Goal: Complete application form

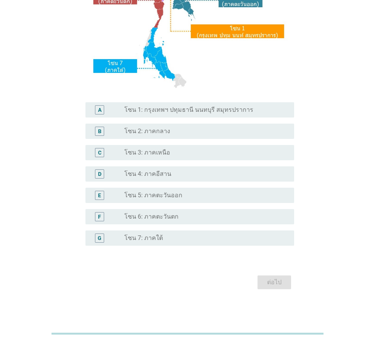
scroll to position [143, 0]
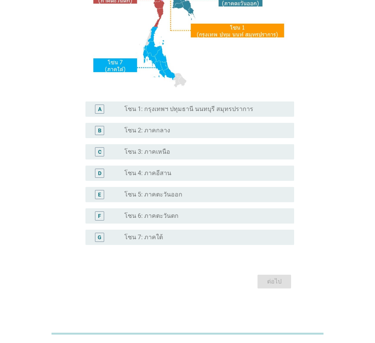
click at [161, 215] on label "โซน 6: ภาคตะวันตก" at bounding box center [151, 216] width 54 height 8
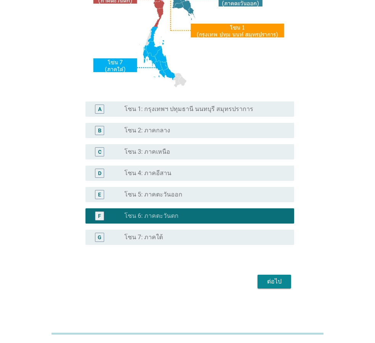
click at [279, 282] on div "ต่อไป" at bounding box center [274, 281] width 21 height 9
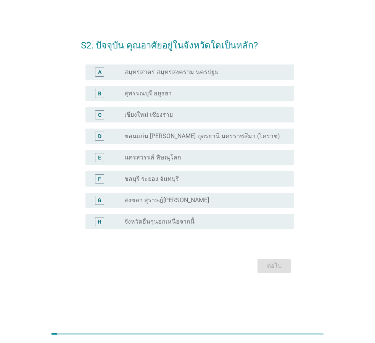
scroll to position [0, 0]
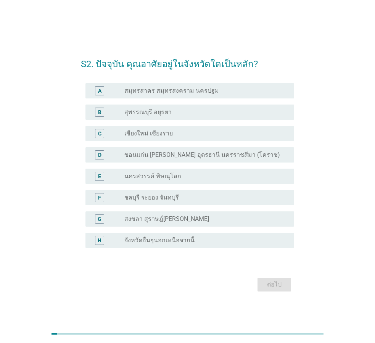
click at [146, 243] on label "จังหวัดอื่นๆนอกเหนือจากนี้" at bounding box center [159, 241] width 70 height 8
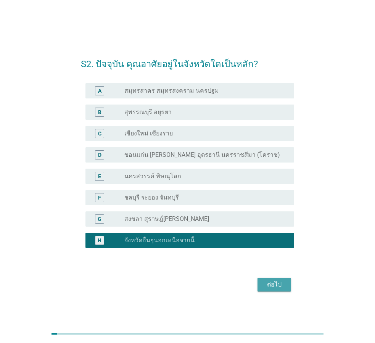
click at [286, 285] on button "ต่อไป" at bounding box center [275, 285] width 34 height 14
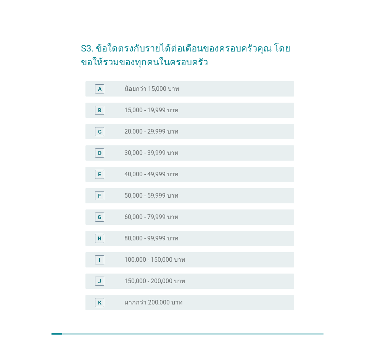
click at [189, 176] on div "radio_button_unchecked 40,000 - 49,999 บาท" at bounding box center [203, 175] width 158 height 8
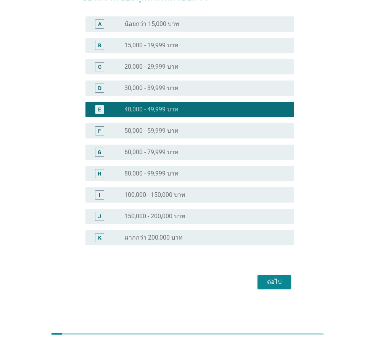
scroll to position [65, 0]
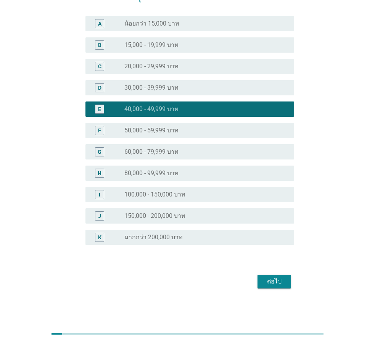
click at [272, 282] on div "ต่อไป" at bounding box center [274, 281] width 21 height 9
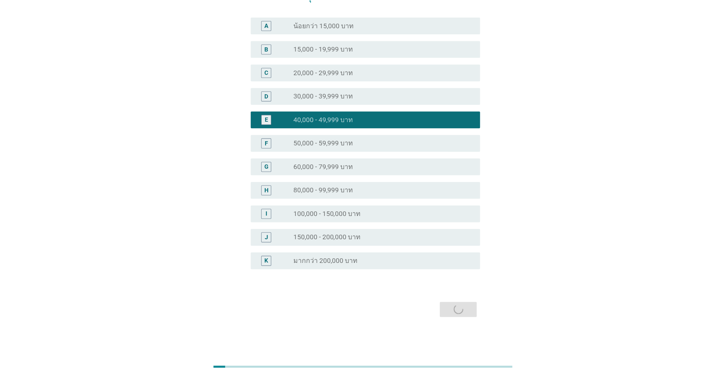
scroll to position [0, 0]
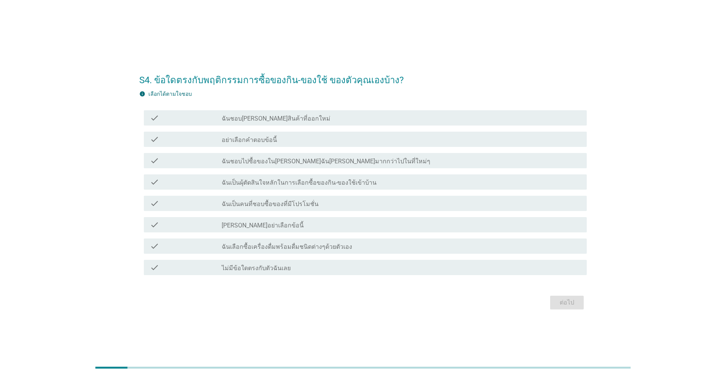
click at [283, 118] on label "ฉันชอบ[PERSON_NAME]สินค้าที่ออกใหม่" at bounding box center [276, 119] width 109 height 8
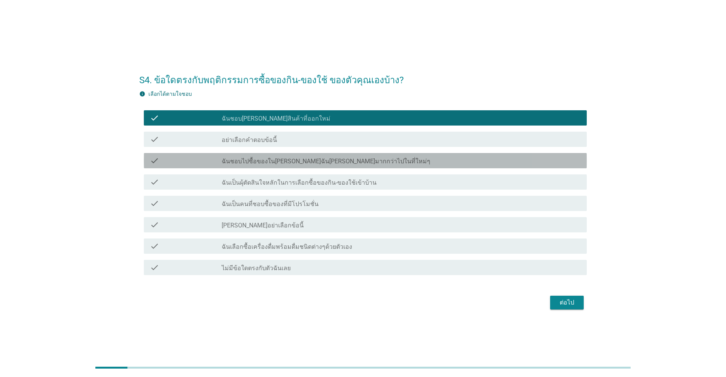
click at [250, 163] on label "ฉันชอบไปซื้อของใน[PERSON_NAME]ฉัน[PERSON_NAME]มากกว่าไปในที่ใหม่ๆ" at bounding box center [326, 162] width 209 height 8
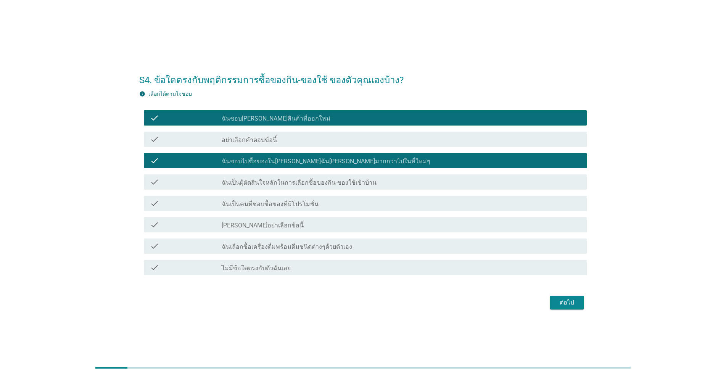
click at [241, 179] on label "ฉันเป็นผุ้ตัดสินใจหลักในการเลือกซื้อของกิน-ของใช้เข้าบ้าน" at bounding box center [299, 183] width 155 height 8
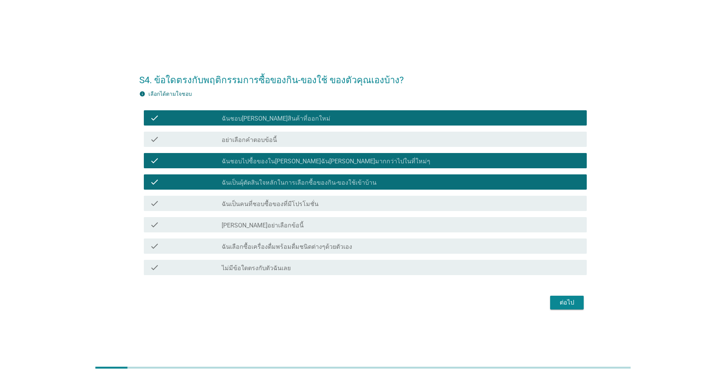
click at [239, 204] on label "ฉันเป็นคนที่ชอบซื้อของที่มีโปรโมชั่น" at bounding box center [270, 204] width 97 height 8
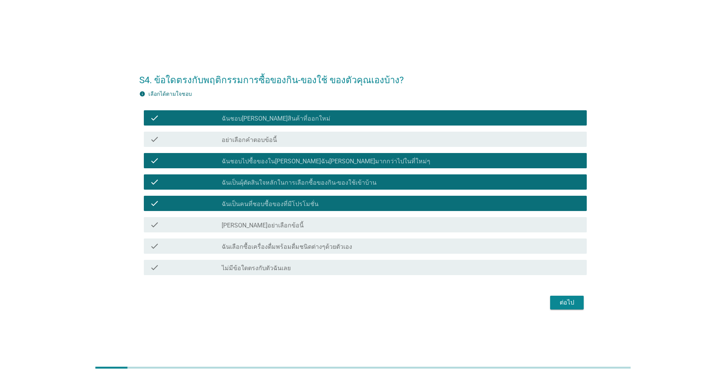
click at [236, 243] on label "ฉันเลือกซื้อเครื่องดื่มพร้อมดื่มชนิดต่างๆด้วยตัวเอง" at bounding box center [287, 247] width 131 height 8
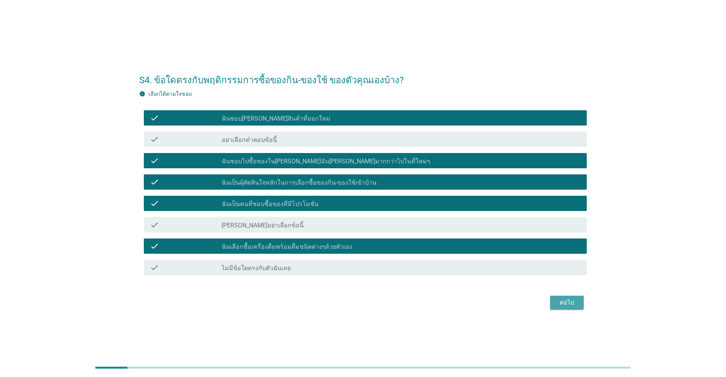
click at [375, 308] on button "ต่อไป" at bounding box center [567, 303] width 34 height 14
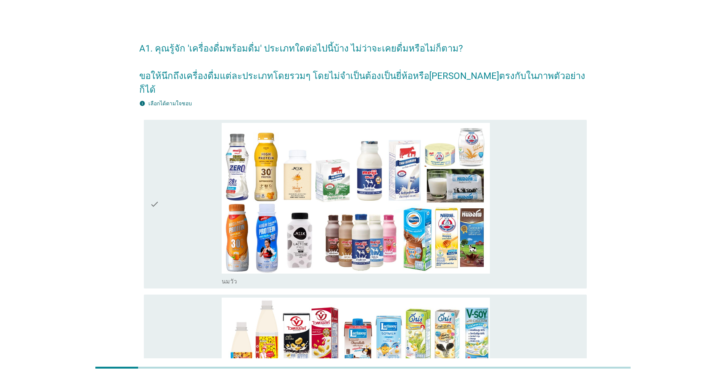
click at [196, 172] on div "check" at bounding box center [186, 204] width 72 height 163
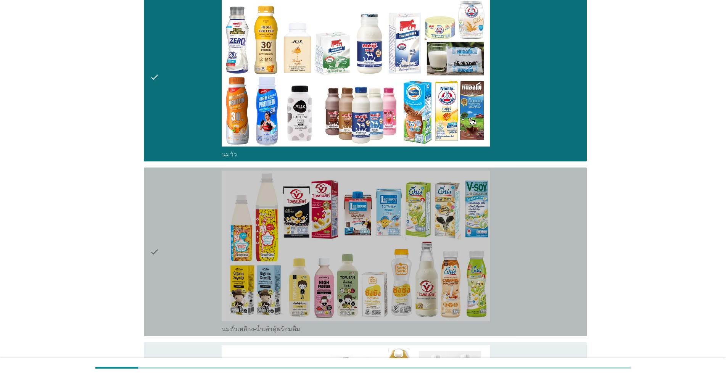
click at [196, 172] on div "check" at bounding box center [186, 252] width 72 height 163
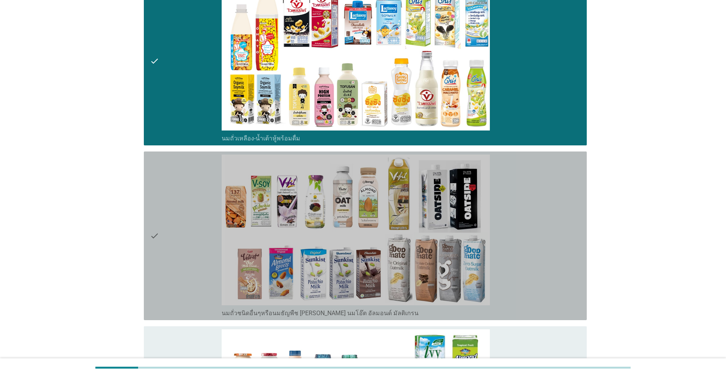
click at [196, 172] on div "check" at bounding box center [186, 236] width 72 height 163
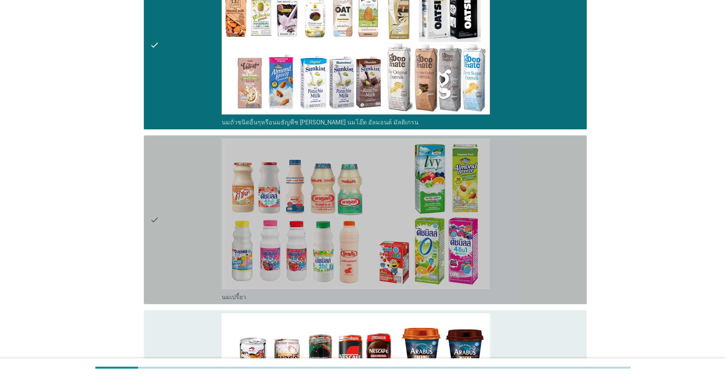
click at [196, 172] on div "check" at bounding box center [186, 220] width 72 height 163
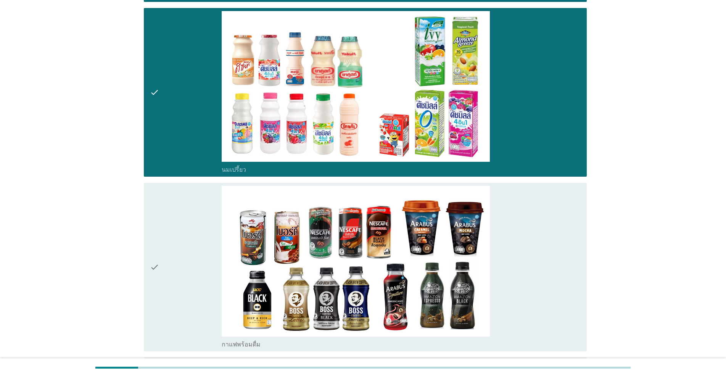
click at [196, 186] on div "check" at bounding box center [186, 267] width 72 height 163
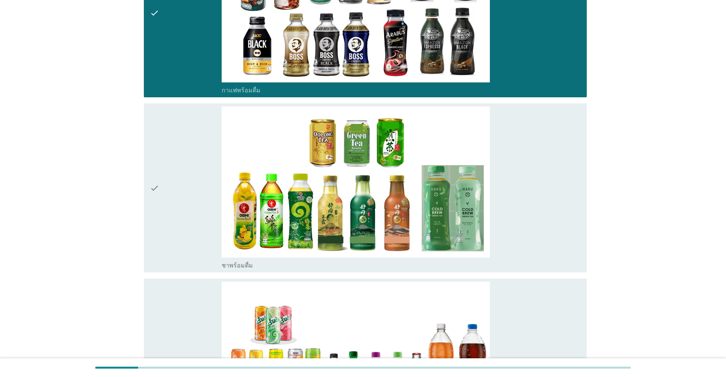
click at [196, 172] on div "check" at bounding box center [186, 187] width 72 height 163
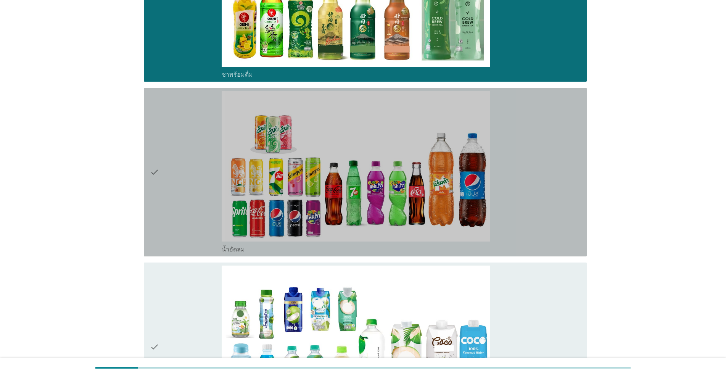
click at [196, 172] on div "check" at bounding box center [186, 172] width 72 height 163
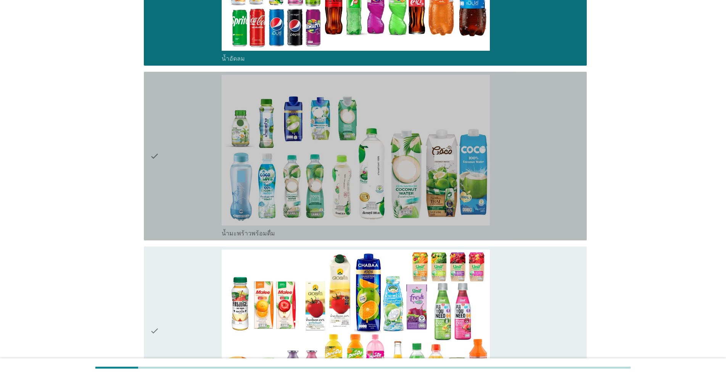
click at [196, 172] on div "check" at bounding box center [186, 156] width 72 height 163
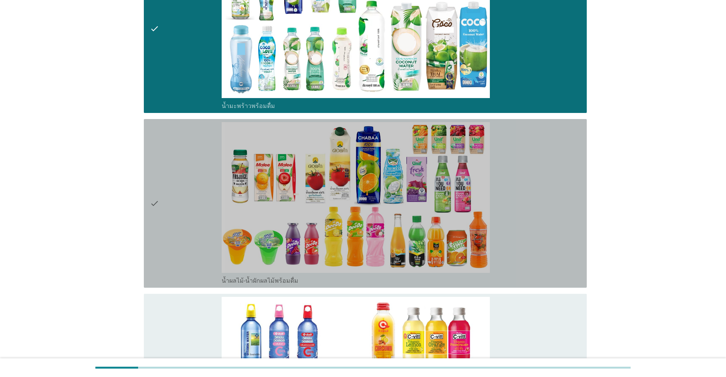
click at [196, 172] on div "check" at bounding box center [186, 203] width 72 height 163
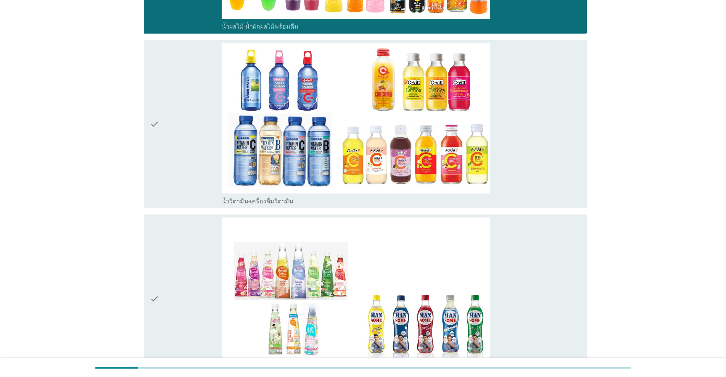
click at [196, 172] on div "check" at bounding box center [186, 124] width 72 height 163
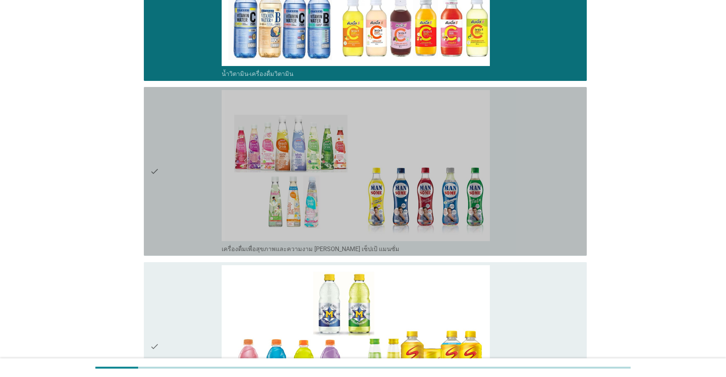
click at [196, 172] on div "check" at bounding box center [186, 171] width 72 height 163
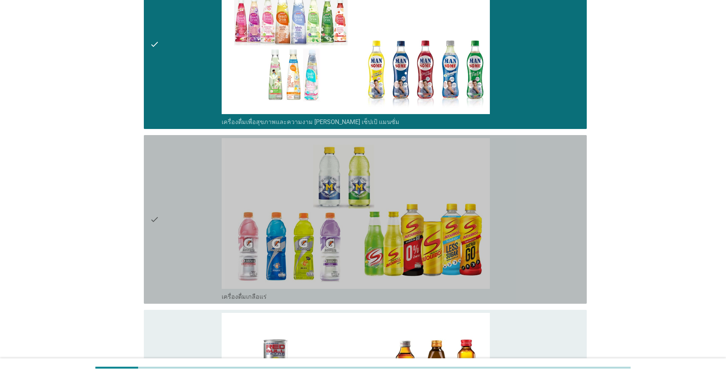
click at [196, 172] on div "check" at bounding box center [186, 219] width 72 height 163
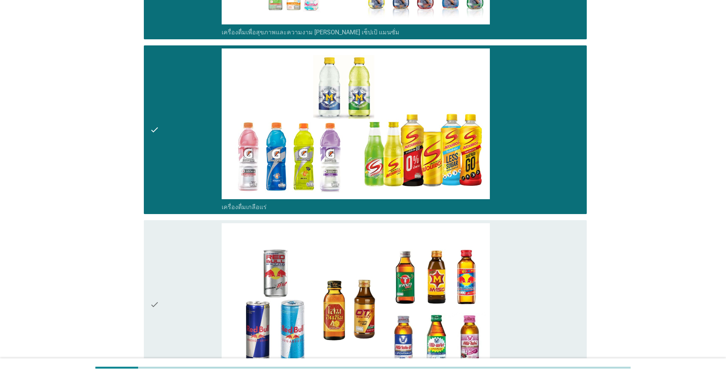
scroll to position [2035, 0]
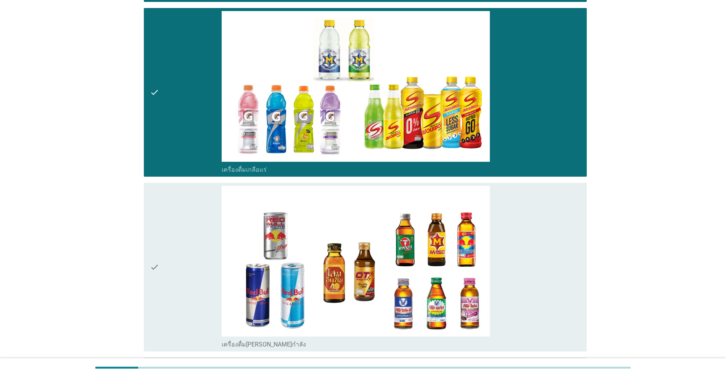
click at [196, 186] on div "check" at bounding box center [186, 267] width 72 height 163
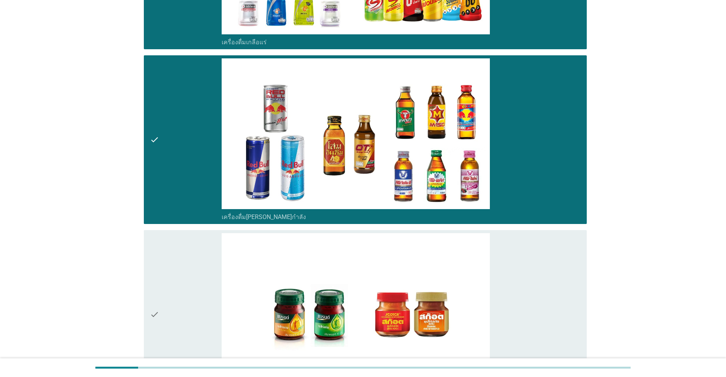
scroll to position [2281, 0]
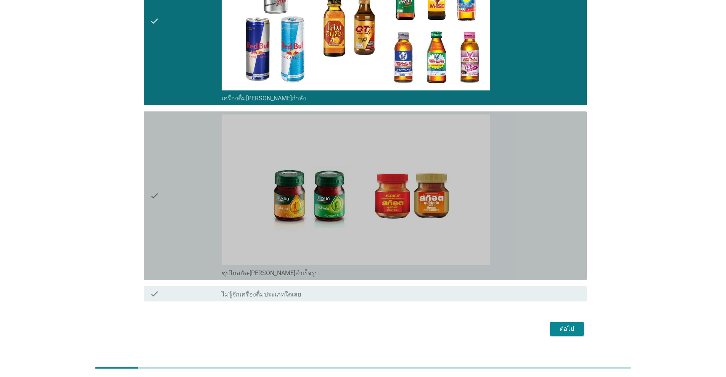
click at [196, 172] on div "check" at bounding box center [186, 195] width 72 height 163
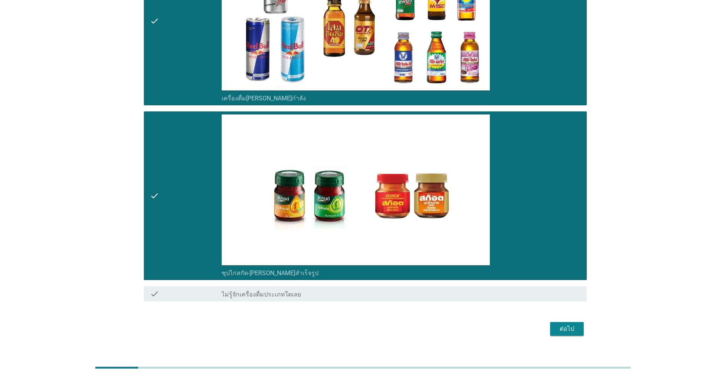
click at [375, 322] on button "ต่อไป" at bounding box center [567, 329] width 34 height 14
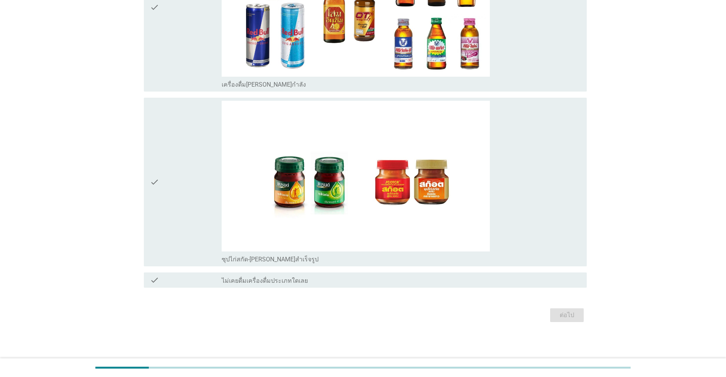
scroll to position [0, 0]
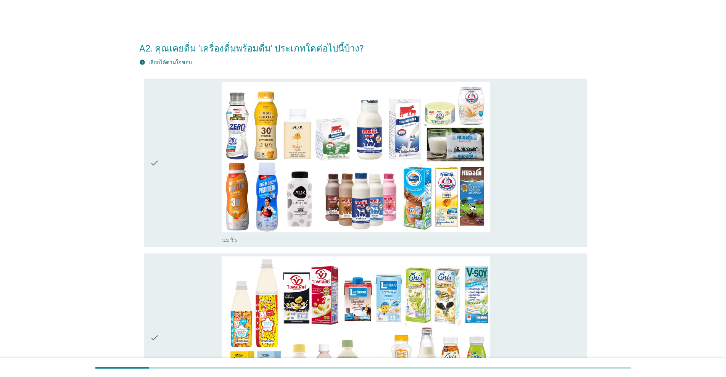
click at [190, 166] on div "check" at bounding box center [186, 163] width 72 height 163
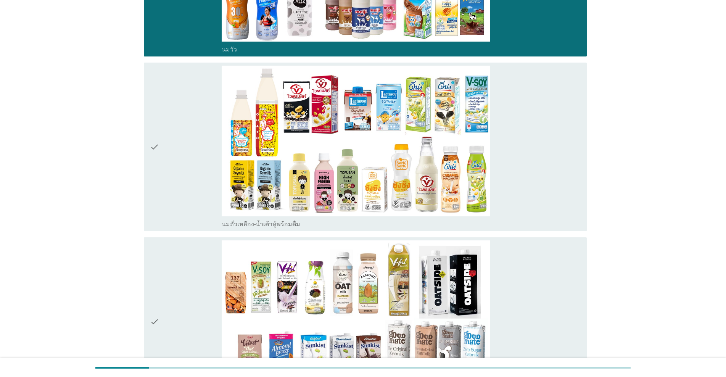
click at [190, 166] on div "check" at bounding box center [186, 147] width 72 height 163
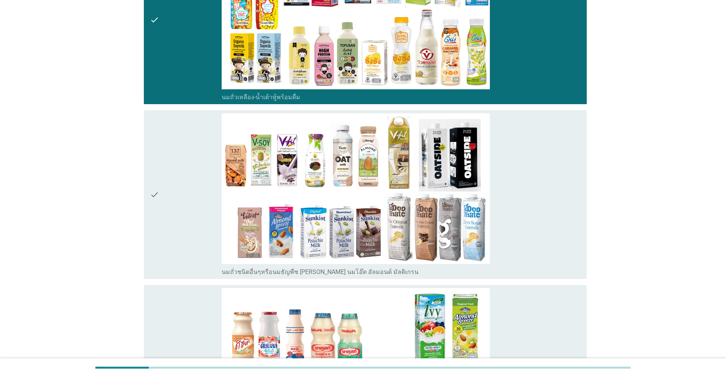
click at [190, 166] on div "check" at bounding box center [186, 194] width 72 height 163
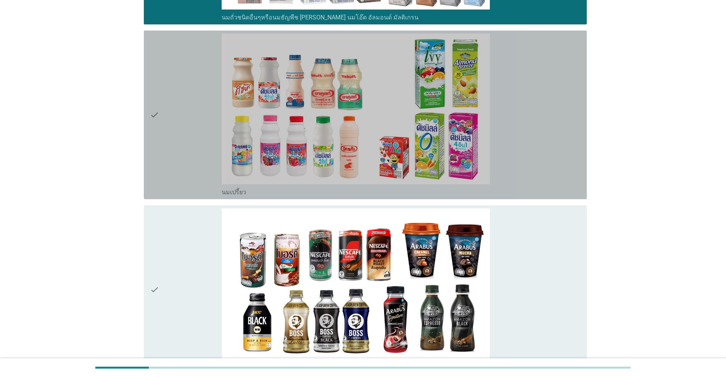
click at [190, 166] on div "check" at bounding box center [186, 115] width 72 height 163
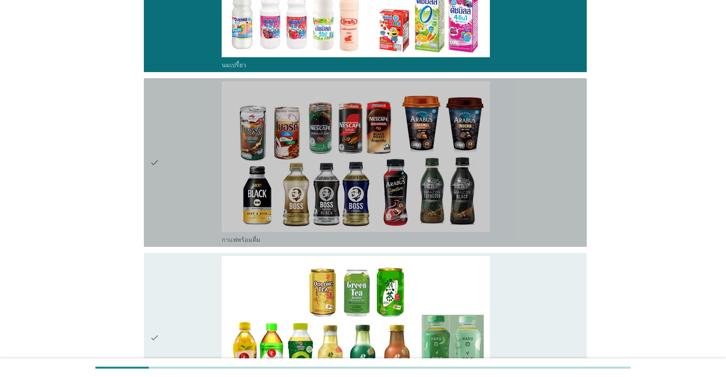
click at [190, 166] on div "check" at bounding box center [186, 162] width 72 height 163
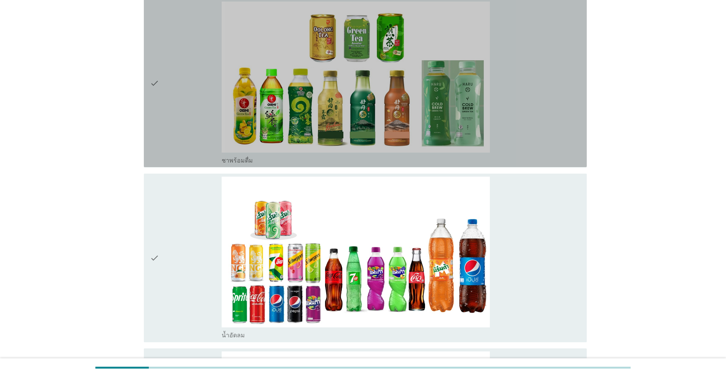
click at [190, 166] on div "check check_box_outline_blank ชาพร้อมดื่ม" at bounding box center [365, 82] width 443 height 169
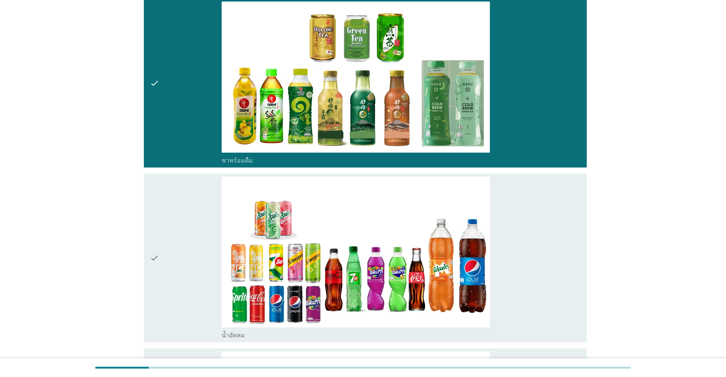
scroll to position [1145, 0]
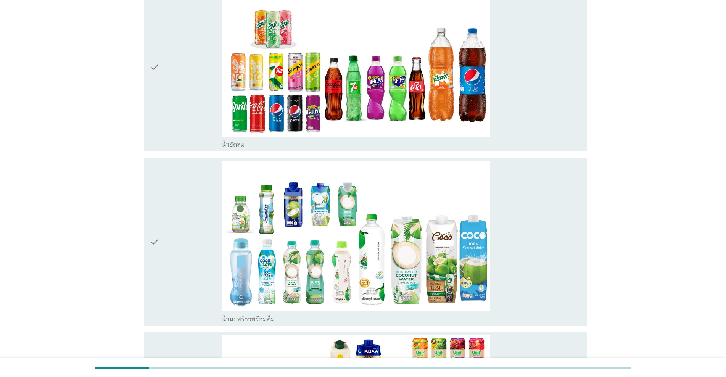
click at [190, 166] on div "check" at bounding box center [186, 242] width 72 height 163
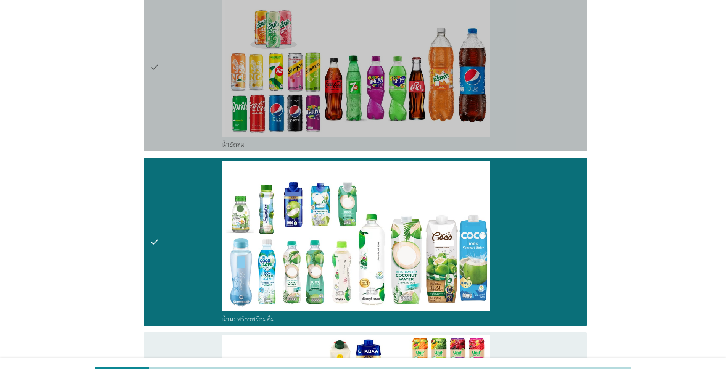
click at [192, 139] on div "check" at bounding box center [186, 67] width 72 height 163
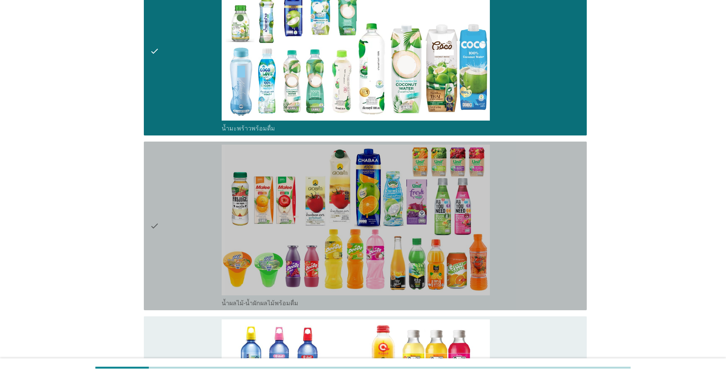
click at [179, 165] on div "check" at bounding box center [186, 226] width 72 height 163
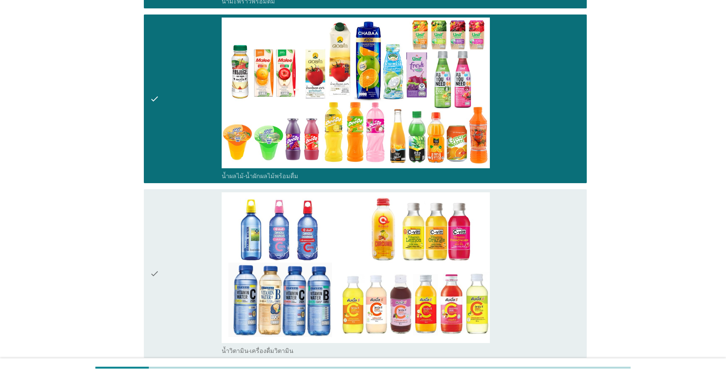
click at [176, 211] on div "check" at bounding box center [186, 273] width 72 height 163
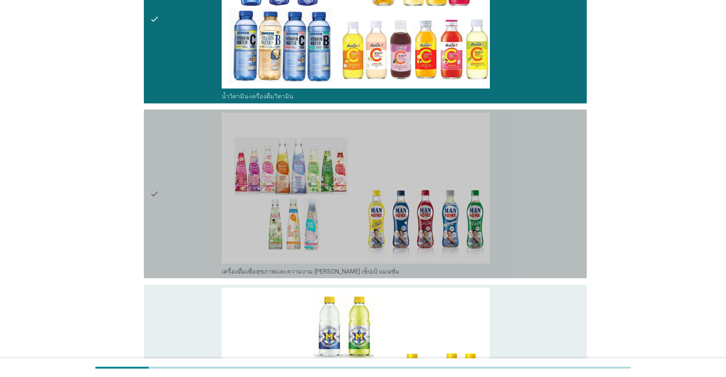
click at [176, 211] on div "check" at bounding box center [186, 194] width 72 height 163
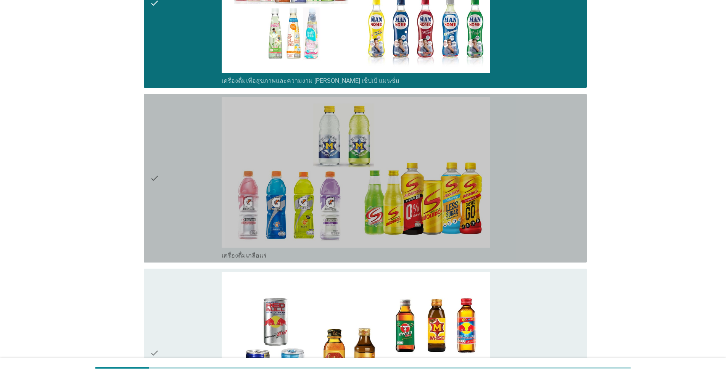
click at [176, 211] on div "check" at bounding box center [186, 178] width 72 height 163
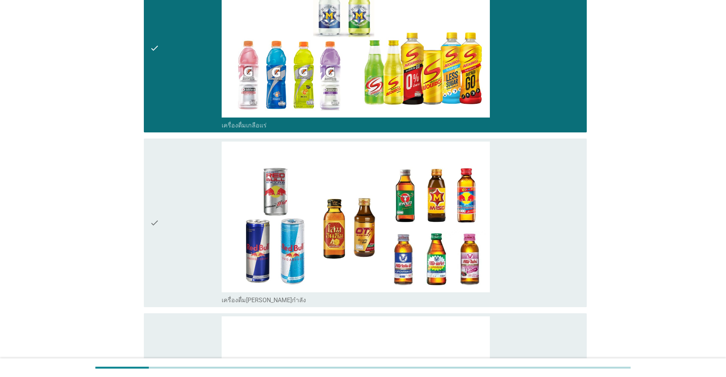
scroll to position [2163, 0]
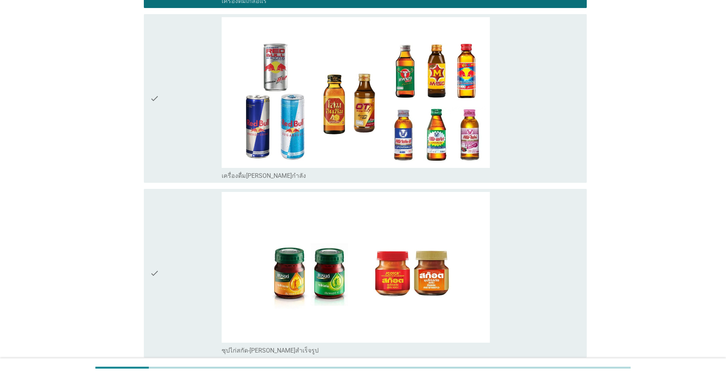
click at [176, 211] on div "check" at bounding box center [186, 273] width 72 height 163
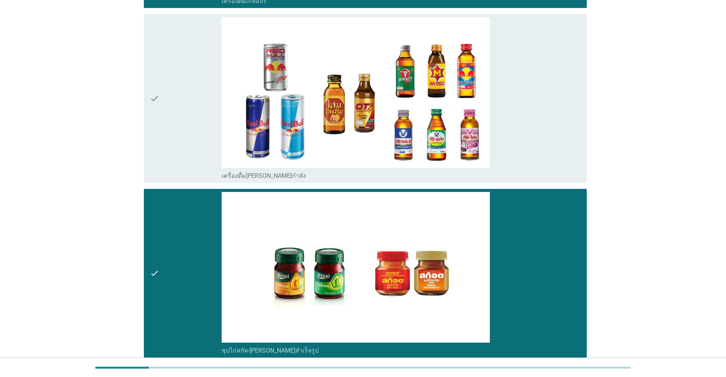
click at [196, 149] on div "check" at bounding box center [186, 98] width 72 height 163
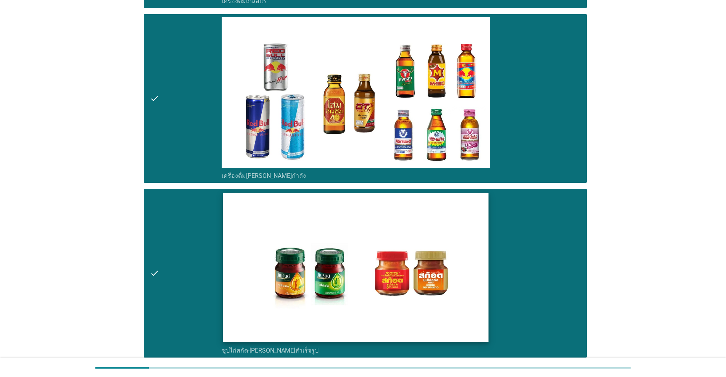
scroll to position [2254, 0]
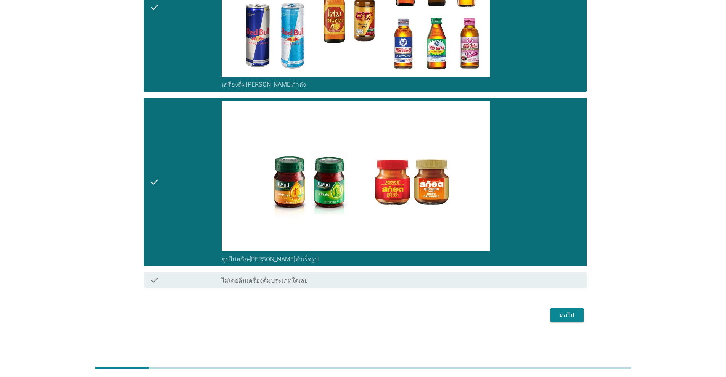
click at [375, 319] on div "ต่อไป" at bounding box center [566, 315] width 21 height 9
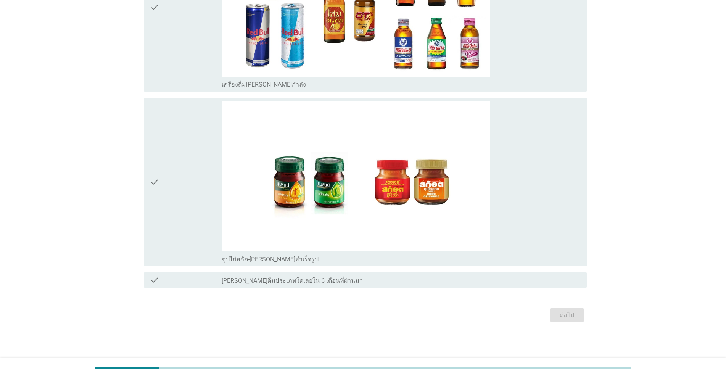
scroll to position [0, 0]
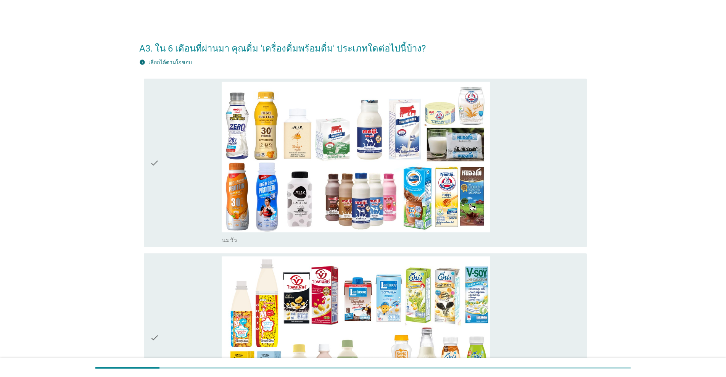
click at [180, 165] on div "check" at bounding box center [186, 163] width 72 height 163
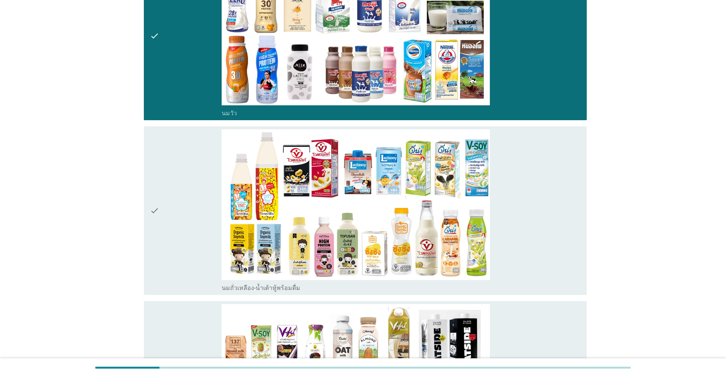
scroll to position [255, 0]
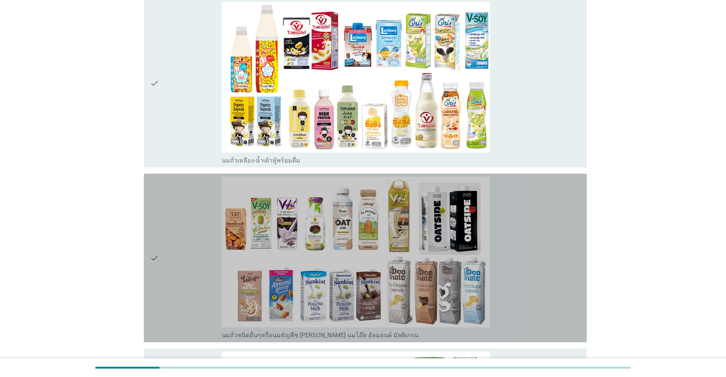
click at [171, 245] on div "check" at bounding box center [186, 258] width 72 height 163
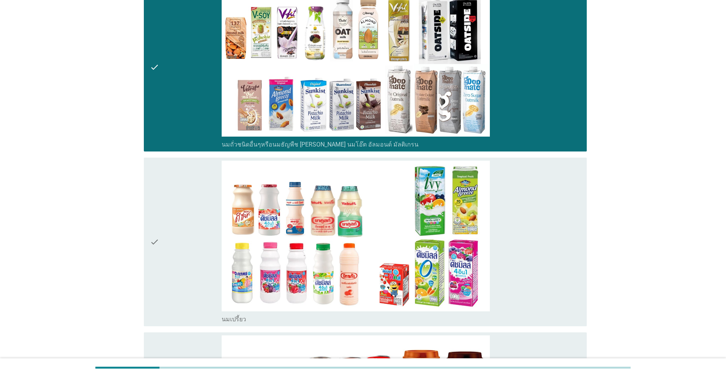
click at [172, 244] on div "check" at bounding box center [186, 242] width 72 height 163
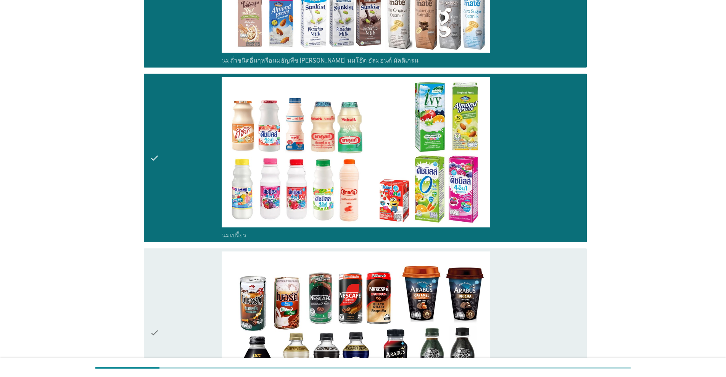
scroll to position [572, 0]
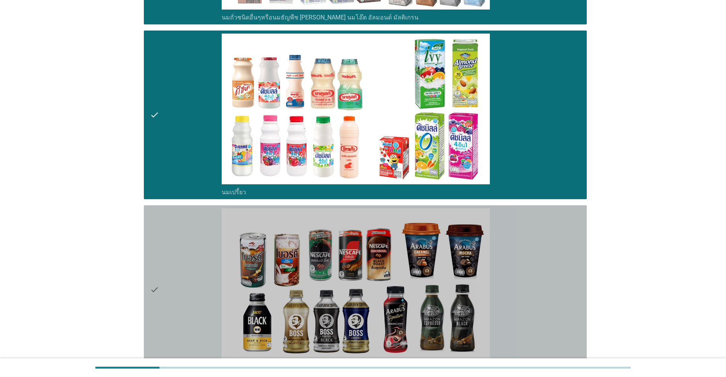
click at [172, 244] on div "check" at bounding box center [186, 289] width 72 height 163
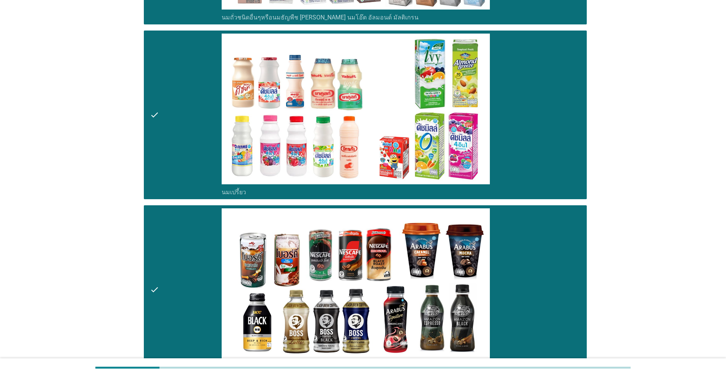
scroll to position [827, 0]
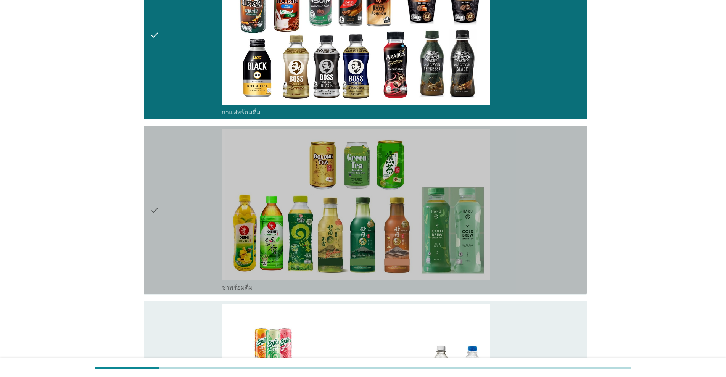
click at [172, 244] on div "check" at bounding box center [186, 210] width 72 height 163
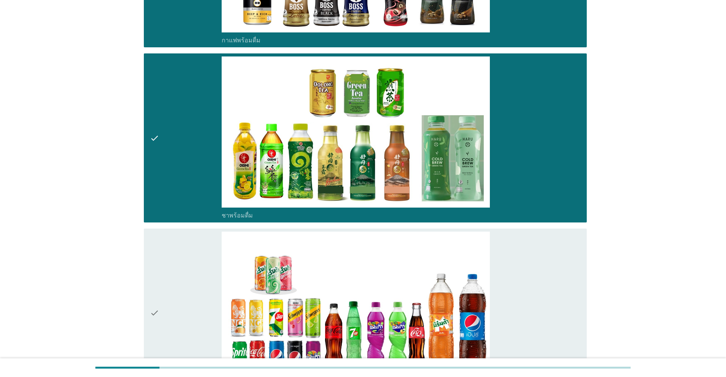
scroll to position [1018, 0]
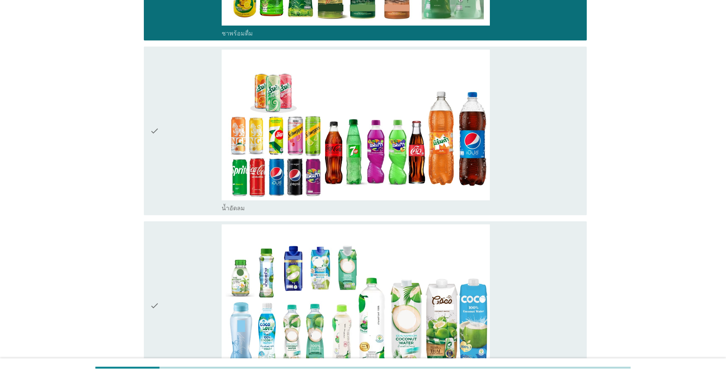
click at [172, 244] on div "check" at bounding box center [186, 305] width 72 height 163
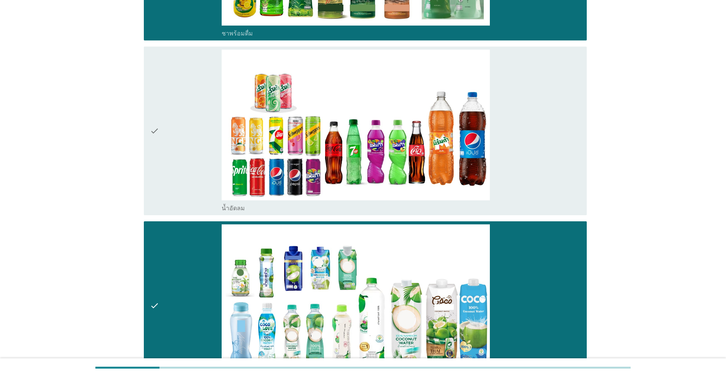
scroll to position [1272, 0]
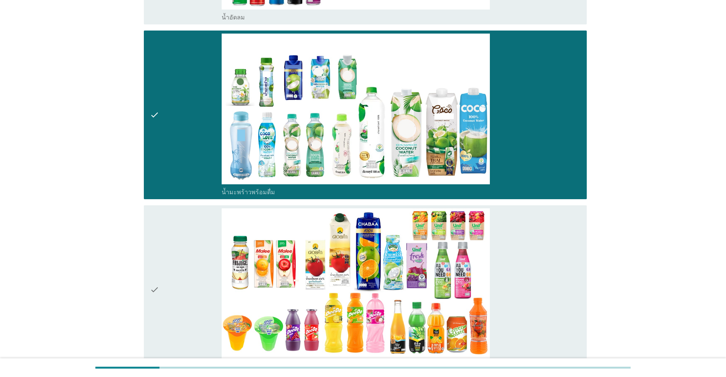
click at [172, 244] on div "check" at bounding box center [186, 289] width 72 height 163
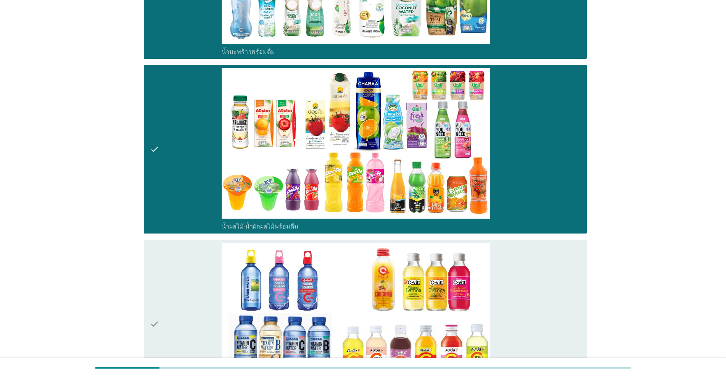
scroll to position [1526, 0]
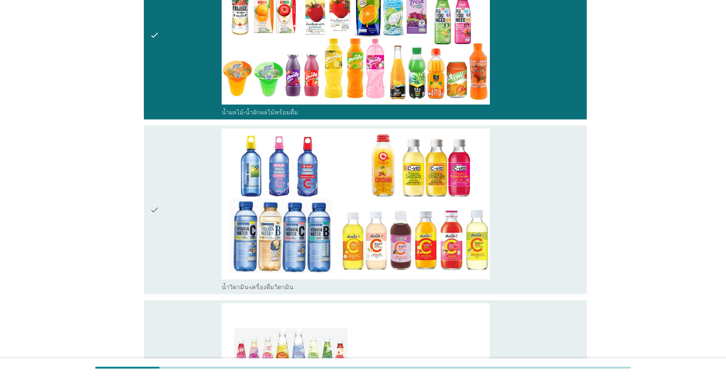
click at [172, 244] on div "check" at bounding box center [186, 210] width 72 height 163
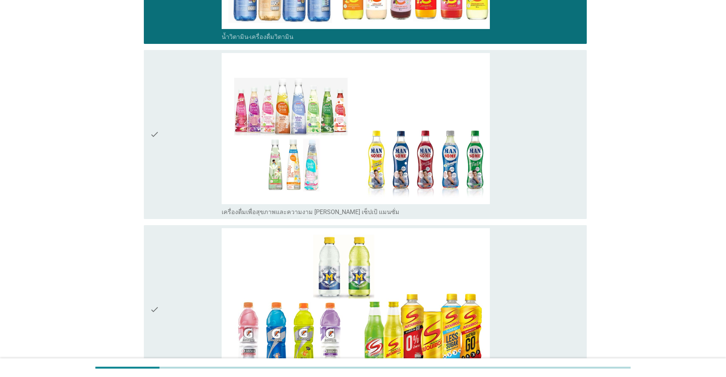
scroll to position [1908, 0]
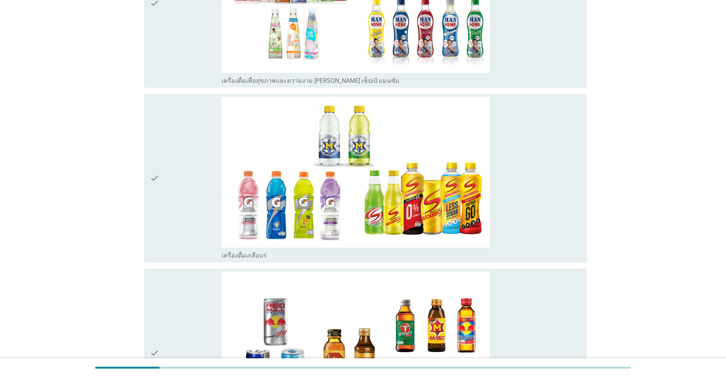
click at [181, 232] on div "check" at bounding box center [186, 178] width 72 height 163
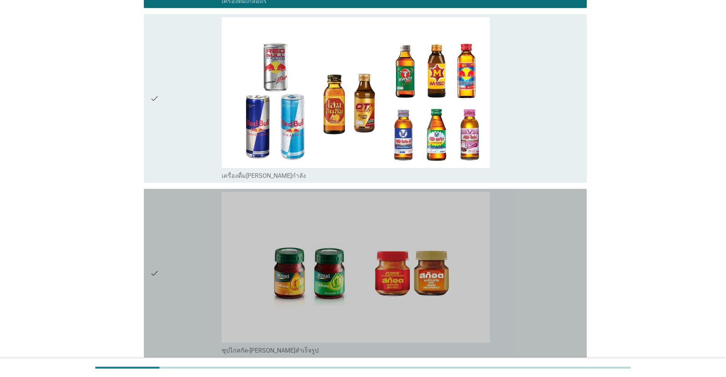
click at [181, 232] on div "check" at bounding box center [186, 273] width 72 height 163
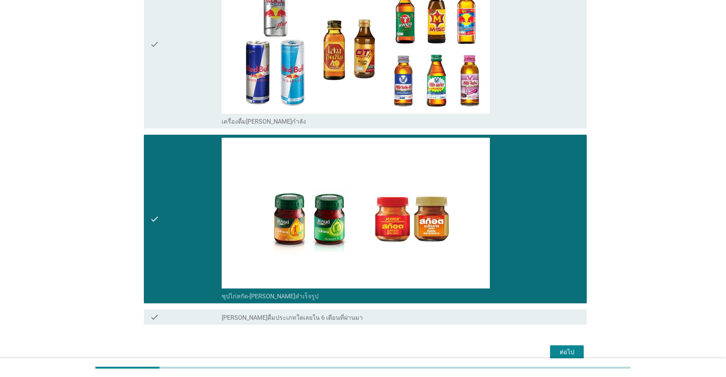
scroll to position [2254, 0]
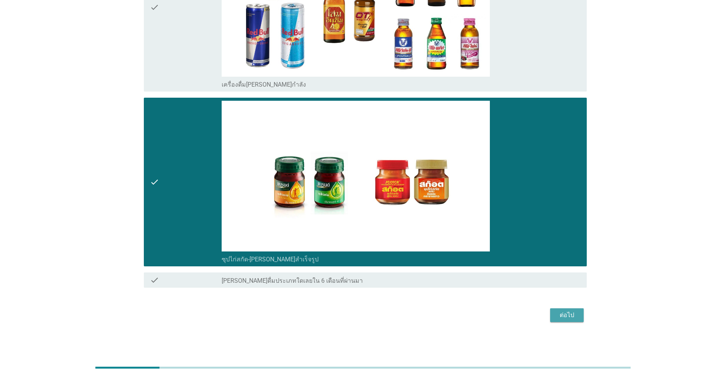
click at [375, 321] on button "ต่อไป" at bounding box center [567, 315] width 34 height 14
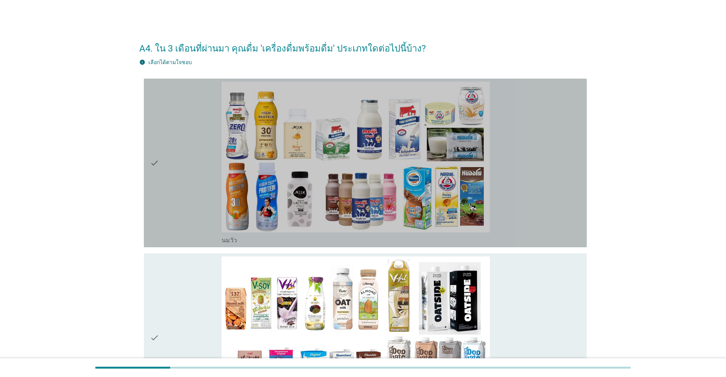
click at [207, 179] on div "check" at bounding box center [186, 163] width 72 height 163
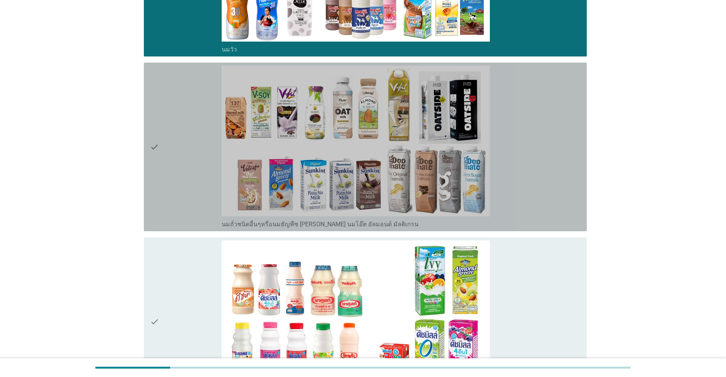
click at [207, 179] on div "check" at bounding box center [186, 147] width 72 height 163
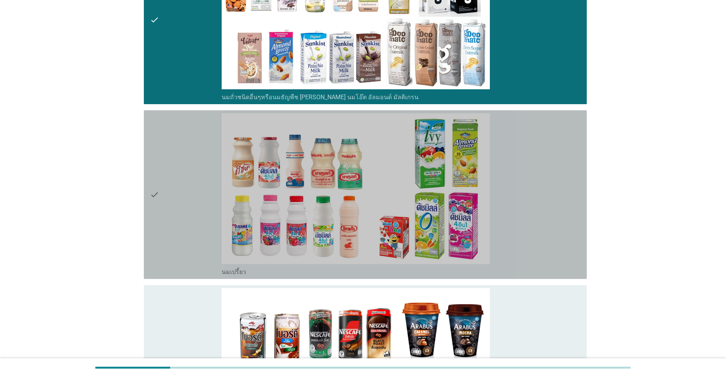
click at [207, 179] on div "check" at bounding box center [186, 194] width 72 height 163
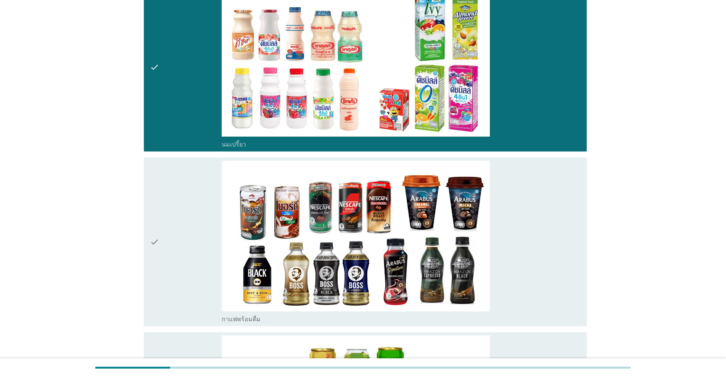
click at [207, 179] on div "check" at bounding box center [186, 242] width 72 height 163
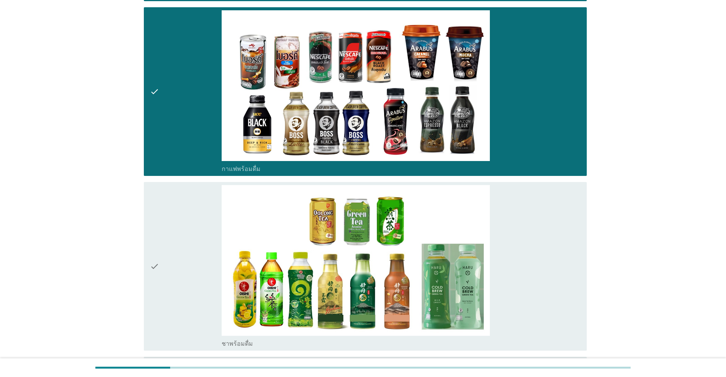
scroll to position [636, 0]
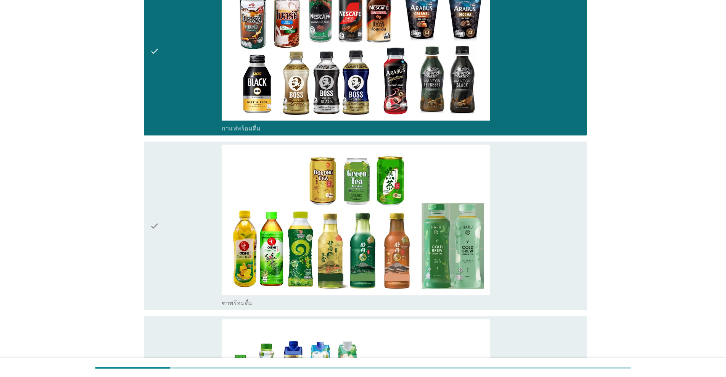
click at [207, 179] on div "check" at bounding box center [186, 226] width 72 height 163
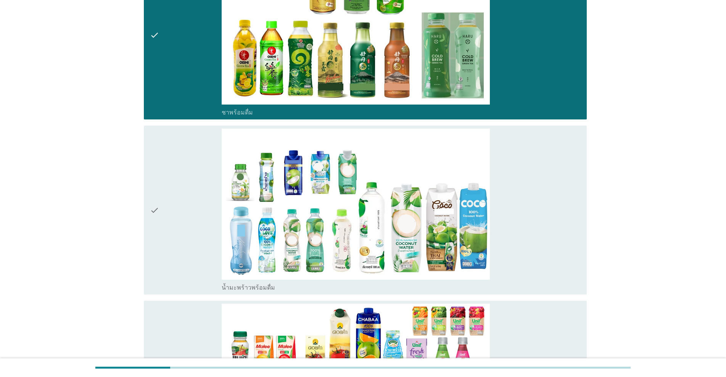
click at [207, 179] on div "check" at bounding box center [186, 210] width 72 height 163
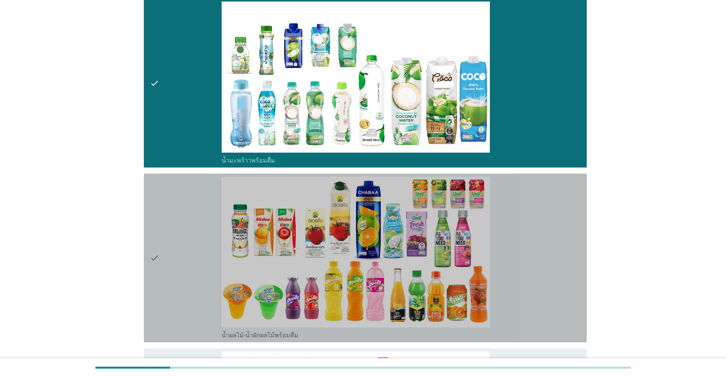
click at [207, 179] on div "check" at bounding box center [186, 258] width 72 height 163
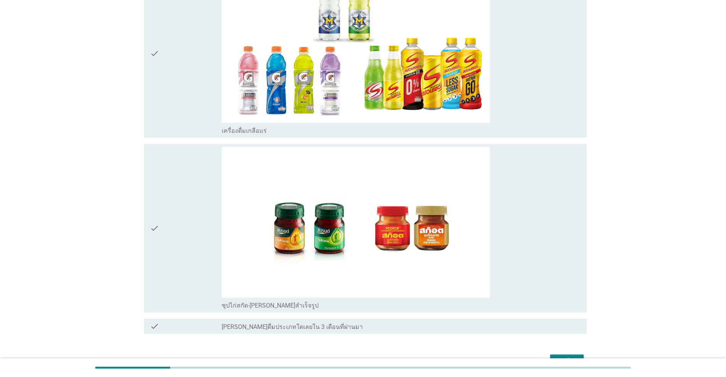
scroll to position [1526, 0]
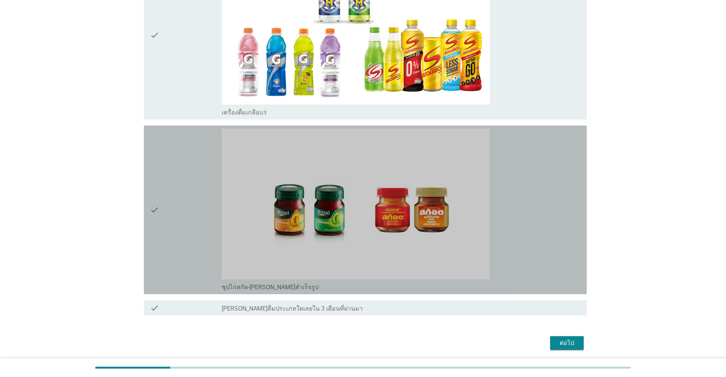
click at [201, 200] on div "check" at bounding box center [186, 210] width 72 height 163
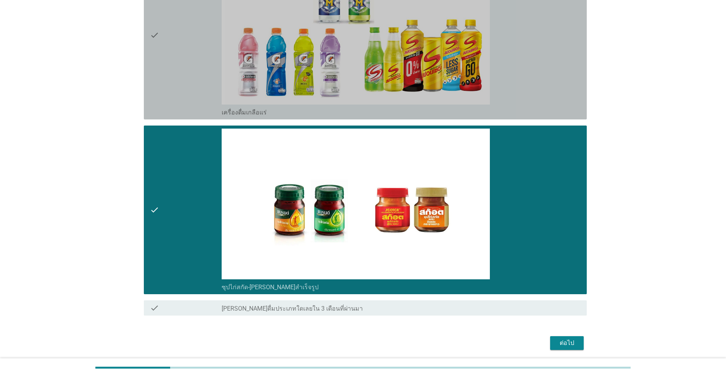
click at [191, 95] on div "check" at bounding box center [186, 35] width 72 height 163
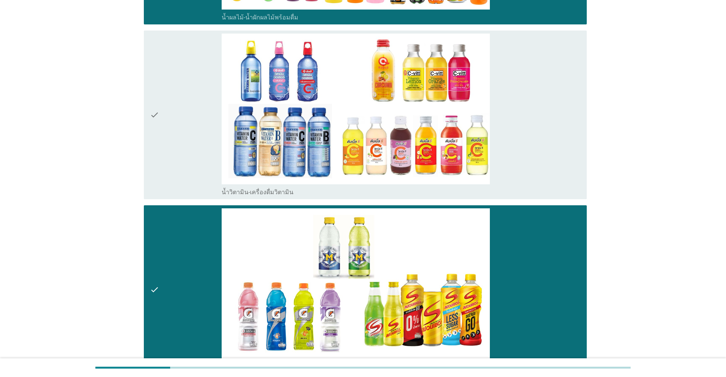
click at [194, 129] on div "check" at bounding box center [186, 115] width 72 height 163
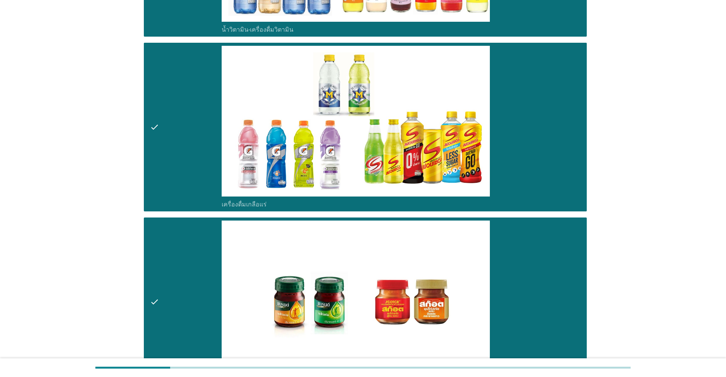
scroll to position [1554, 0]
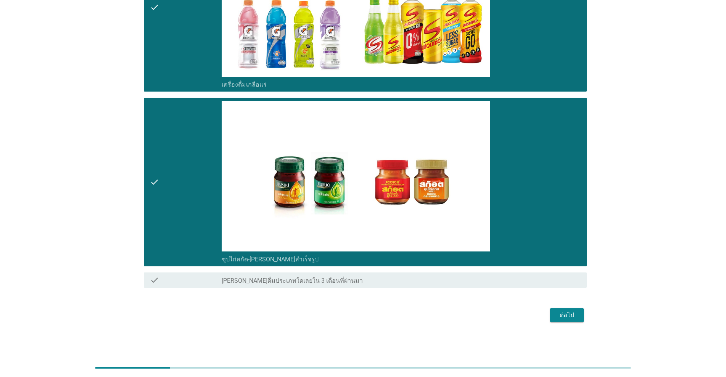
click at [375, 317] on div "ต่อไป" at bounding box center [566, 315] width 21 height 9
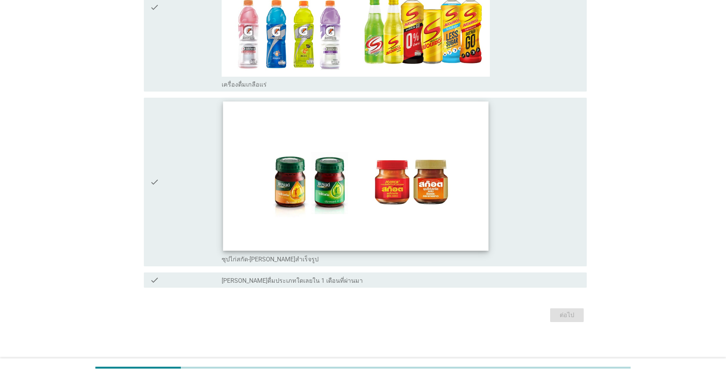
scroll to position [0, 0]
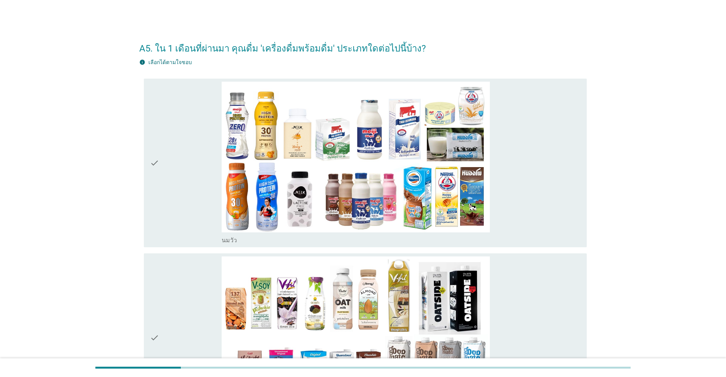
click at [195, 169] on div "check" at bounding box center [186, 163] width 72 height 163
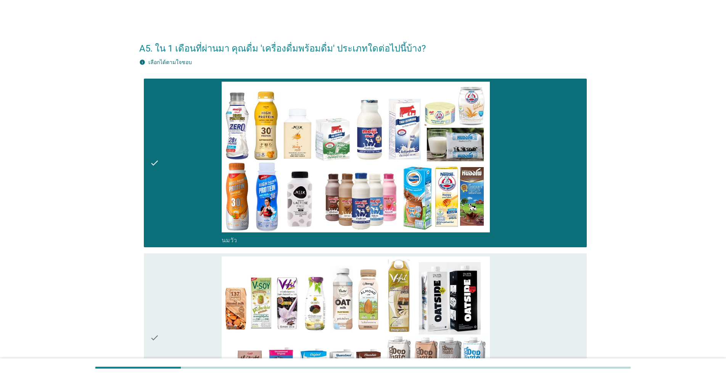
click at [194, 272] on div "check" at bounding box center [186, 337] width 72 height 163
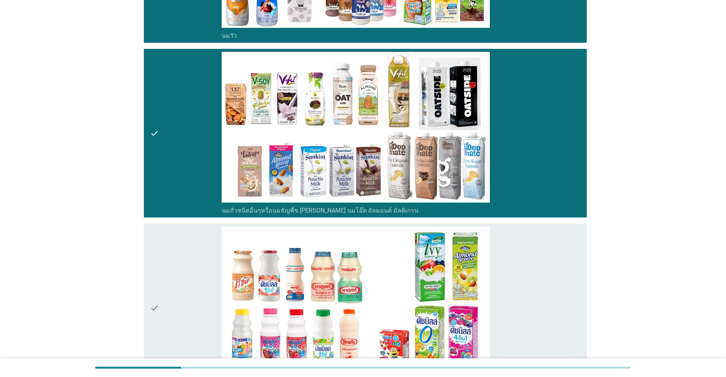
scroll to position [255, 0]
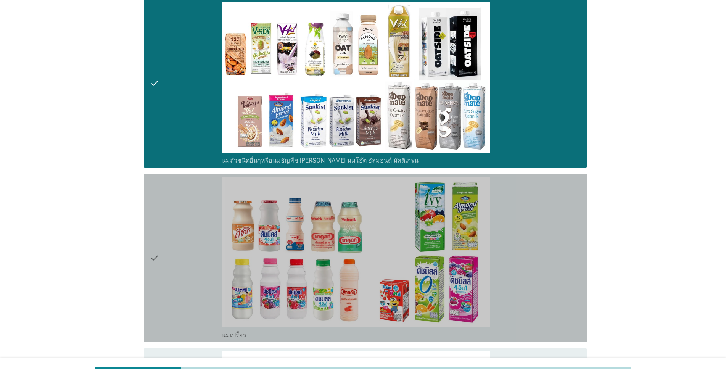
click at [194, 272] on div "check" at bounding box center [186, 258] width 72 height 163
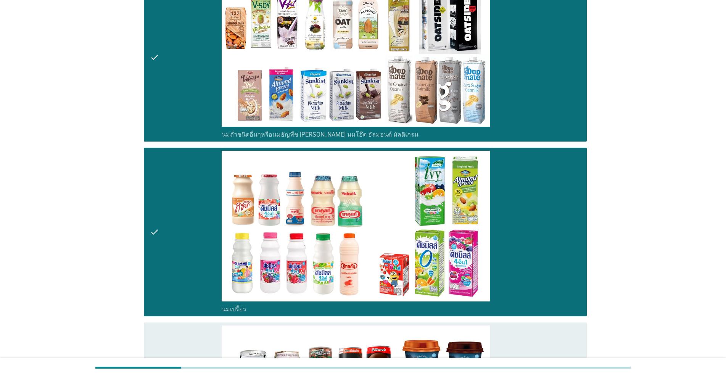
scroll to position [509, 0]
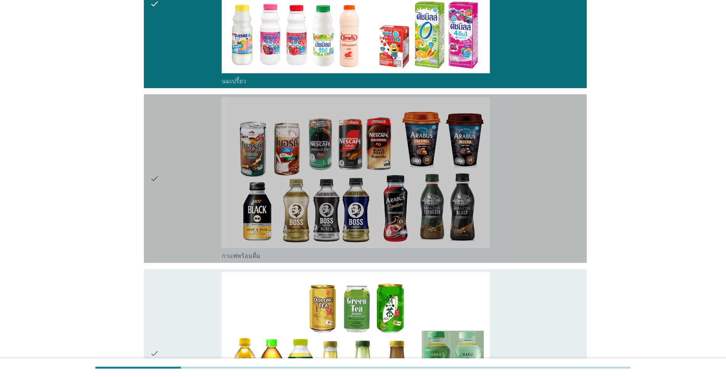
click at [192, 221] on div "check" at bounding box center [186, 178] width 72 height 163
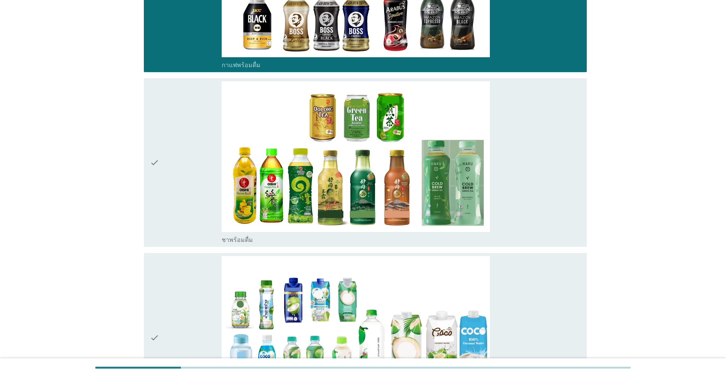
scroll to position [763, 0]
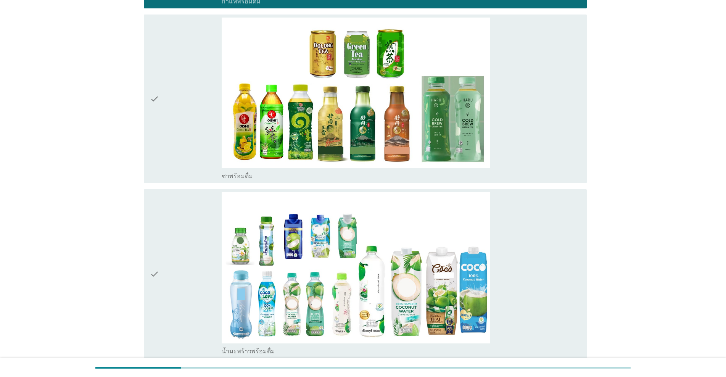
click at [192, 221] on div "check" at bounding box center [186, 273] width 72 height 163
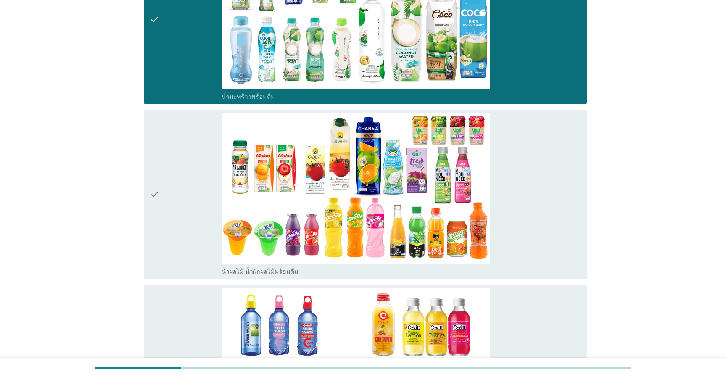
click at [192, 221] on div "check" at bounding box center [186, 194] width 72 height 163
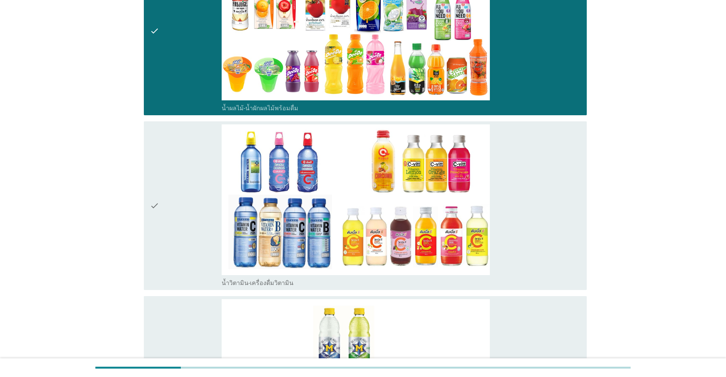
scroll to position [1272, 0]
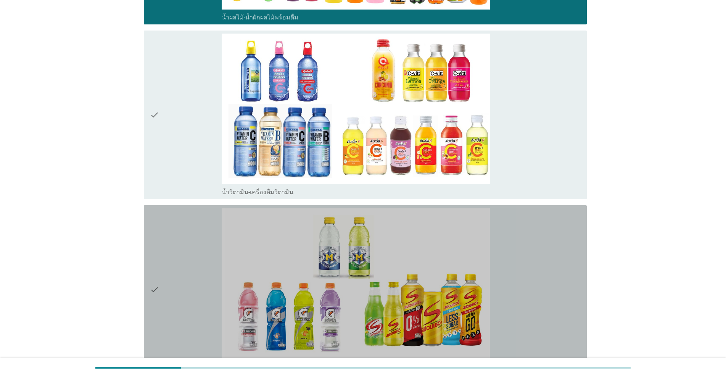
click at [192, 221] on div "check" at bounding box center [186, 289] width 72 height 163
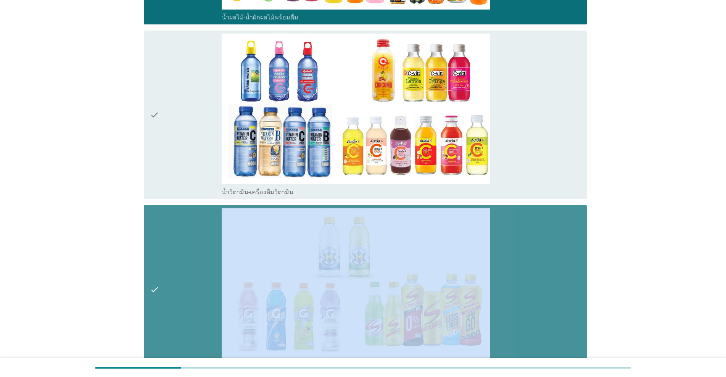
click at [192, 221] on div "check" at bounding box center [186, 289] width 72 height 163
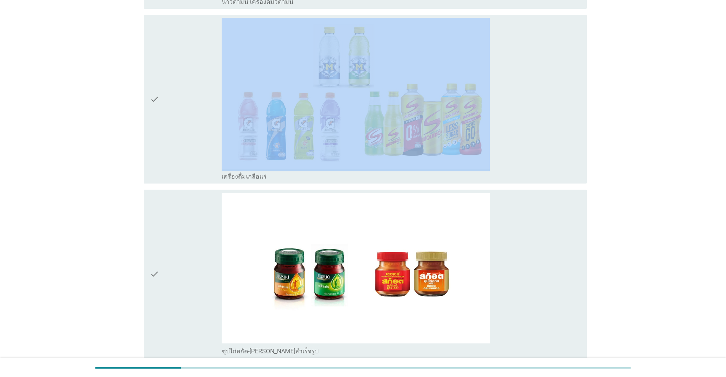
scroll to position [1526, 0]
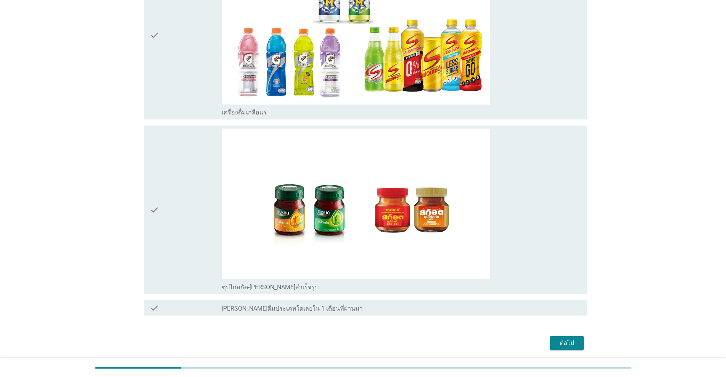
click at [192, 221] on div "check" at bounding box center [186, 210] width 72 height 163
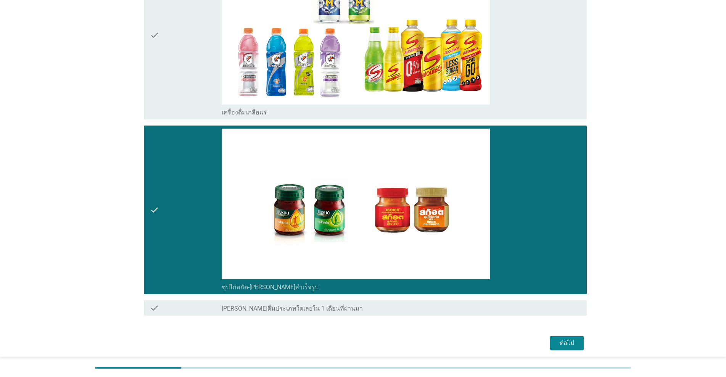
click at [375, 343] on button "ต่อไป" at bounding box center [567, 343] width 34 height 14
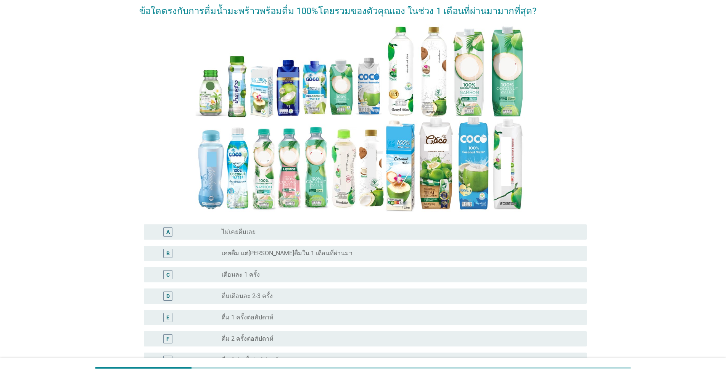
scroll to position [127, 0]
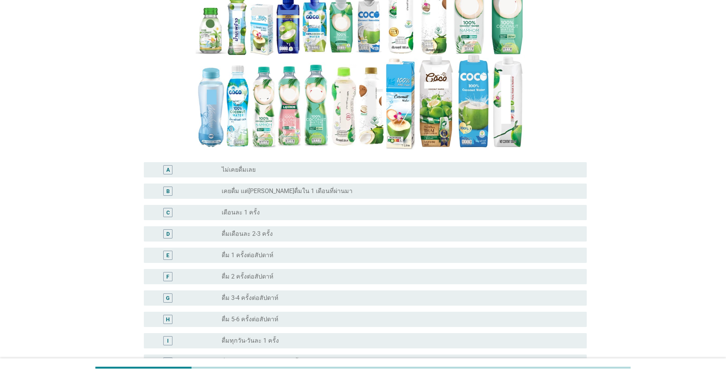
click at [269, 303] on div "radio_button_unchecked ดื่ม 3-4 ครั้งต่อสัปดาห์" at bounding box center [401, 297] width 359 height 9
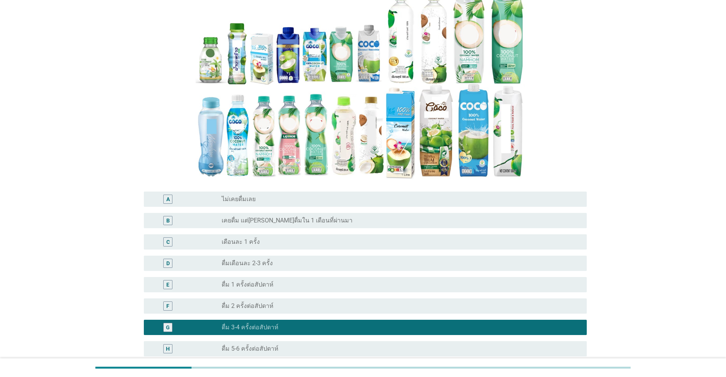
scroll to position [218, 0]
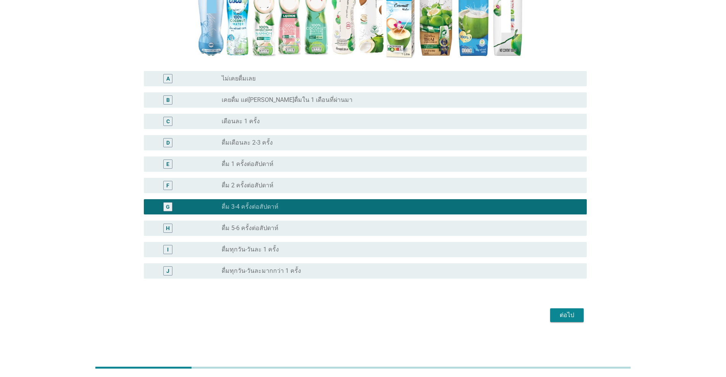
click at [375, 319] on div "ต่อไป" at bounding box center [566, 315] width 21 height 9
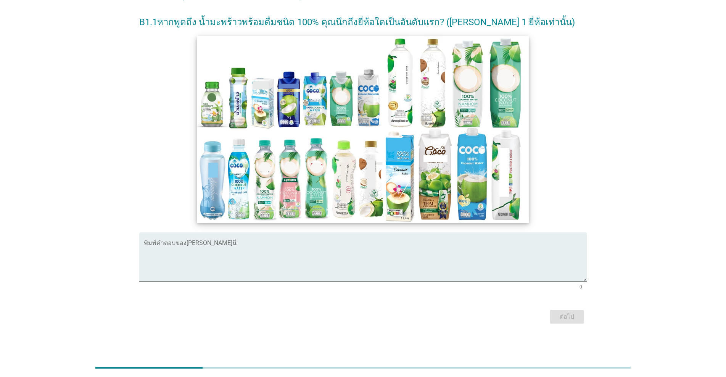
scroll to position [97, 0]
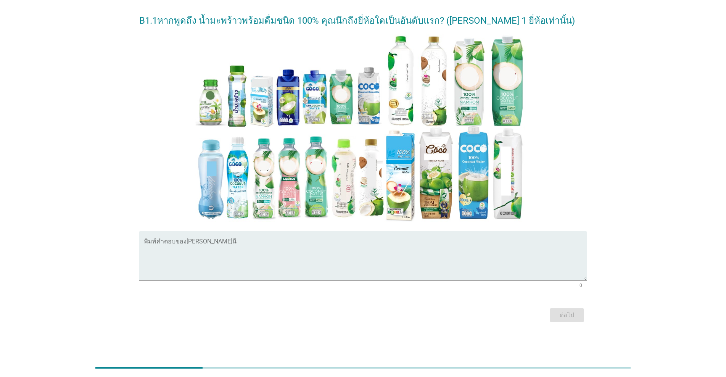
click at [224, 262] on textarea "พิมพ์คำตอบของคุณ ที่นี่" at bounding box center [365, 260] width 443 height 40
type textarea "ม"
type textarea "โคโค่"
click at [375, 313] on button "ต่อไป" at bounding box center [567, 315] width 34 height 14
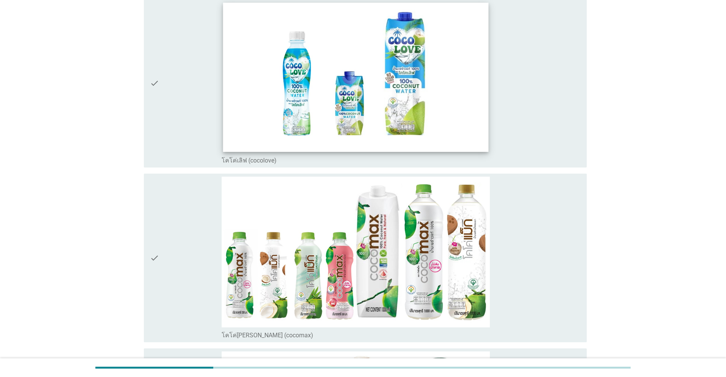
scroll to position [382, 0]
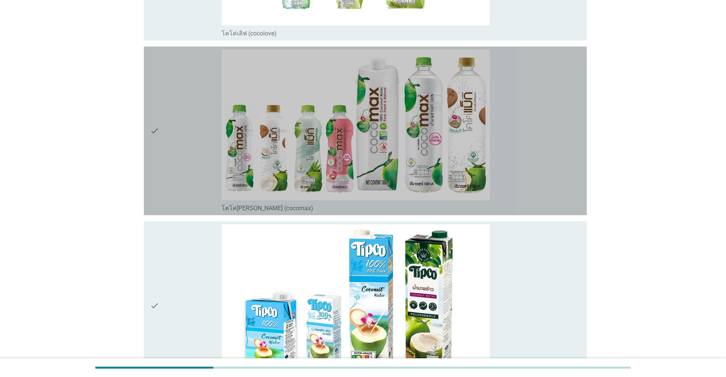
click at [201, 199] on div "check" at bounding box center [186, 131] width 72 height 163
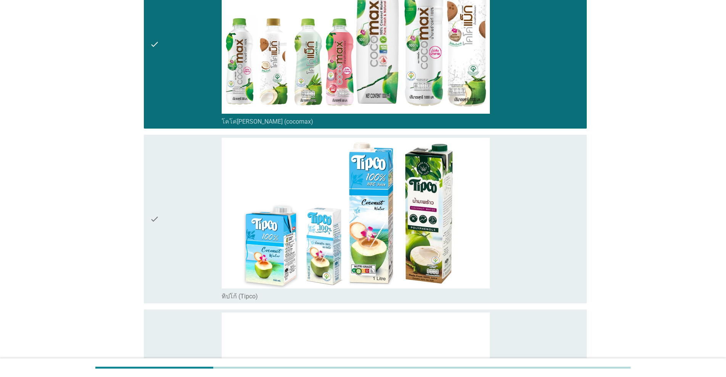
scroll to position [509, 0]
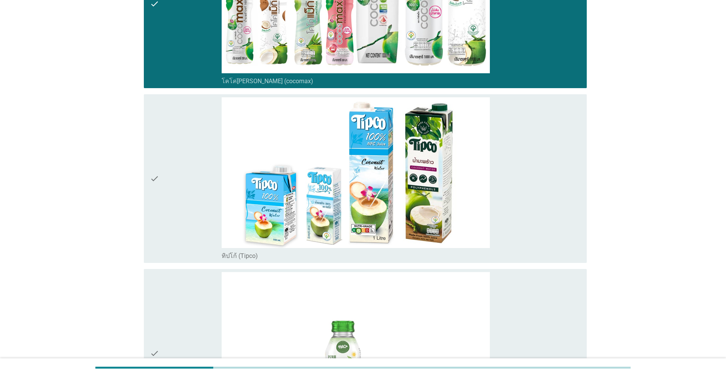
click at [201, 198] on div "check" at bounding box center [186, 178] width 72 height 163
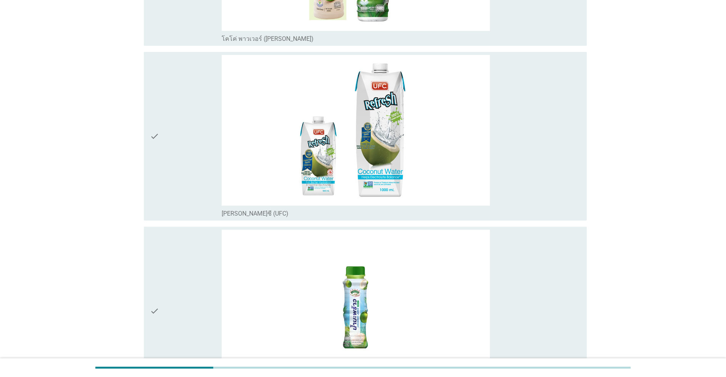
scroll to position [1336, 0]
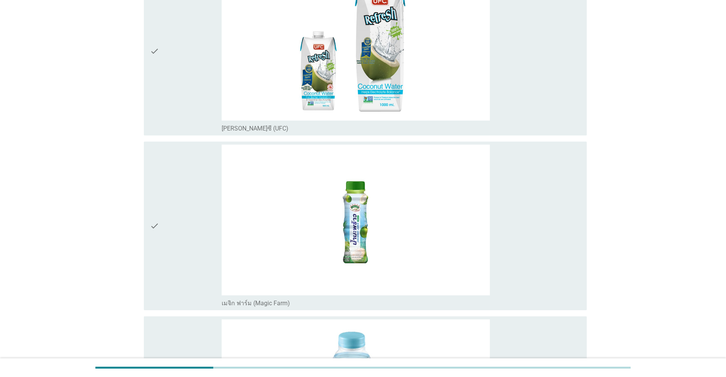
click at [201, 198] on div "check" at bounding box center [186, 226] width 72 height 163
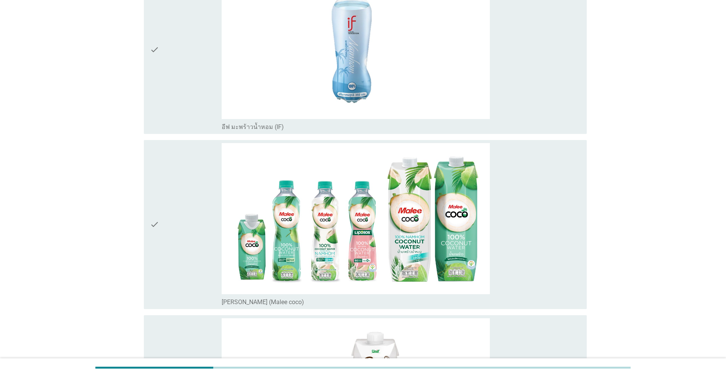
scroll to position [1781, 0]
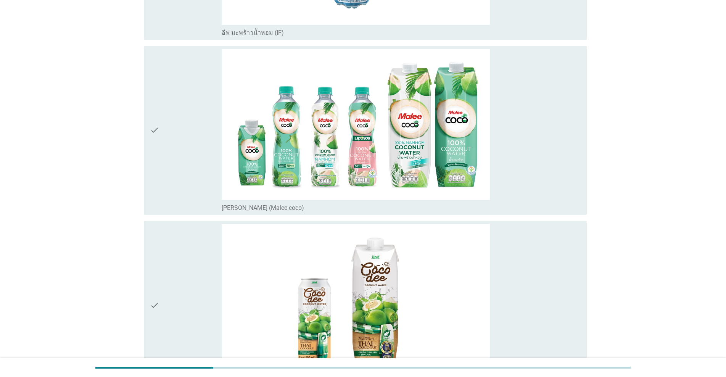
click at [201, 199] on div "check" at bounding box center [186, 130] width 72 height 163
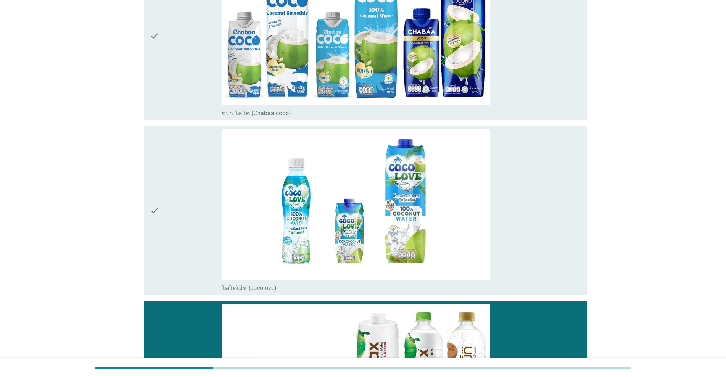
scroll to position [0, 0]
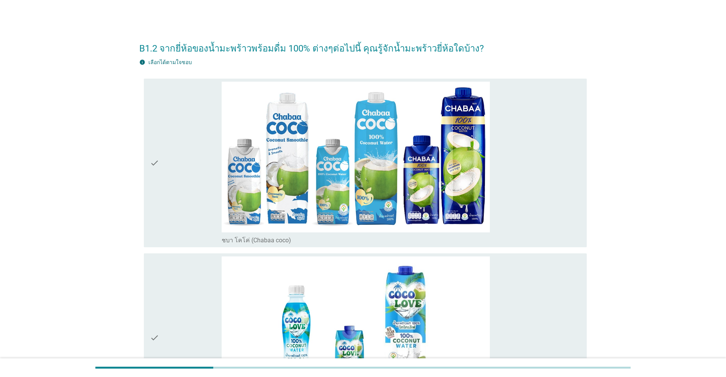
click at [201, 200] on div "check" at bounding box center [186, 163] width 72 height 163
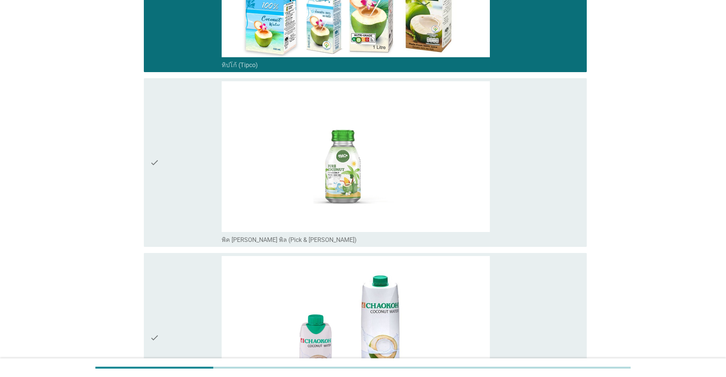
scroll to position [954, 0]
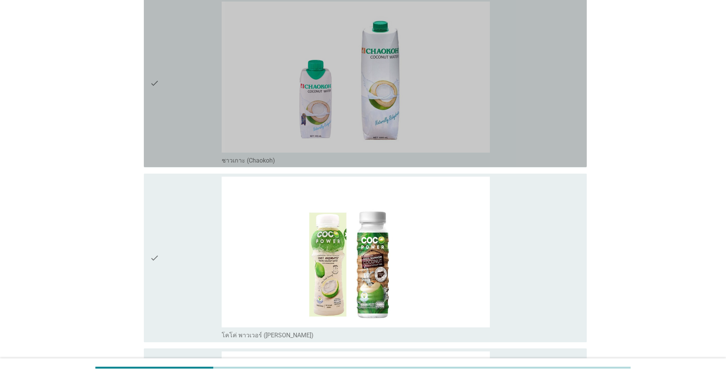
click at [209, 151] on div "check" at bounding box center [186, 83] width 72 height 163
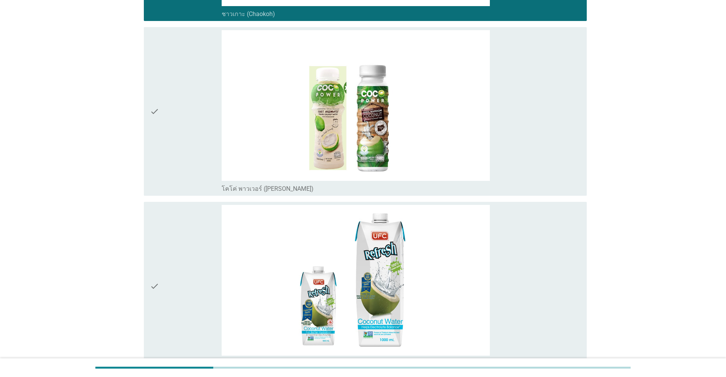
scroll to position [1272, 0]
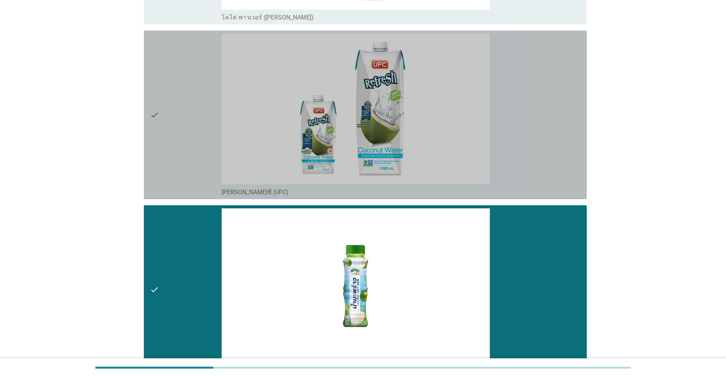
click at [209, 151] on div "check" at bounding box center [186, 115] width 72 height 163
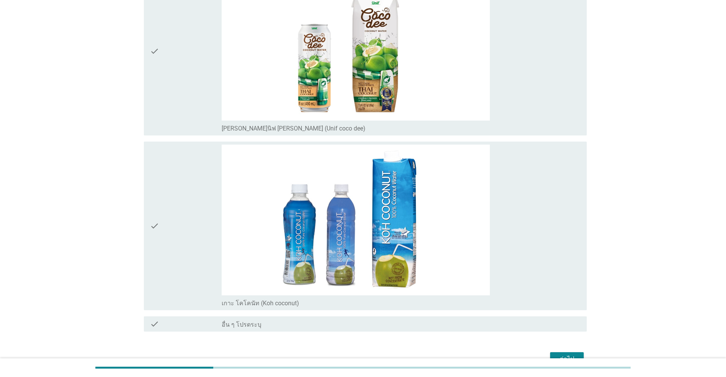
scroll to position [2079, 0]
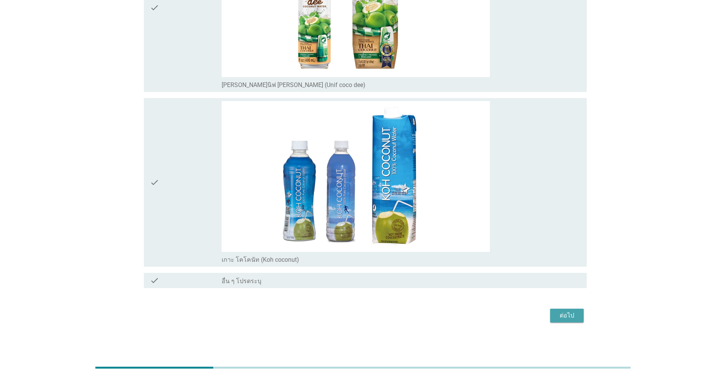
click at [375, 318] on div "ต่อไป" at bounding box center [566, 315] width 21 height 9
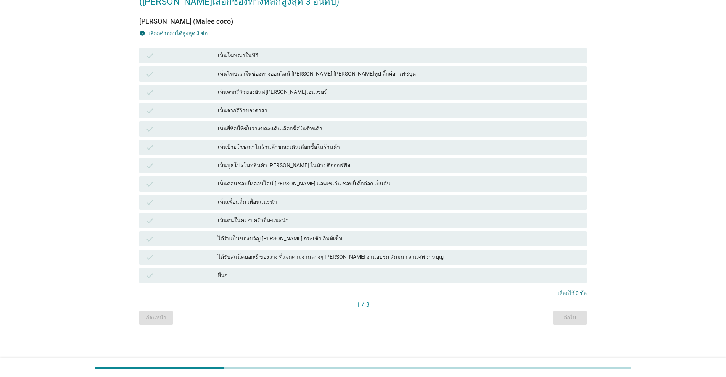
scroll to position [0, 0]
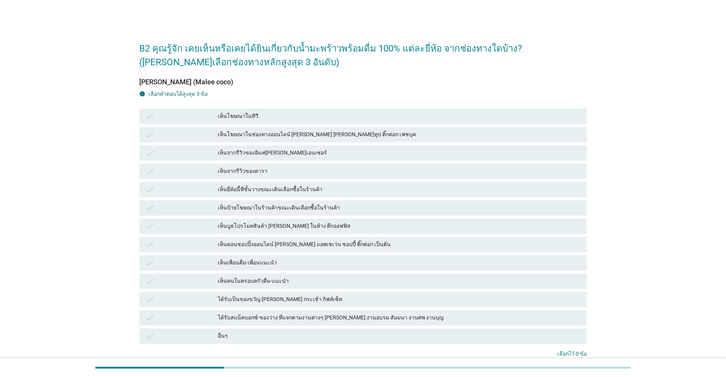
click at [256, 117] on div "เห็นโฆษณาในทีวี" at bounding box center [399, 116] width 363 height 9
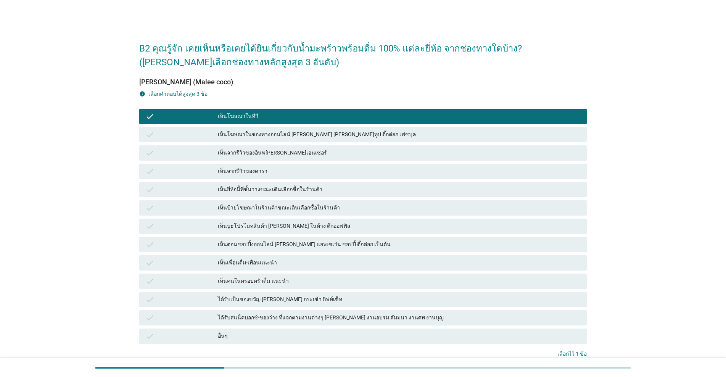
click at [243, 186] on div "เห็นยี่ห้อนี้ที่ชั้นวางขณะเดินเลือกซื้อในร้านค้า" at bounding box center [399, 189] width 363 height 9
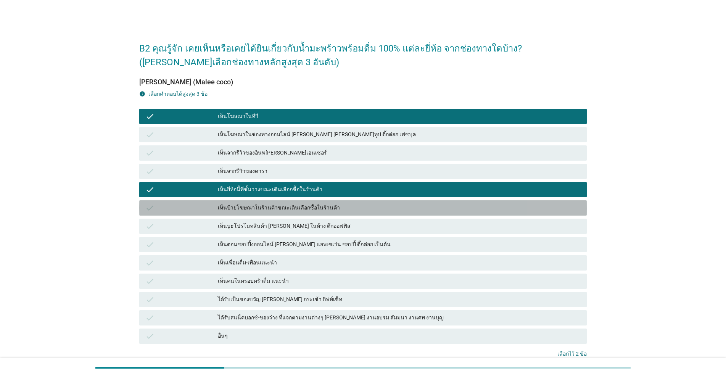
click at [245, 210] on div "เห็นป้ายโฆษณาในร้านค้าขณะเดินเลือกซื้อในร้านค้า" at bounding box center [399, 207] width 363 height 9
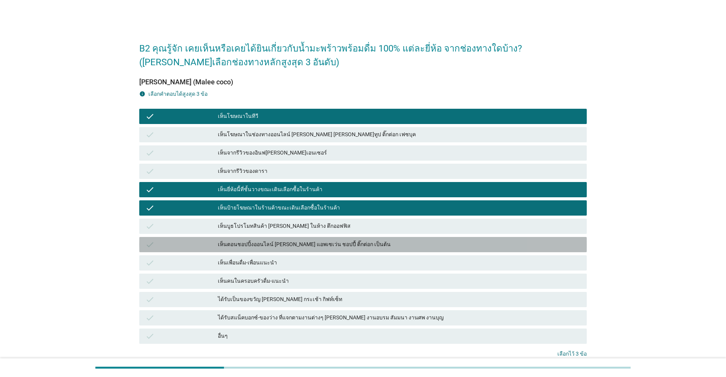
click at [245, 250] on div "check เห็นตอนชอปปิ้งออนไลน์ [PERSON_NAME] แอพเซเว่น ชอปปี้ ติ๊กต่อก เป็นต้น" at bounding box center [363, 244] width 448 height 15
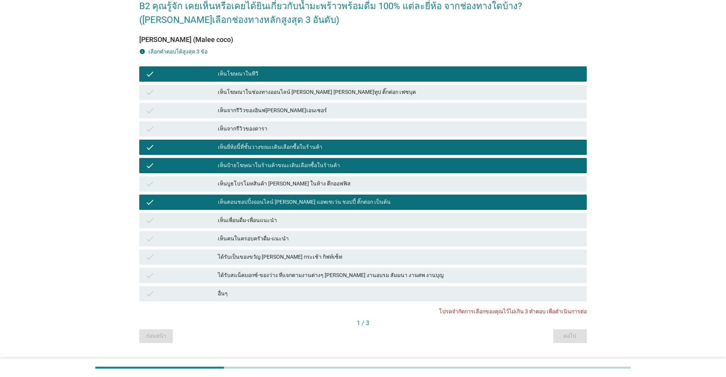
scroll to position [61, 0]
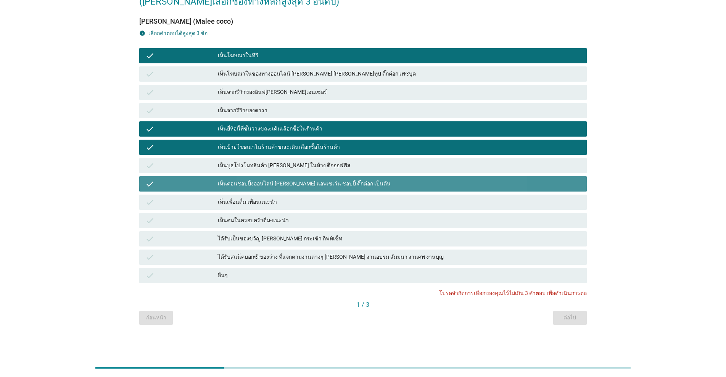
click at [243, 186] on div "เห็นตอนชอปปิ้งออนไลน์ [PERSON_NAME] แอพเซเว่น ชอปปี้ ติ๊กต่อก เป็นต้น" at bounding box center [399, 183] width 363 height 9
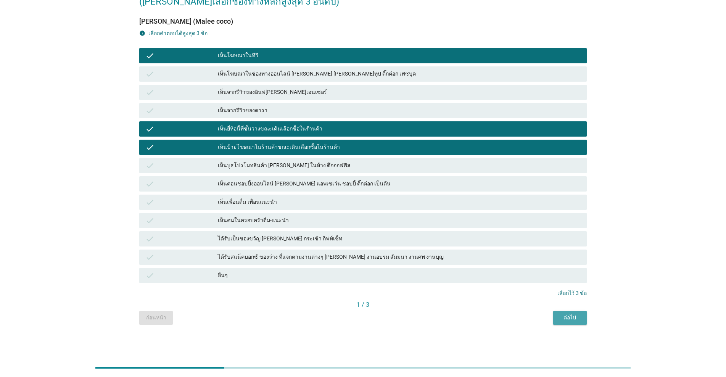
click at [375, 319] on div "ต่อไป" at bounding box center [569, 318] width 21 height 8
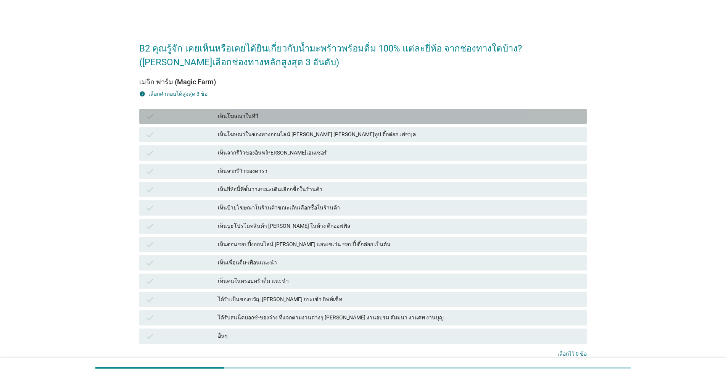
click at [242, 116] on div "เห็นโฆษณาในทีวี" at bounding box center [399, 116] width 363 height 9
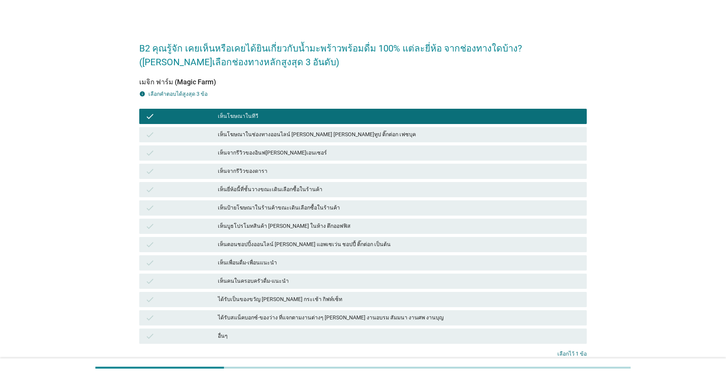
click at [250, 188] on div "เห็นยี่ห้อนี้ที่ชั้นวางขณะเดินเลือกซื้อในร้านค้า" at bounding box center [399, 189] width 363 height 9
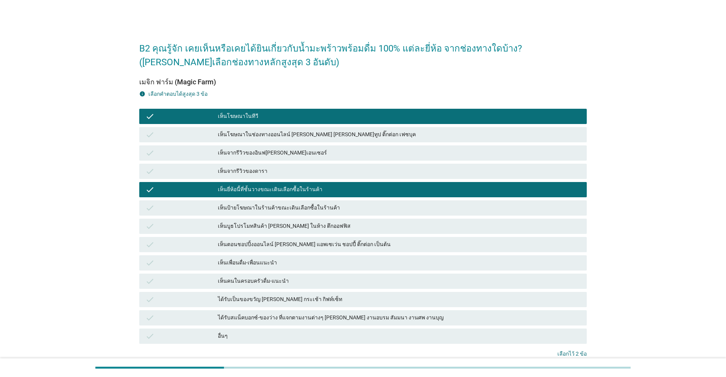
click at [252, 205] on div "เห็นป้ายโฆษณาในร้านค้าขณะเดินเลือกซื้อในร้านค้า" at bounding box center [399, 207] width 363 height 9
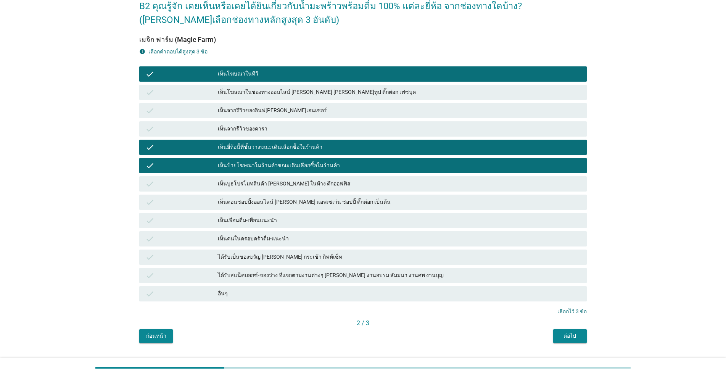
scroll to position [61, 0]
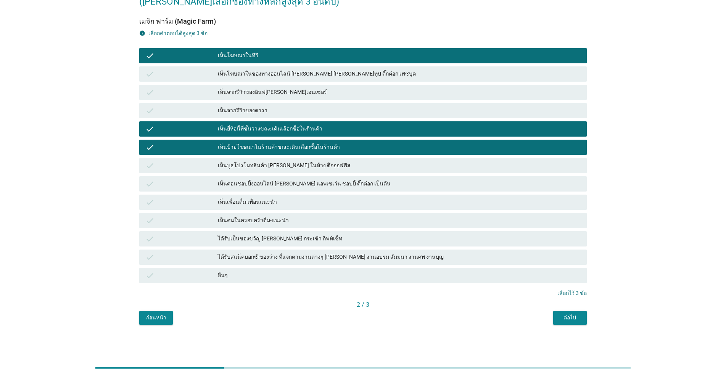
click at [375, 315] on div "ต่อไป" at bounding box center [569, 318] width 21 height 8
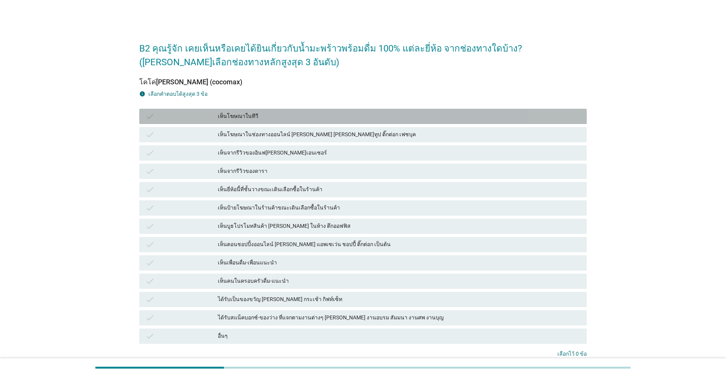
click at [250, 116] on div "เห็นโฆษณาในทีวี" at bounding box center [399, 116] width 363 height 9
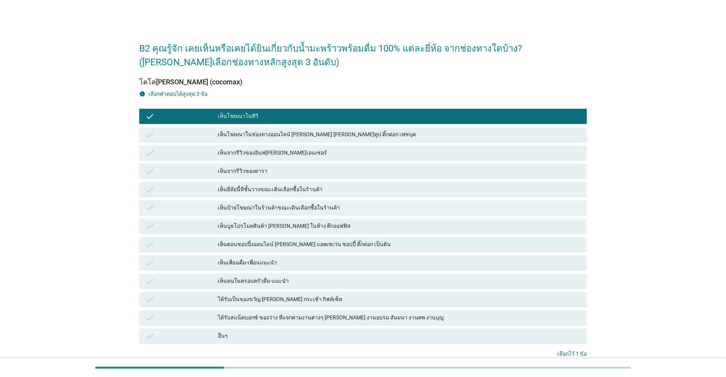
click at [252, 190] on div "เห็นยี่ห้อนี้ที่ชั้นวางขณะเดินเลือกซื้อในร้านค้า" at bounding box center [399, 189] width 363 height 9
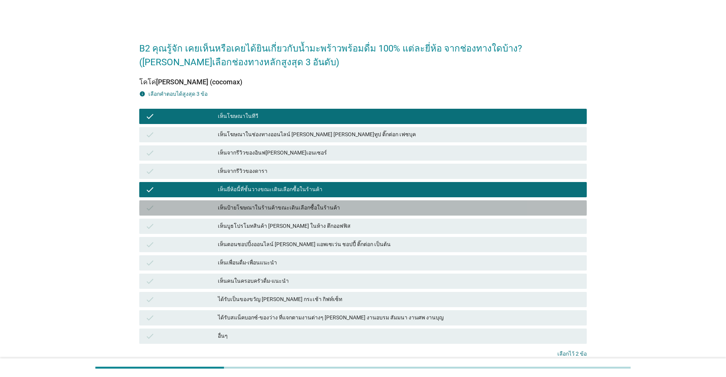
click at [251, 205] on div "เห็นป้ายโฆษณาในร้านค้าขณะเดินเลือกซื้อในร้านค้า" at bounding box center [399, 207] width 363 height 9
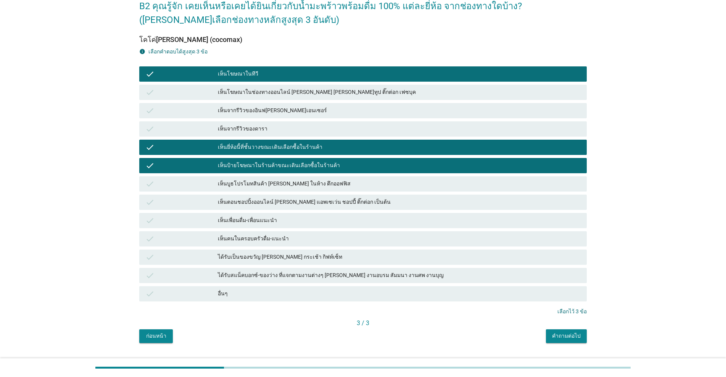
scroll to position [61, 0]
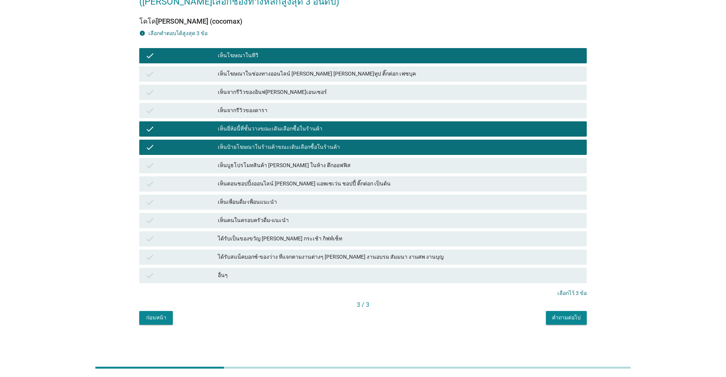
click at [375, 317] on div "คำถามต่อไป" at bounding box center [566, 318] width 29 height 8
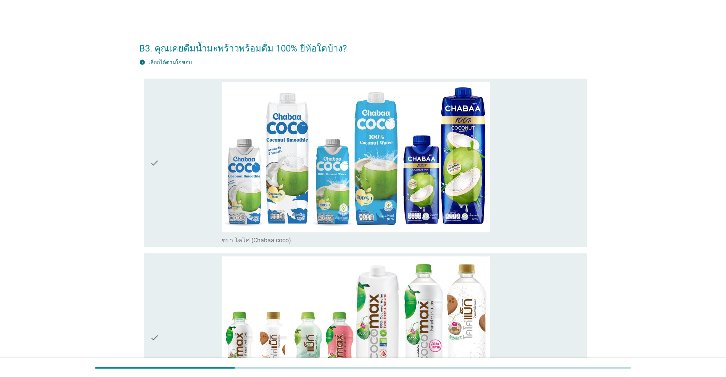
scroll to position [127, 0]
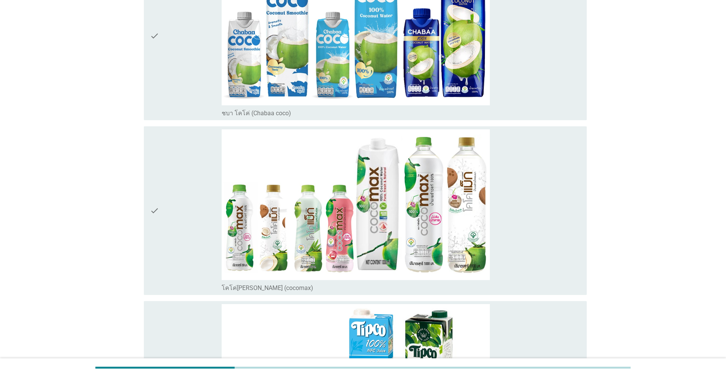
click at [162, 216] on div "check" at bounding box center [186, 210] width 72 height 163
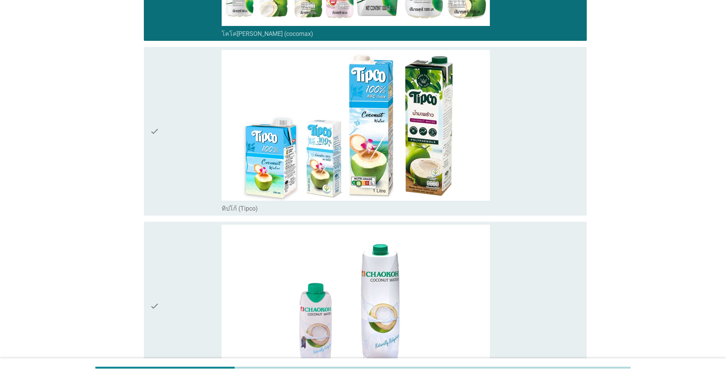
scroll to position [382, 0]
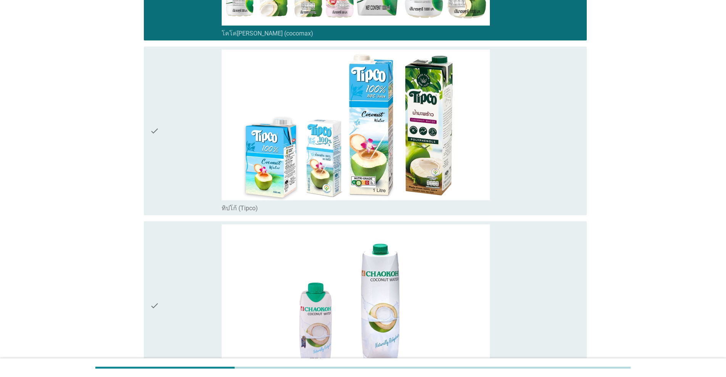
click at [168, 163] on div "check" at bounding box center [186, 131] width 72 height 163
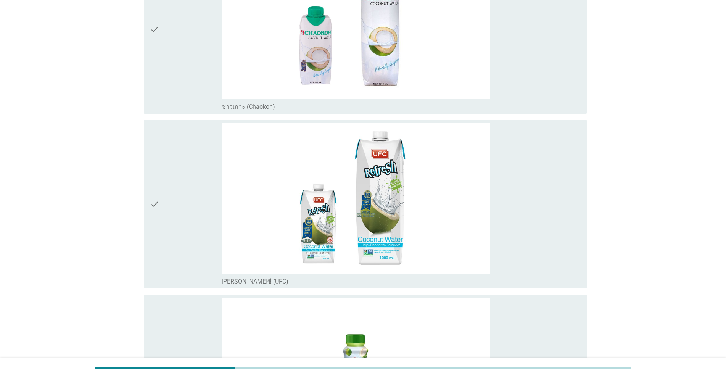
scroll to position [763, 0]
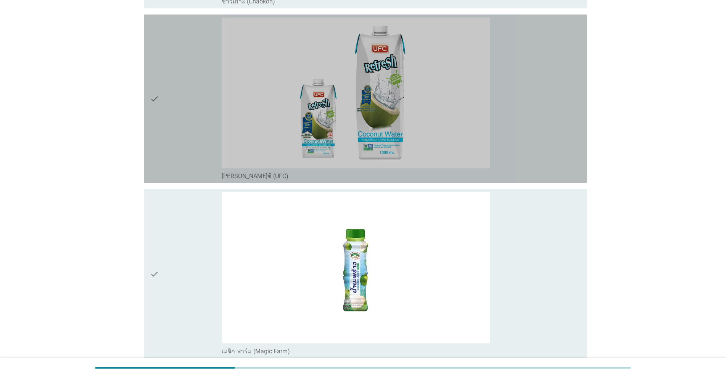
click at [172, 151] on div "check" at bounding box center [186, 99] width 72 height 163
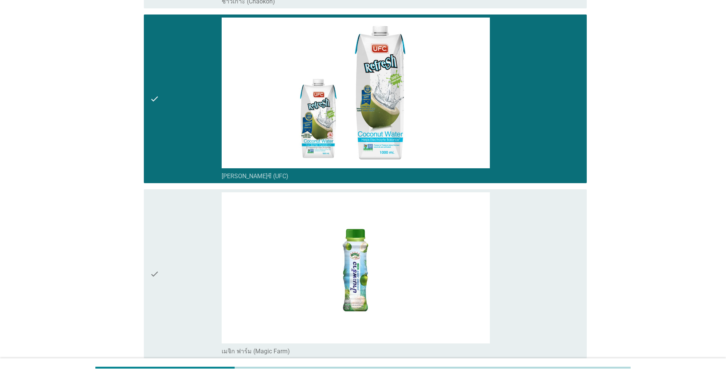
click at [173, 234] on div "check" at bounding box center [186, 273] width 72 height 163
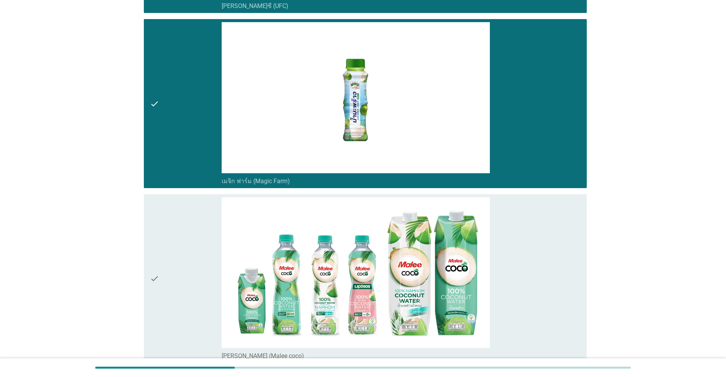
scroll to position [1018, 0]
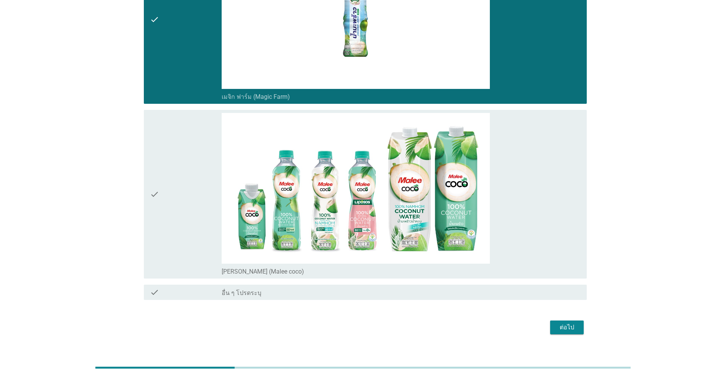
click at [174, 234] on div "check" at bounding box center [186, 194] width 72 height 163
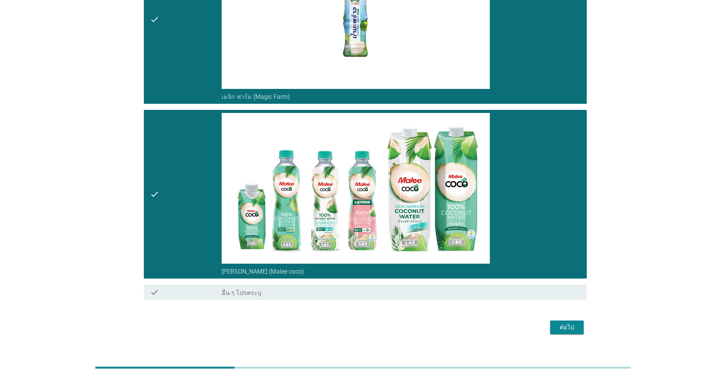
click at [375, 327] on div "ต่อไป" at bounding box center [566, 327] width 21 height 9
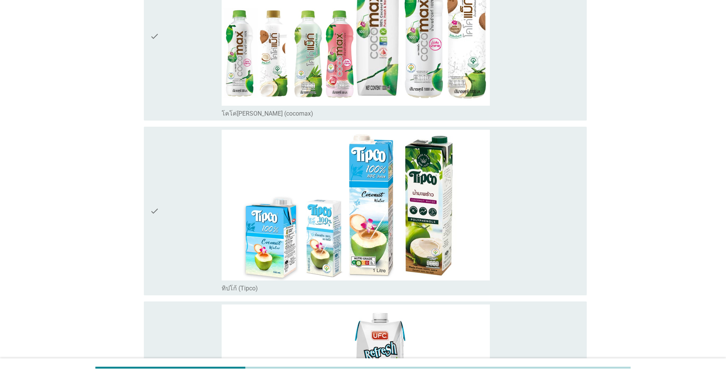
scroll to position [127, 0]
click at [199, 82] on div "check" at bounding box center [186, 36] width 72 height 163
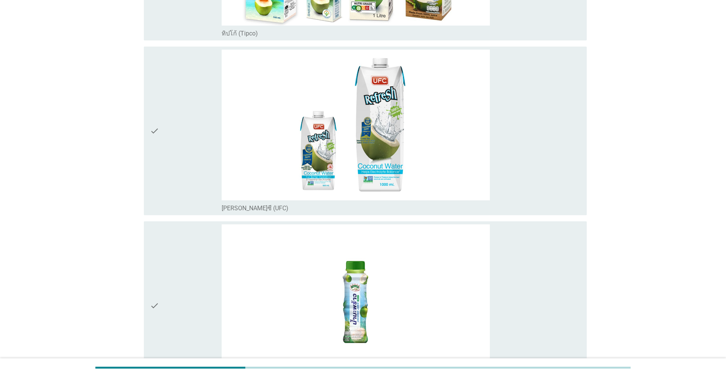
scroll to position [572, 0]
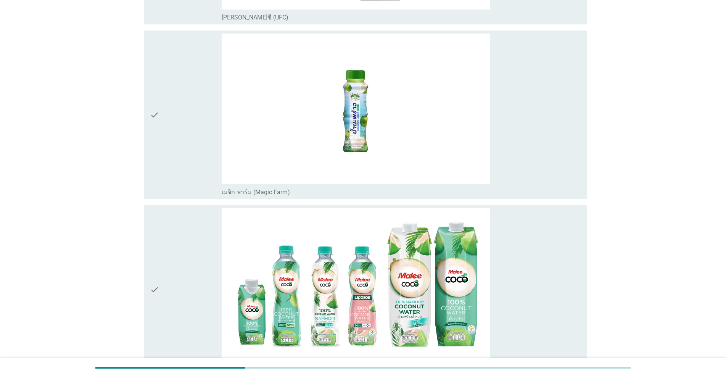
click at [166, 149] on div "check" at bounding box center [186, 115] width 72 height 163
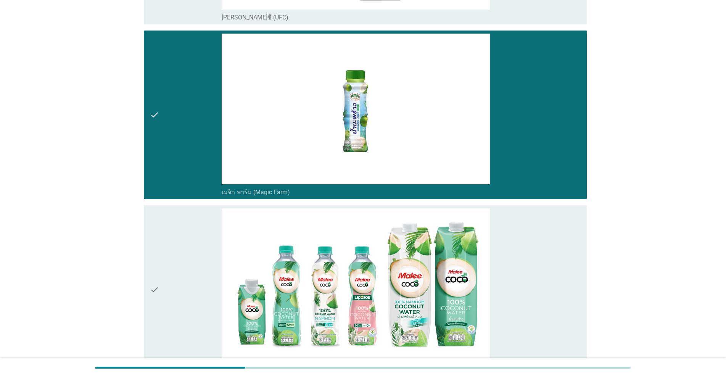
click at [187, 293] on div "check" at bounding box center [186, 289] width 72 height 163
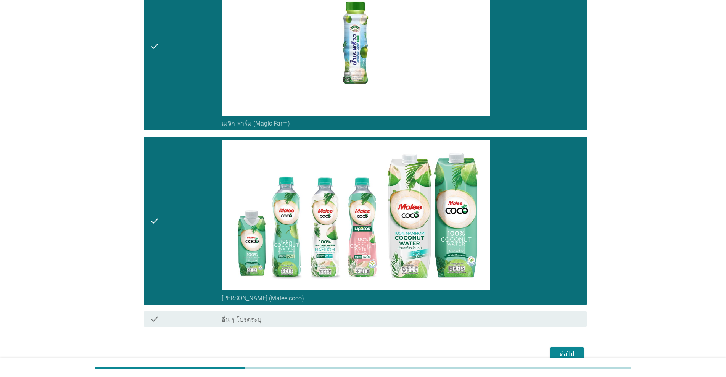
scroll to position [680, 0]
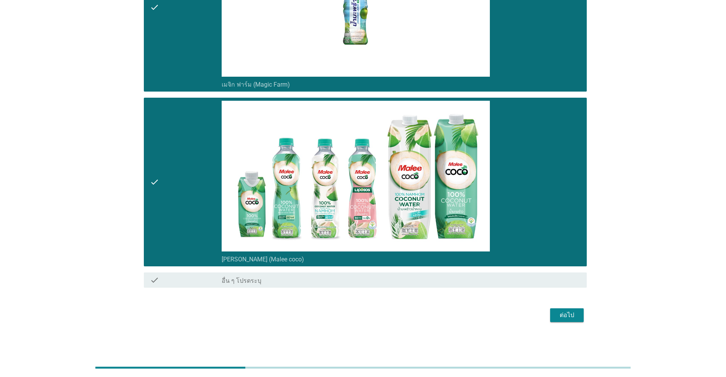
click at [375, 319] on div "ต่อไป" at bounding box center [566, 315] width 21 height 9
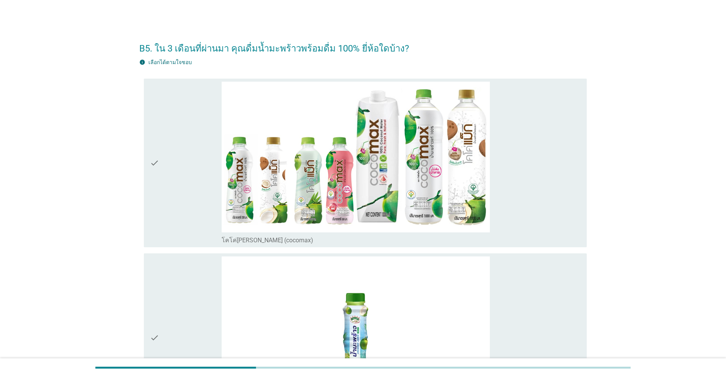
click at [188, 170] on div "check" at bounding box center [186, 163] width 72 height 163
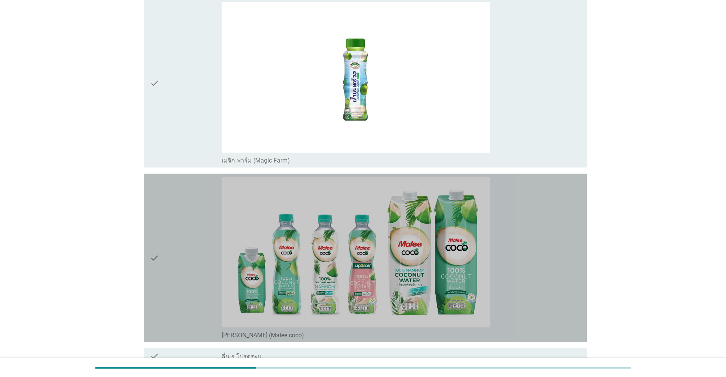
click at [177, 218] on div "check" at bounding box center [186, 258] width 72 height 163
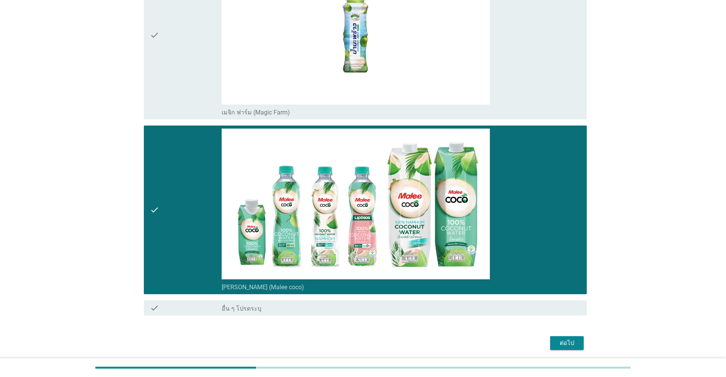
scroll to position [330, 0]
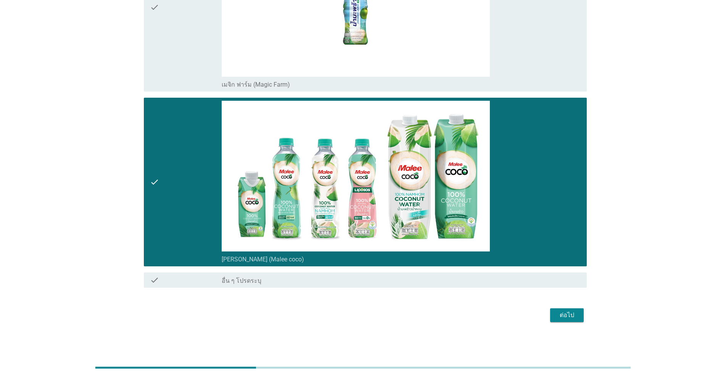
click at [375, 318] on div "ต่อไป" at bounding box center [566, 315] width 21 height 9
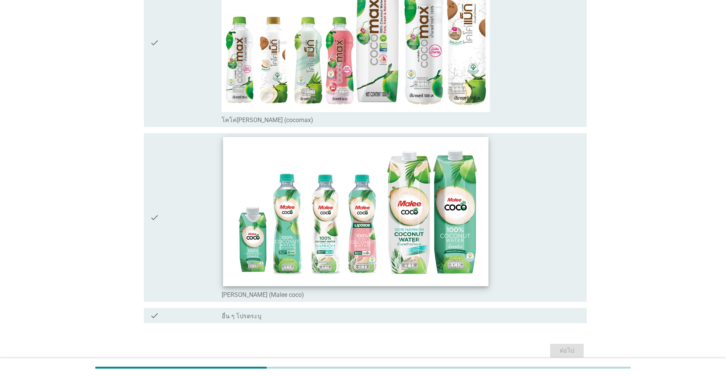
scroll to position [127, 0]
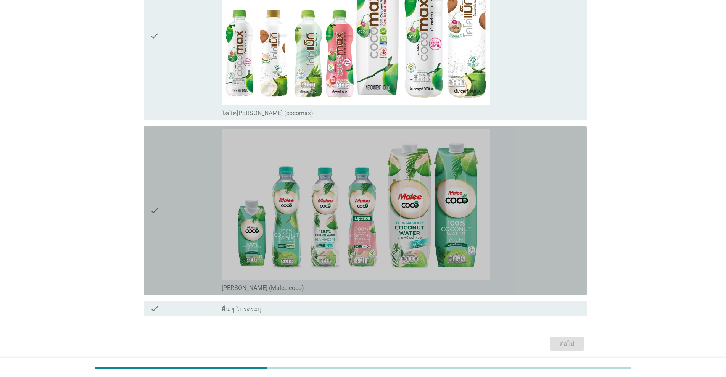
click at [189, 218] on div "check" at bounding box center [186, 210] width 72 height 163
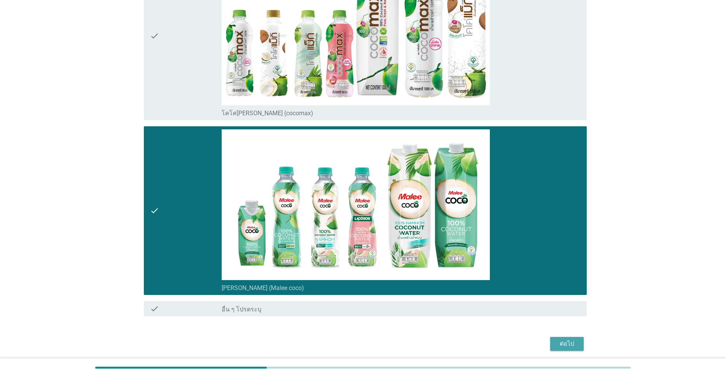
click at [375, 343] on div "ต่อไป" at bounding box center [566, 343] width 21 height 9
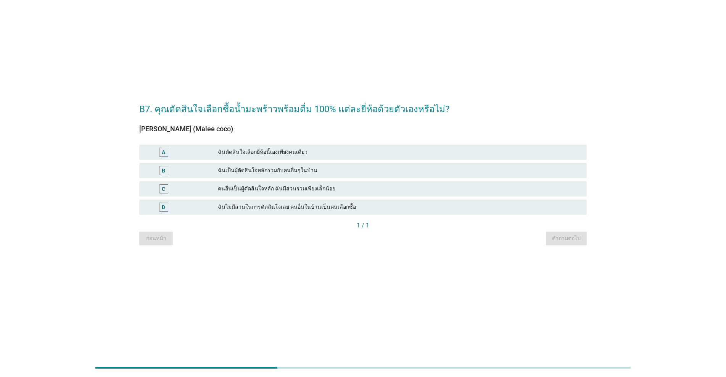
scroll to position [0, 0]
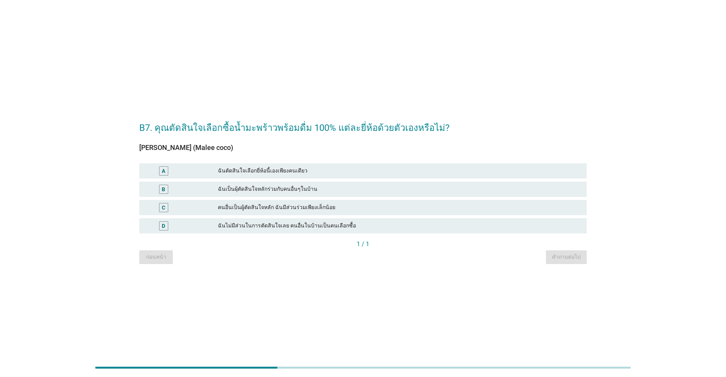
click at [279, 174] on div "ฉันตัดสินใจเลือกยี่ห้อนี้เองเพียงคนเดียว" at bounding box center [399, 170] width 363 height 9
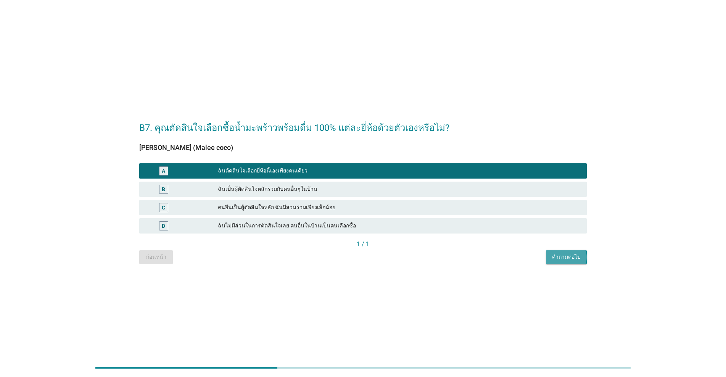
click at [375, 260] on div "คำถามต่อไป" at bounding box center [566, 257] width 29 height 8
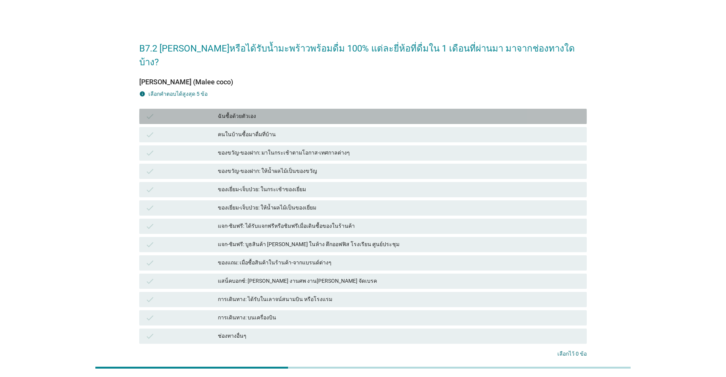
click at [239, 112] on div "ฉันซื้อด้วยตัวเอง" at bounding box center [399, 116] width 363 height 9
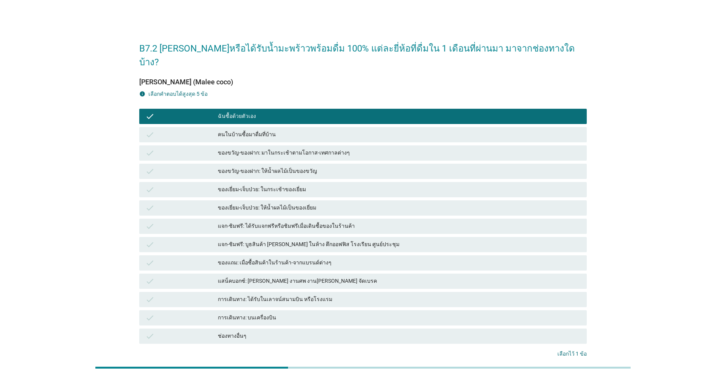
scroll to position [47, 0]
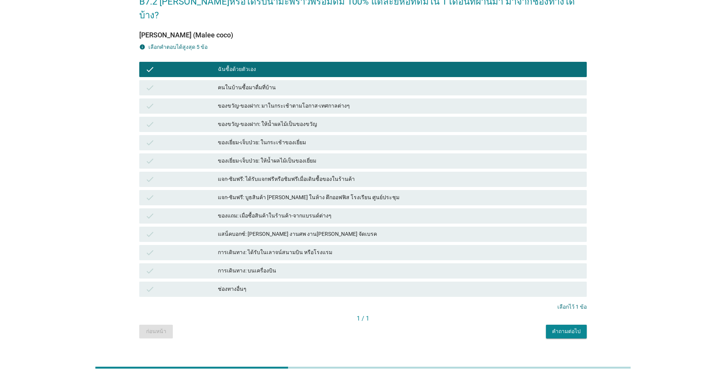
click at [375, 327] on div "คำถามต่อไป" at bounding box center [566, 331] width 29 height 8
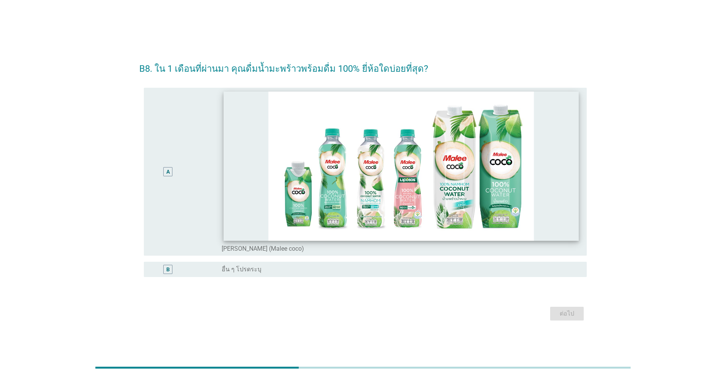
click at [229, 201] on img at bounding box center [401, 166] width 355 height 149
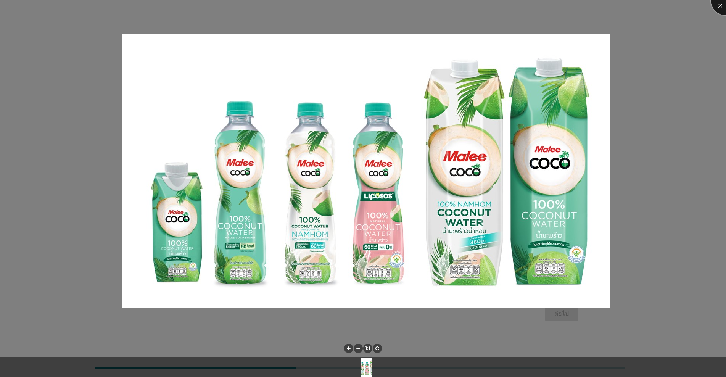
click at [375, 5] on div at bounding box center [726, 0] width 31 height 31
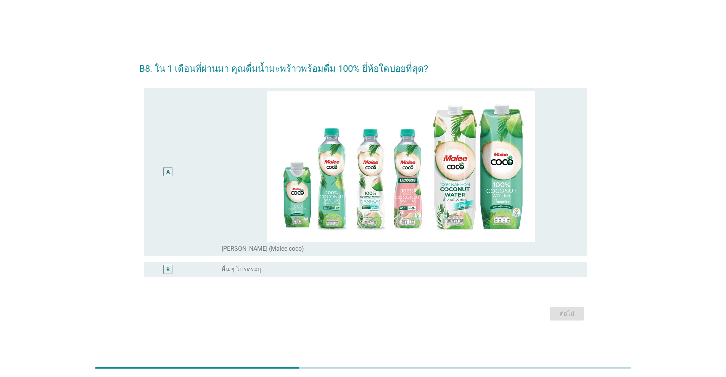
click at [176, 205] on div "A" at bounding box center [168, 171] width 36 height 161
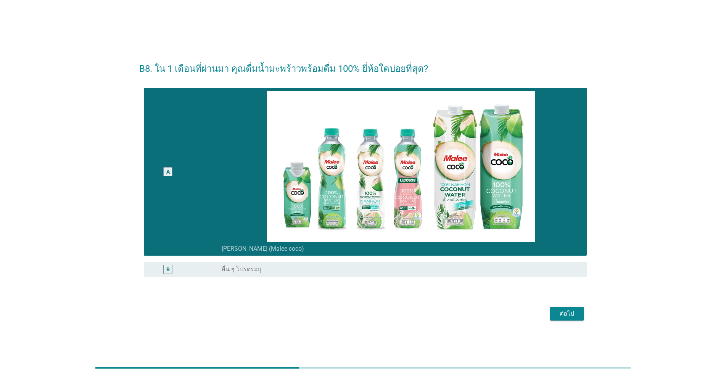
click at [375, 312] on div "ต่อไป" at bounding box center [566, 313] width 21 height 9
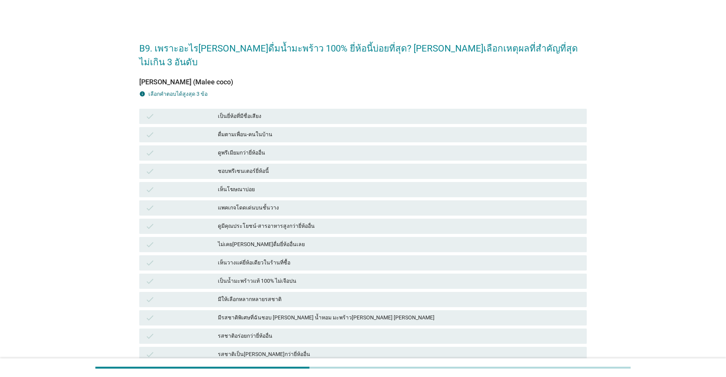
click at [229, 112] on div "เป็นยี่ห้อที่มีชื่อเสียง" at bounding box center [399, 116] width 363 height 9
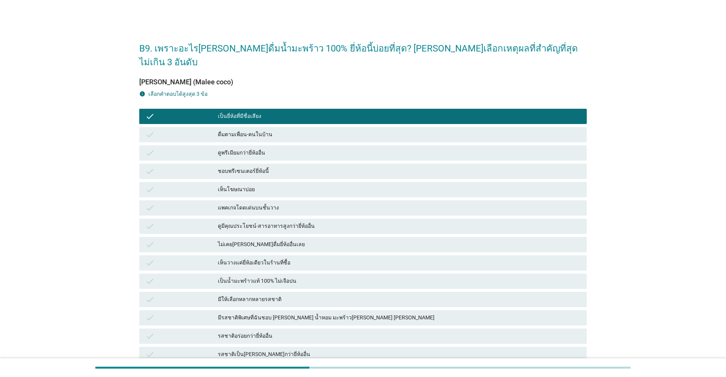
click at [238, 185] on div "เห็นโฆษณาบ่อย" at bounding box center [399, 189] width 363 height 9
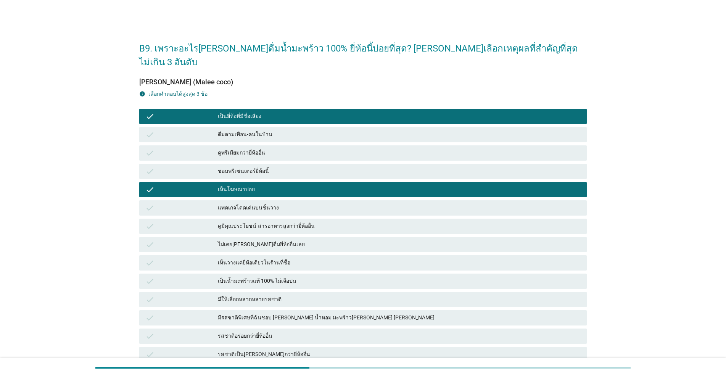
click at [236, 203] on div "แพคเกจโดดเด่นบนชั้นวาง" at bounding box center [399, 207] width 363 height 9
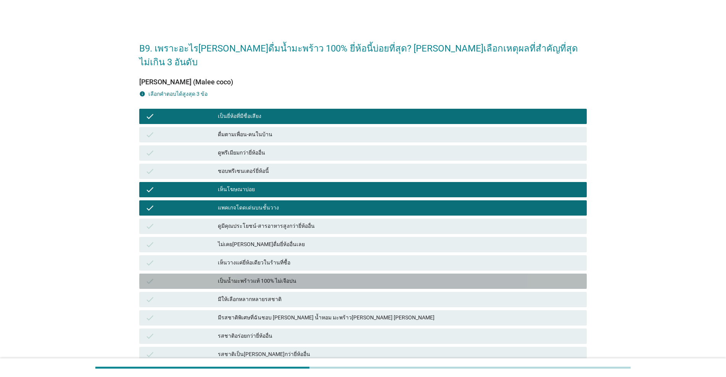
click at [234, 277] on div "เป็นน้ำมะพร้าวแท้ 100% ไม่เจือปน" at bounding box center [399, 281] width 363 height 9
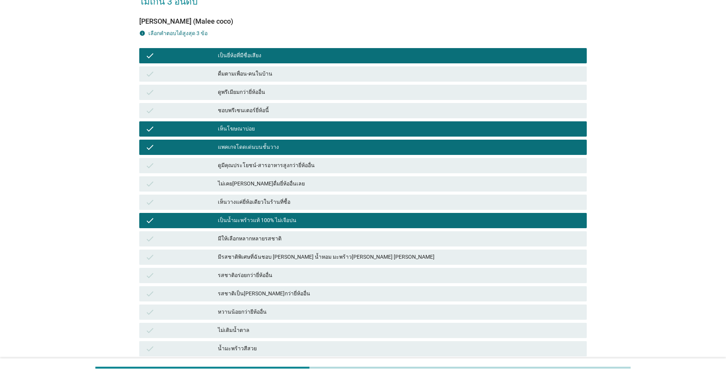
scroll to position [127, 0]
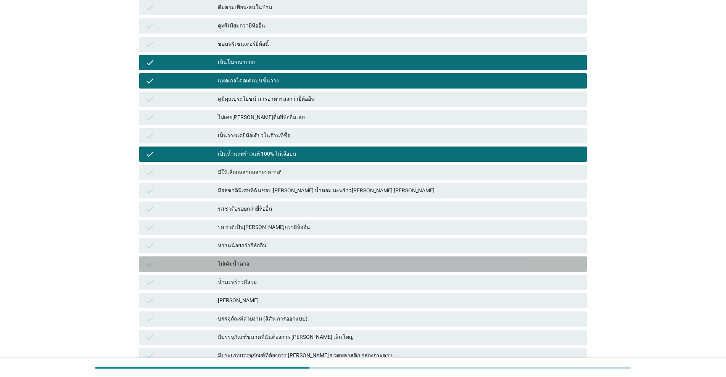
click at [234, 256] on div "check ไม่เติมน้ำตาล" at bounding box center [363, 263] width 448 height 15
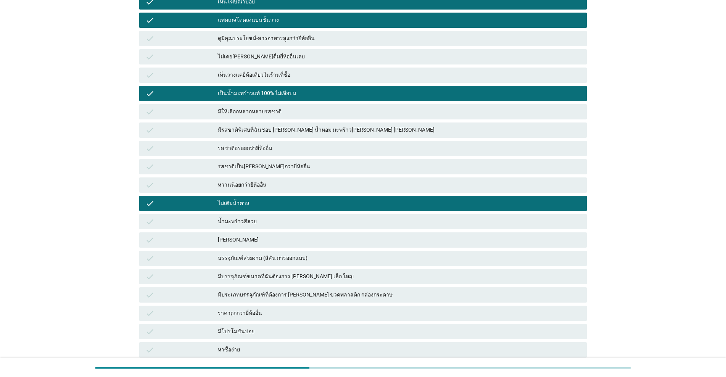
scroll to position [248, 0]
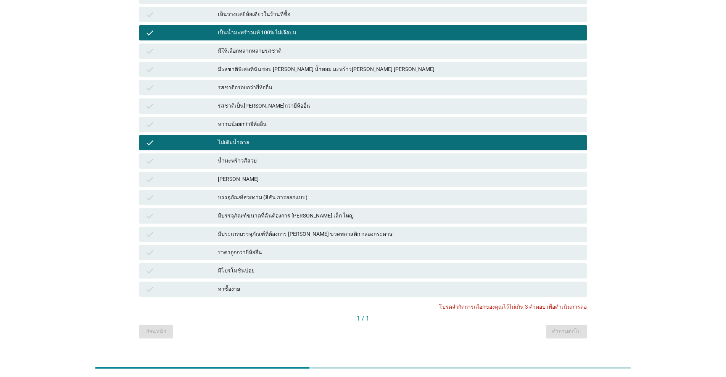
click at [277, 230] on div "มีประเภทบรรจุภัณฑ์ที่ต้องการ [PERSON_NAME] ขวดพลาสติก กล่องกระดาษ" at bounding box center [399, 234] width 363 height 9
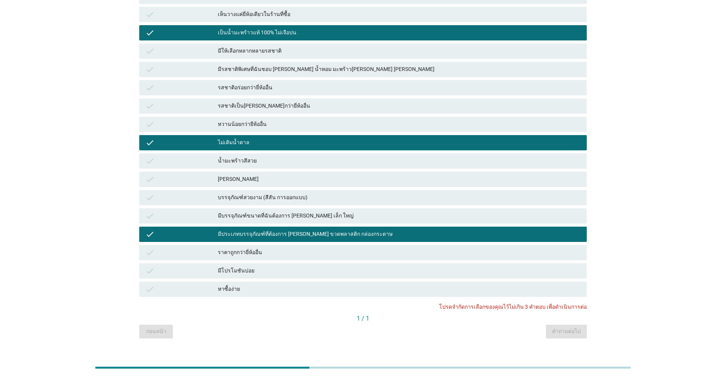
click at [239, 225] on div "check มีประเภทบรรจุภัณฑ์ที่ต้องการ [PERSON_NAME] ขวดพลาสติก กล่องกระดาษ" at bounding box center [363, 234] width 451 height 18
click at [237, 230] on div "มีประเภทบรรจุภัณฑ์ที่ต้องการ [PERSON_NAME] ขวดพลาสติก กล่องกระดาษ" at bounding box center [399, 234] width 363 height 9
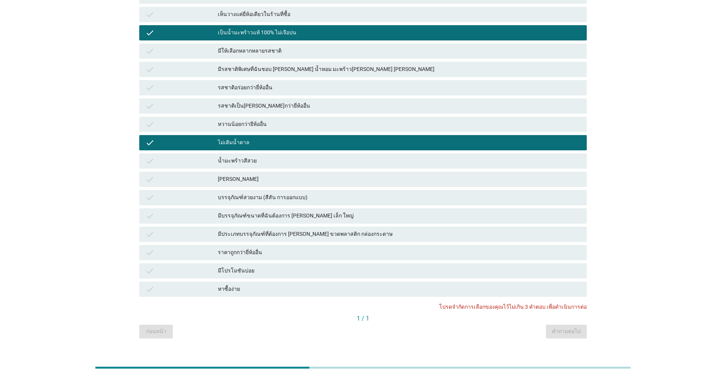
scroll to position [58, 0]
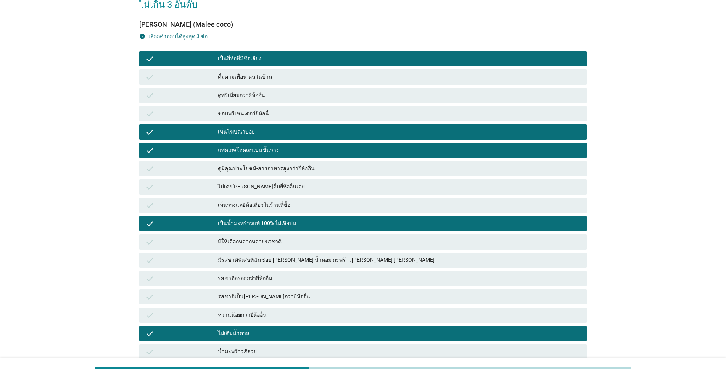
click at [237, 127] on div "เห็นโฆษณาบ่อย" at bounding box center [399, 131] width 363 height 9
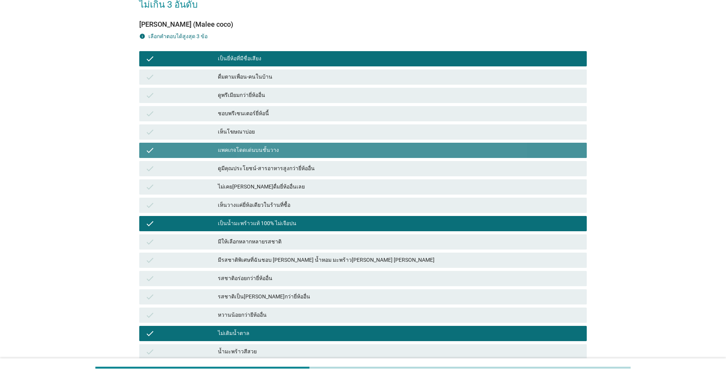
click at [232, 146] on div "แพคเกจโดดเด่นบนชั้นวาง" at bounding box center [399, 150] width 363 height 9
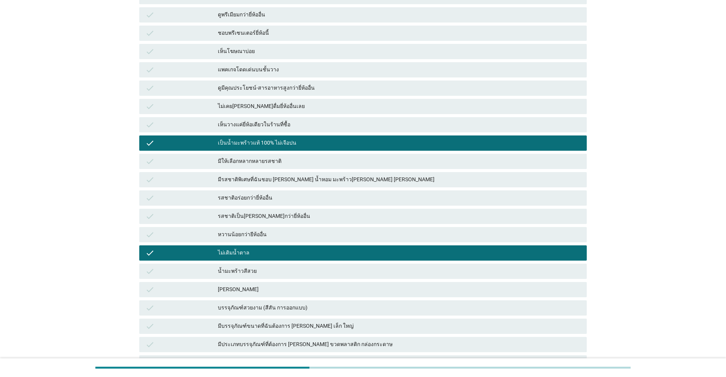
scroll to position [248, 0]
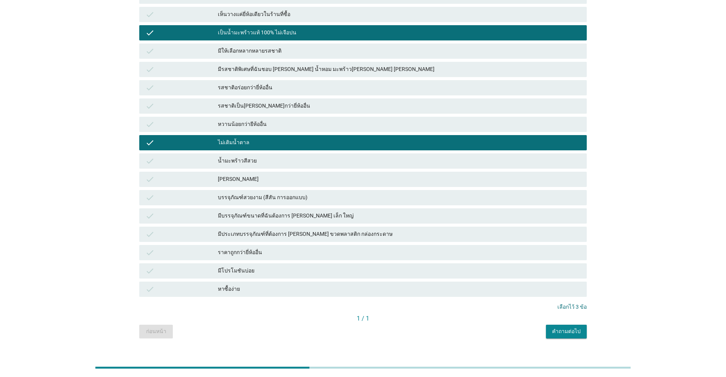
click at [375, 327] on div "คำถามต่อไป" at bounding box center [566, 331] width 29 height 8
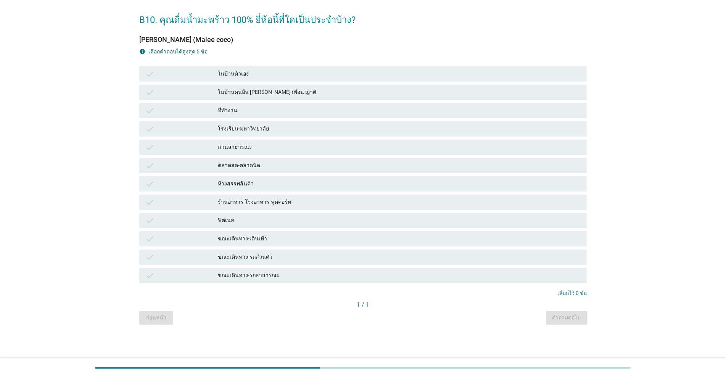
scroll to position [0, 0]
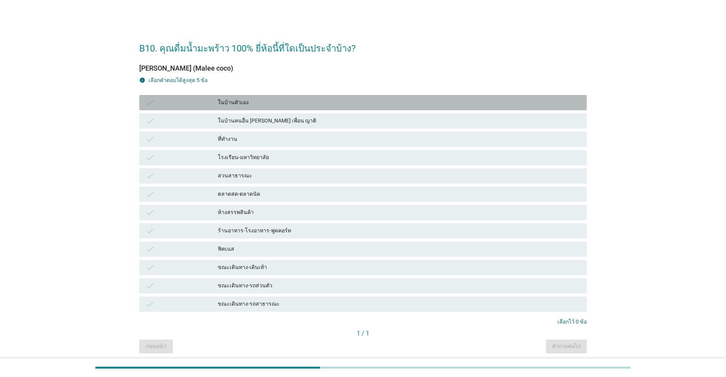
click at [218, 102] on div "check" at bounding box center [181, 102] width 73 height 9
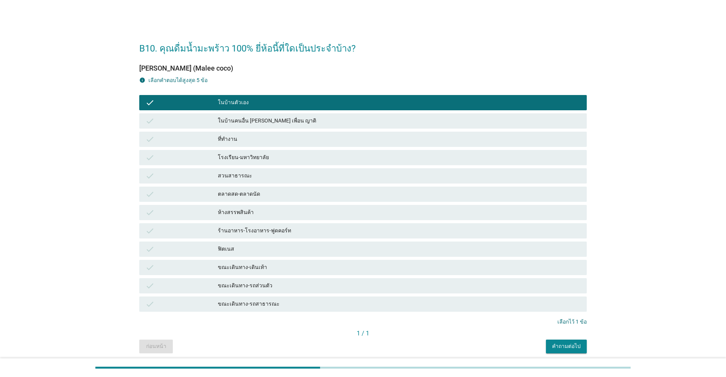
click at [375, 343] on div "คำถามต่อไป" at bounding box center [566, 346] width 29 height 8
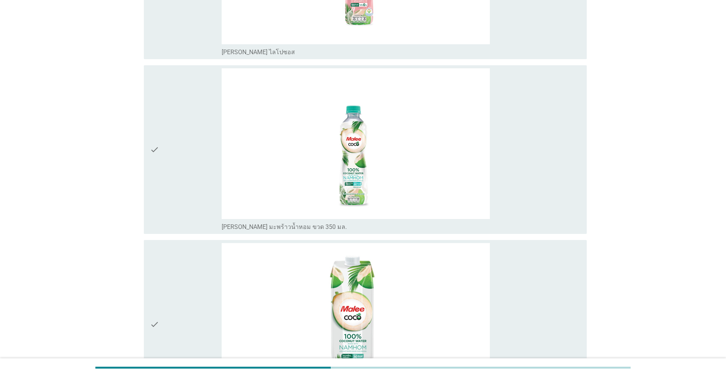
scroll to position [255, 0]
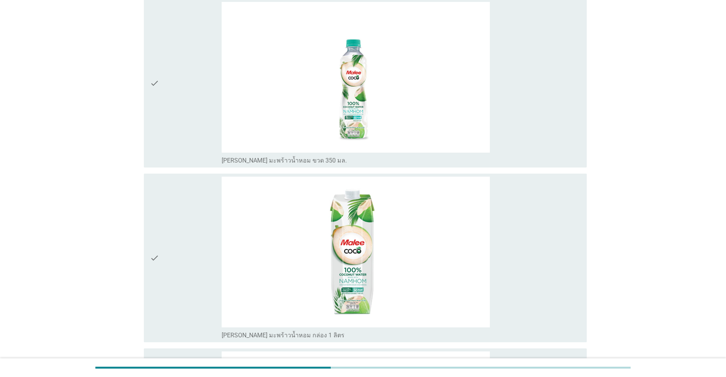
click at [188, 241] on div "check" at bounding box center [186, 258] width 72 height 163
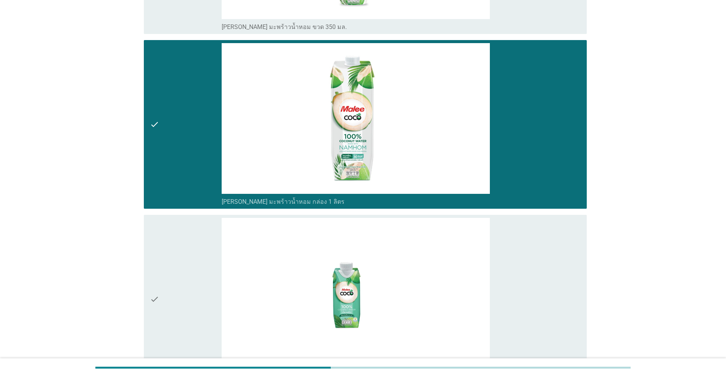
scroll to position [0, 0]
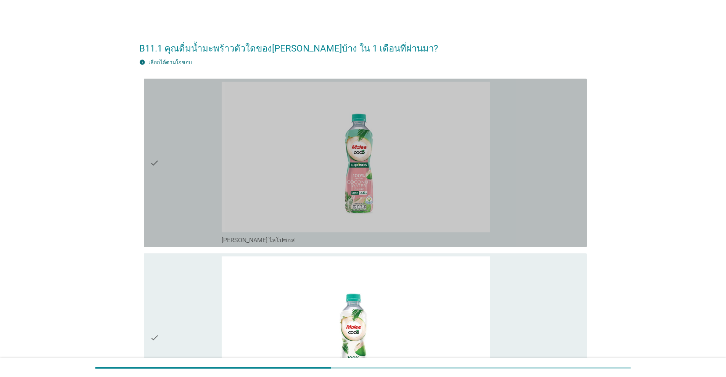
click at [176, 182] on div "check" at bounding box center [186, 163] width 72 height 163
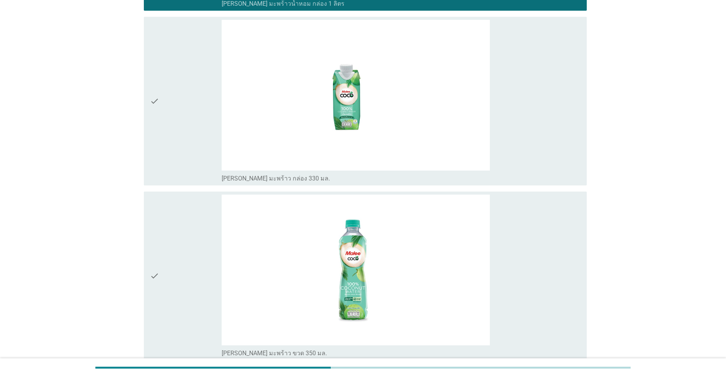
scroll to position [445, 0]
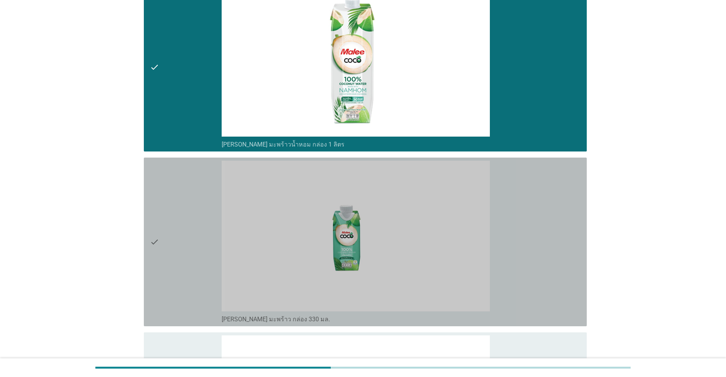
click at [176, 182] on div "check" at bounding box center [186, 242] width 72 height 163
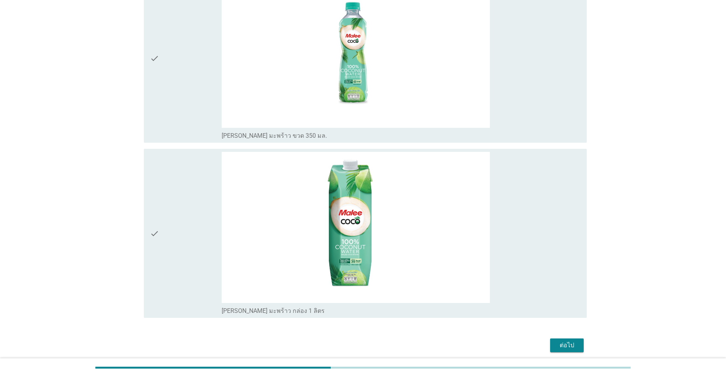
scroll to position [833, 0]
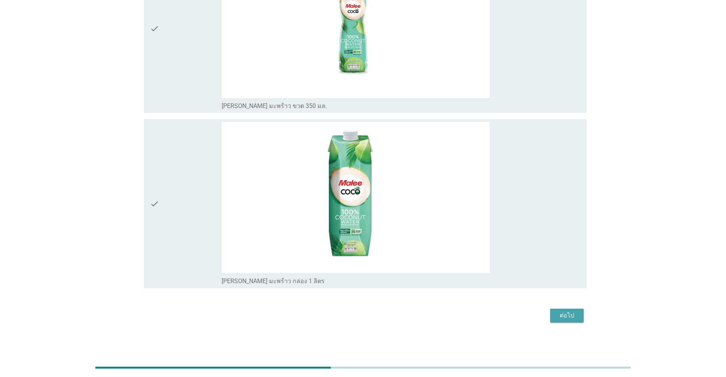
click at [375, 320] on button "ต่อไป" at bounding box center [567, 316] width 34 height 14
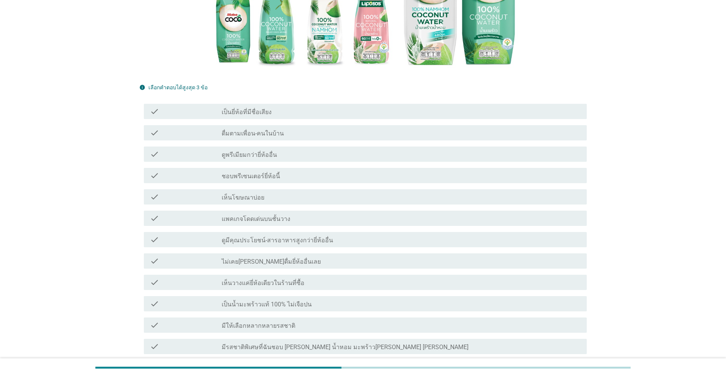
scroll to position [191, 0]
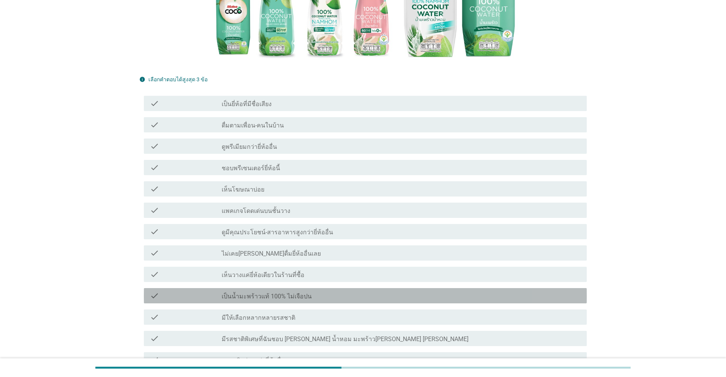
click at [241, 293] on label "เป็นน้ำมะพร้าวแท้ 100% ไม่เจือปน" at bounding box center [267, 297] width 90 height 8
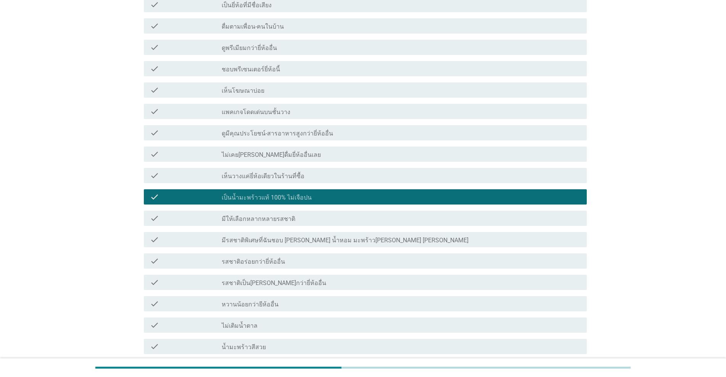
scroll to position [318, 0]
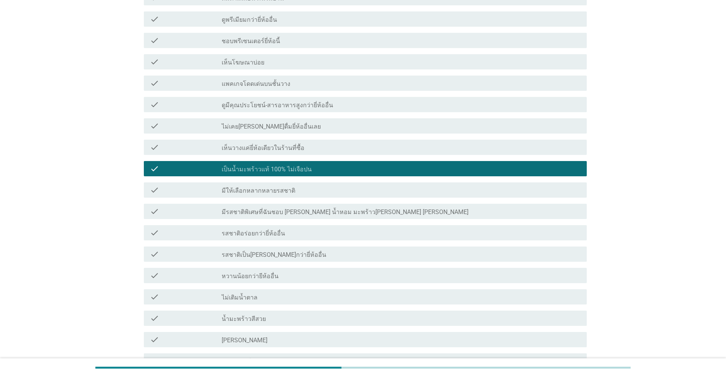
click at [242, 294] on label "ไม่เติมน้ำตาล" at bounding box center [240, 298] width 36 height 8
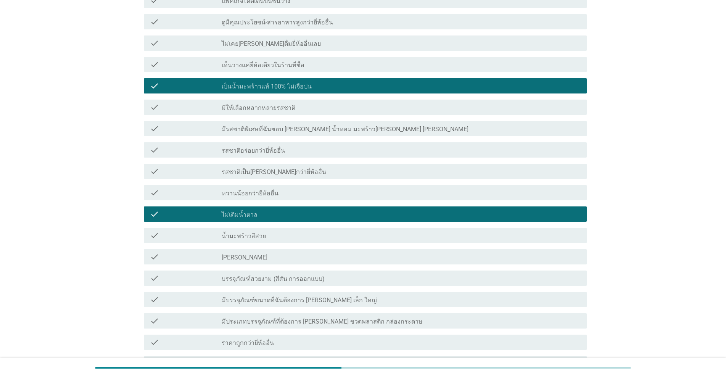
scroll to position [445, 0]
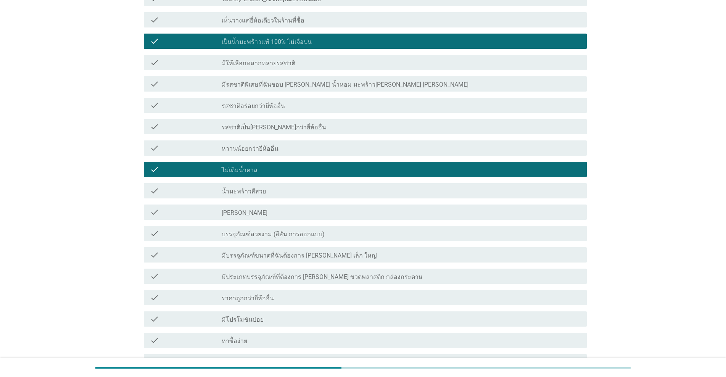
click at [247, 269] on div "check check_box_outline_blank มีประเภทบรรจุภัณฑ์ที่ต้องการ [PERSON_NAME] ขวดพลา…" at bounding box center [365, 276] width 443 height 15
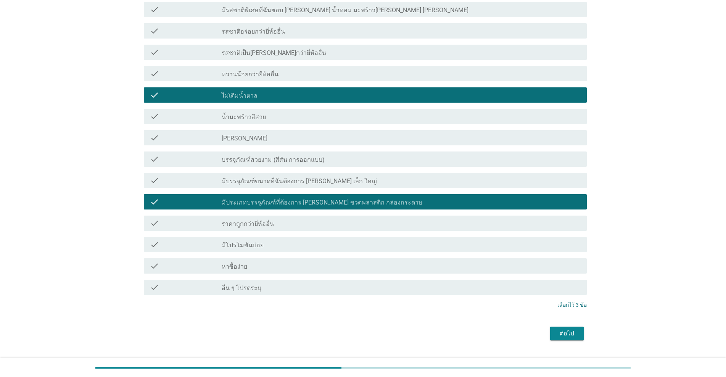
scroll to position [524, 0]
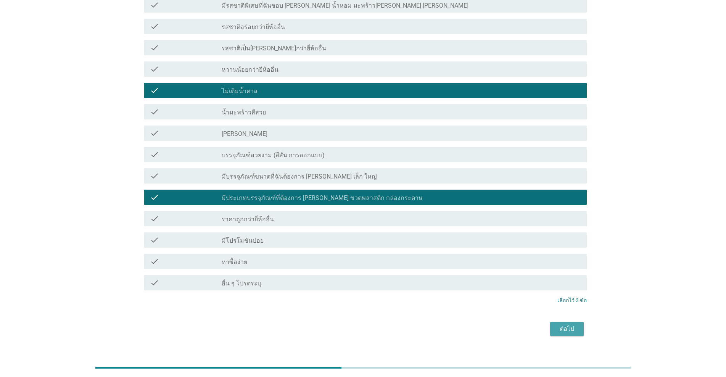
click at [375, 324] on div "ต่อไป" at bounding box center [566, 328] width 21 height 9
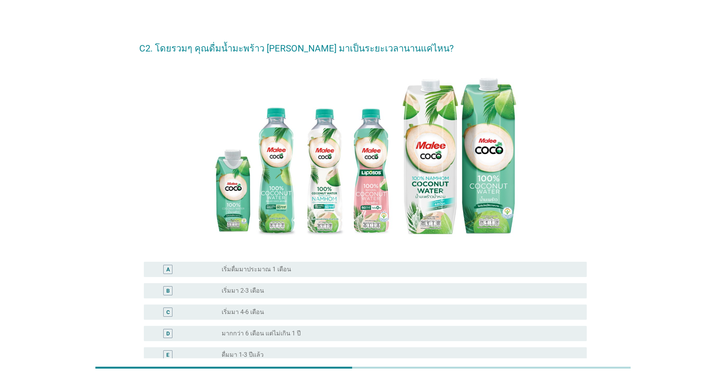
scroll to position [64, 0]
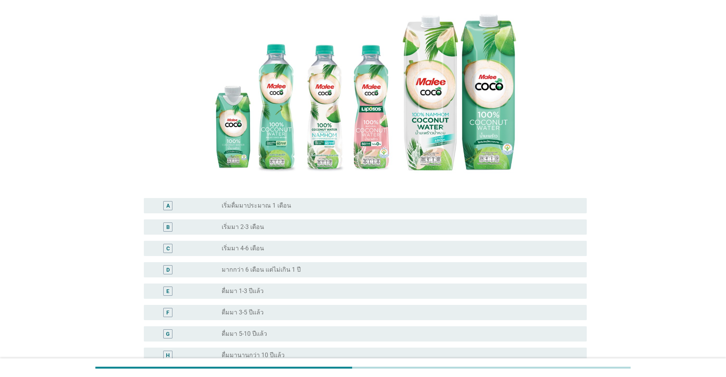
click at [258, 288] on label "ดื่มมา 1-3 ปีแล้ว" at bounding box center [243, 291] width 42 height 8
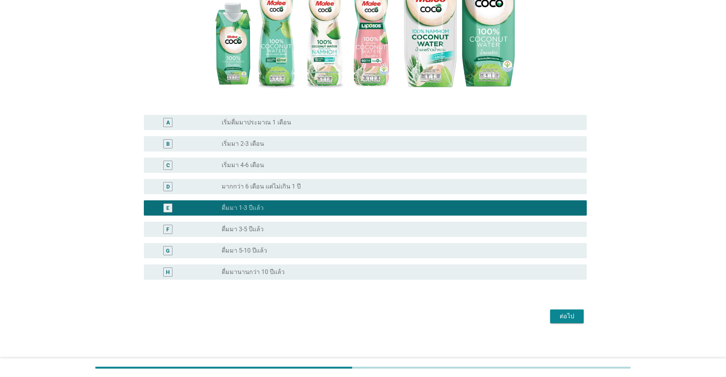
scroll to position [148, 0]
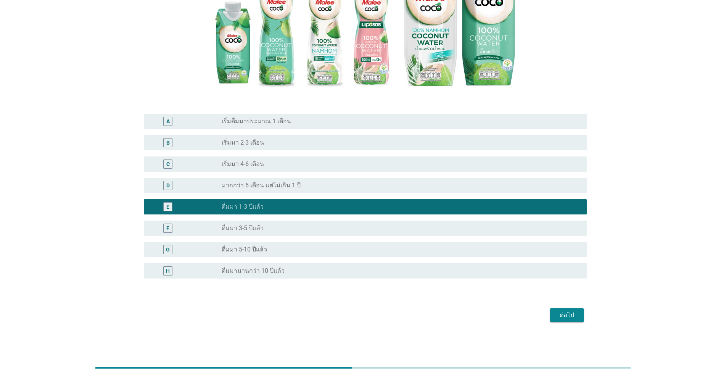
click at [375, 321] on button "ต่อไป" at bounding box center [567, 315] width 34 height 14
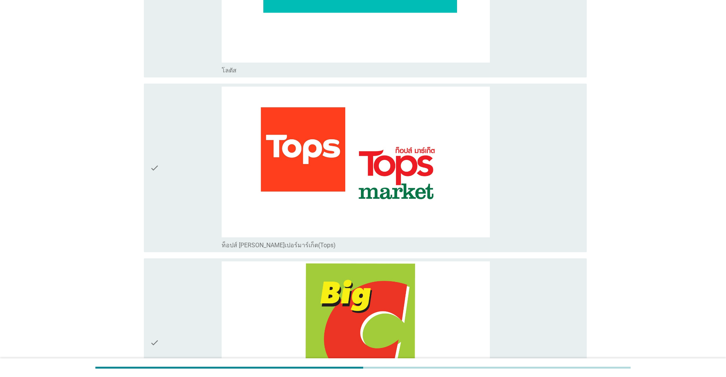
scroll to position [1590, 0]
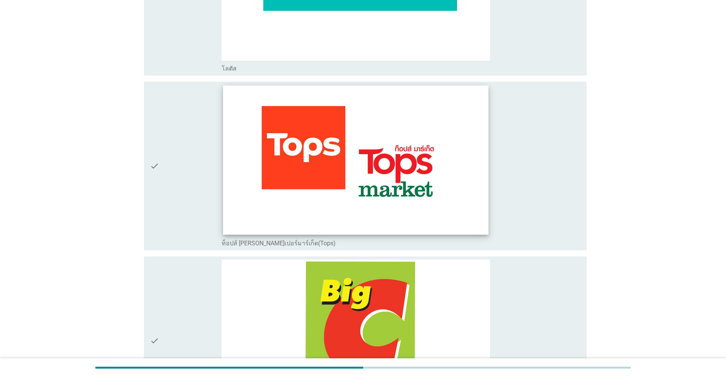
click at [311, 189] on img at bounding box center [356, 159] width 266 height 149
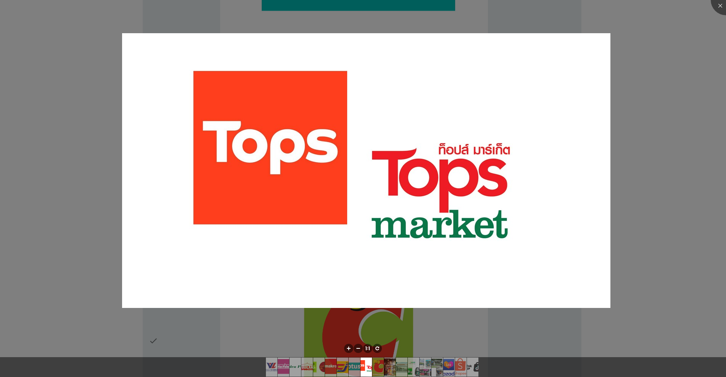
click at [117, 151] on div at bounding box center [363, 188] width 726 height 377
click at [110, 147] on div at bounding box center [363, 188] width 726 height 377
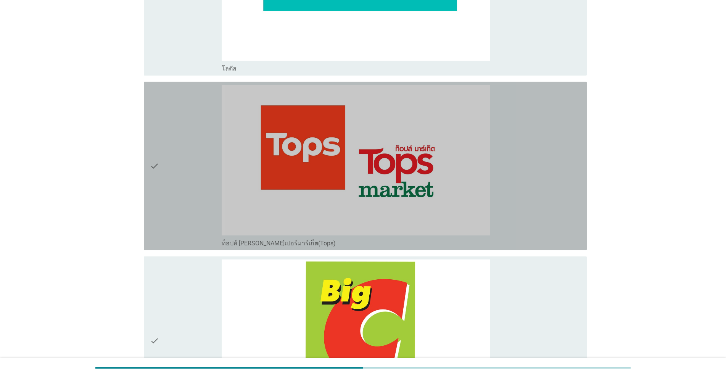
click at [177, 202] on div "check" at bounding box center [186, 166] width 72 height 163
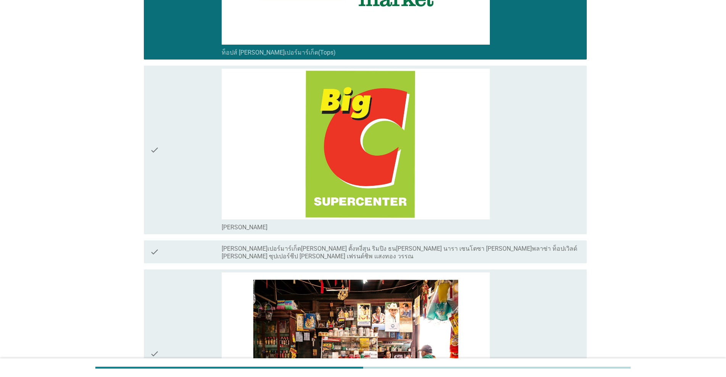
scroll to position [2099, 0]
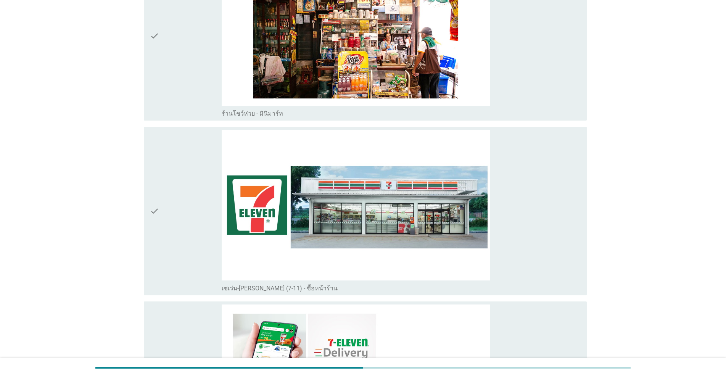
click at [177, 203] on div "check" at bounding box center [186, 211] width 72 height 163
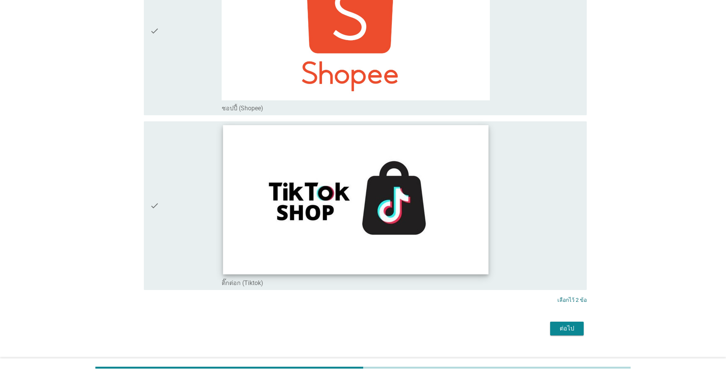
scroll to position [3166, 0]
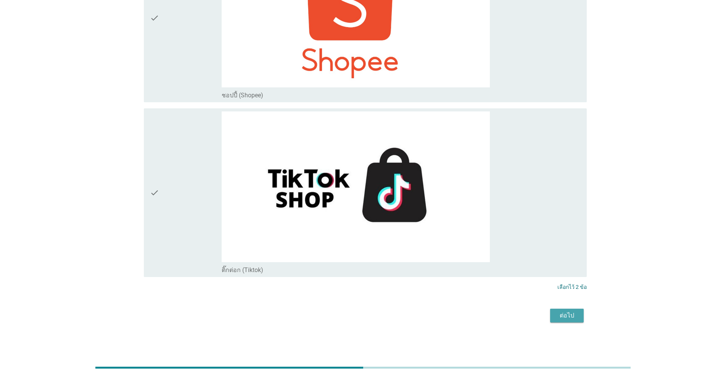
click at [375, 316] on div "ต่อไป" at bounding box center [566, 315] width 21 height 9
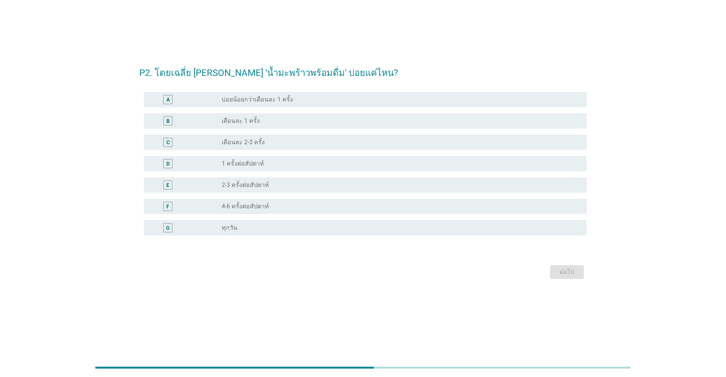
scroll to position [0, 0]
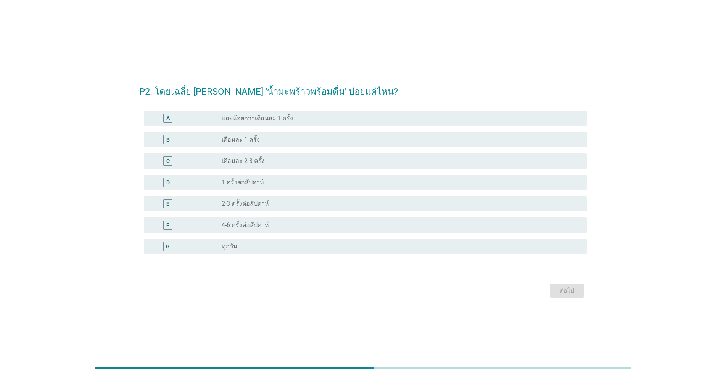
click at [269, 163] on div "radio_button_unchecked เดือนละ 2-3 ครั้ง" at bounding box center [398, 161] width 353 height 8
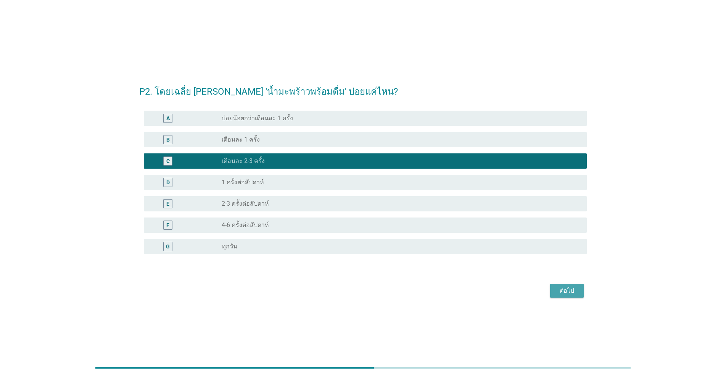
click at [375, 292] on div "ต่อไป" at bounding box center [566, 290] width 21 height 9
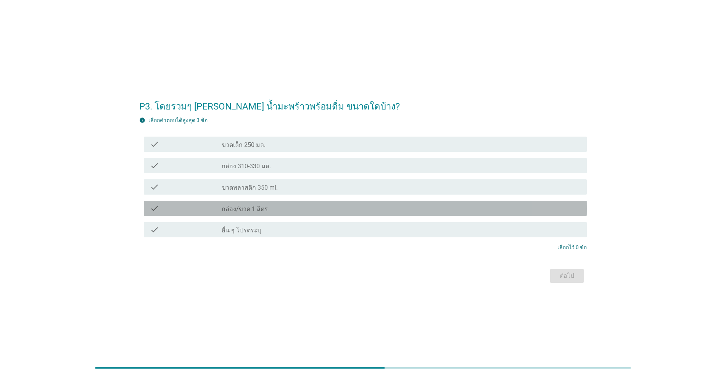
click at [255, 212] on label "กล่อง/ขวด 1 ลิตร" at bounding box center [245, 209] width 46 height 8
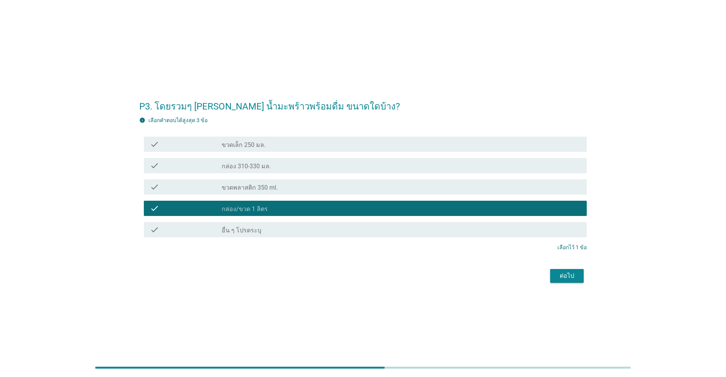
click at [258, 166] on label "กล่อง 310-330 มล." at bounding box center [246, 167] width 49 height 8
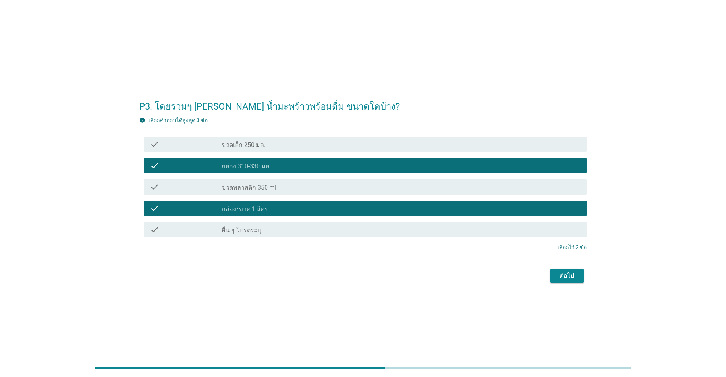
click at [286, 190] on div "check_box_outline_blank ขวดพลาสติก 350 ml." at bounding box center [401, 186] width 359 height 9
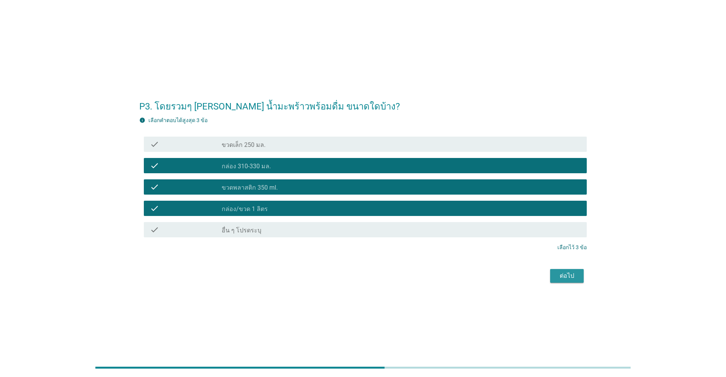
click at [375, 275] on div "ต่อไป" at bounding box center [566, 275] width 21 height 9
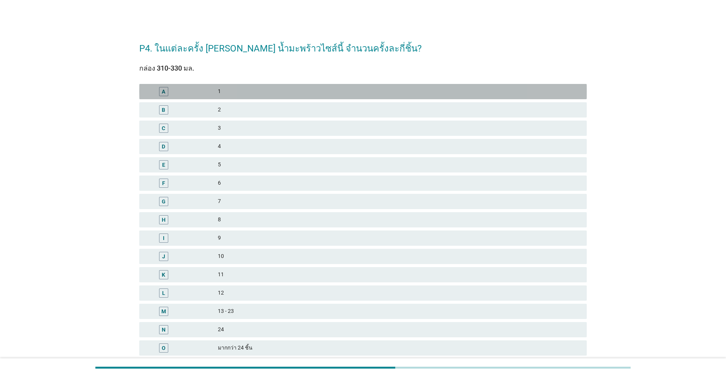
click at [212, 95] on div "A" at bounding box center [181, 91] width 73 height 9
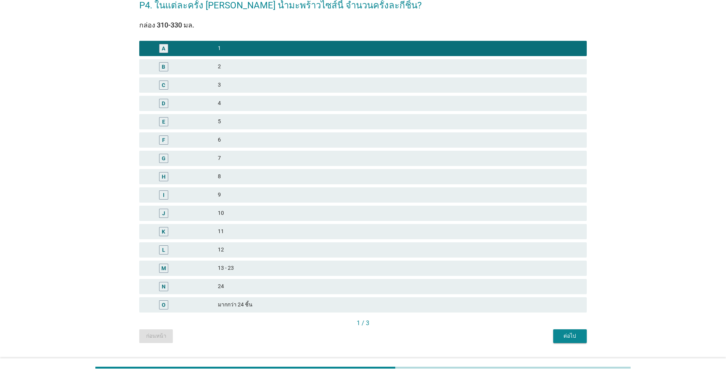
scroll to position [61, 0]
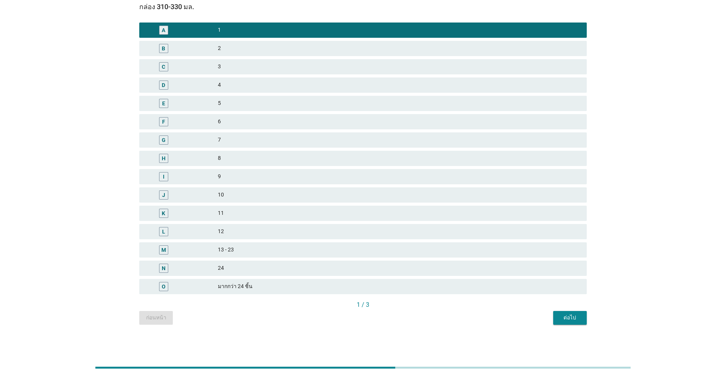
click at [375, 319] on div "ต่อไป" at bounding box center [569, 318] width 21 height 8
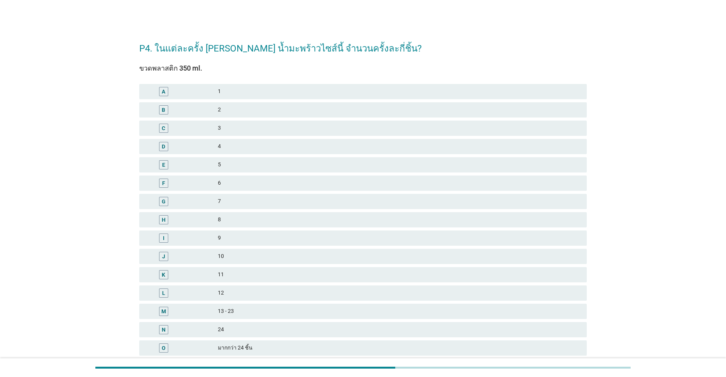
click at [221, 90] on div "1" at bounding box center [399, 91] width 363 height 9
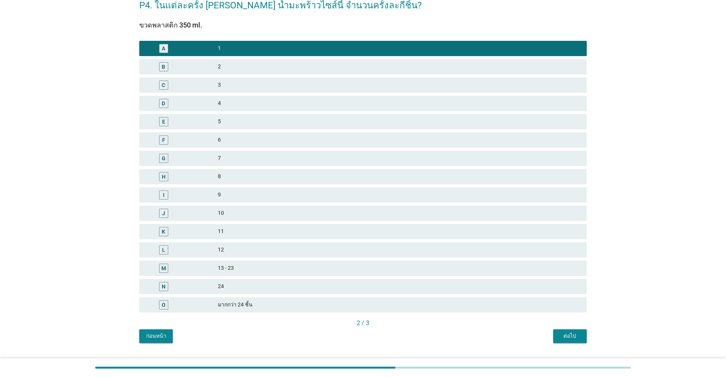
scroll to position [61, 0]
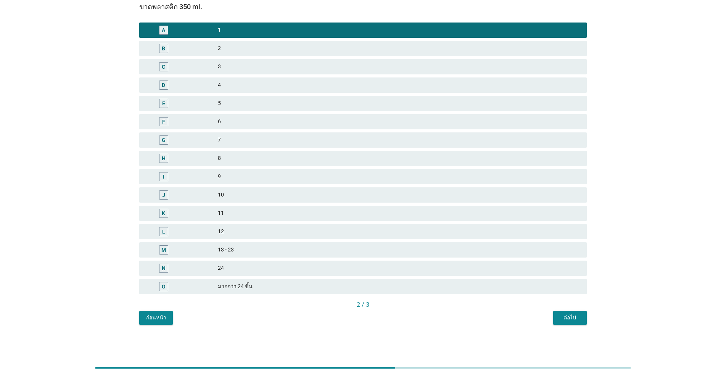
click at [375, 316] on div "ต่อไป" at bounding box center [569, 318] width 21 height 8
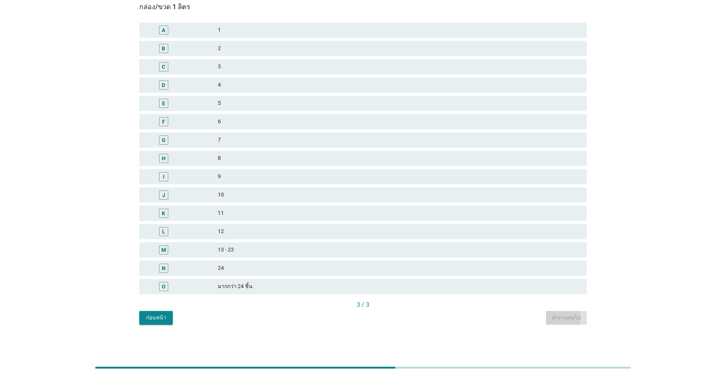
scroll to position [0, 0]
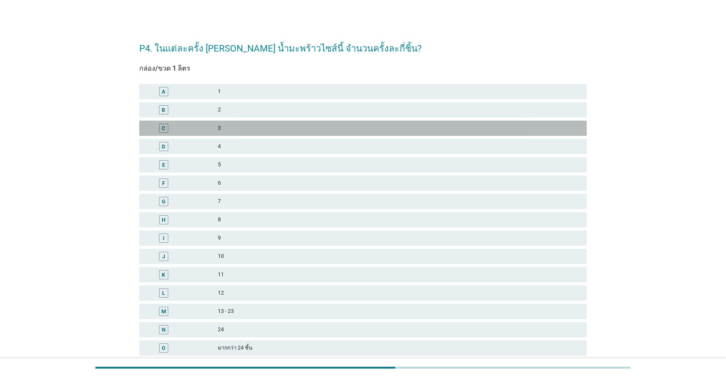
click at [205, 128] on div "C" at bounding box center [181, 128] width 73 height 9
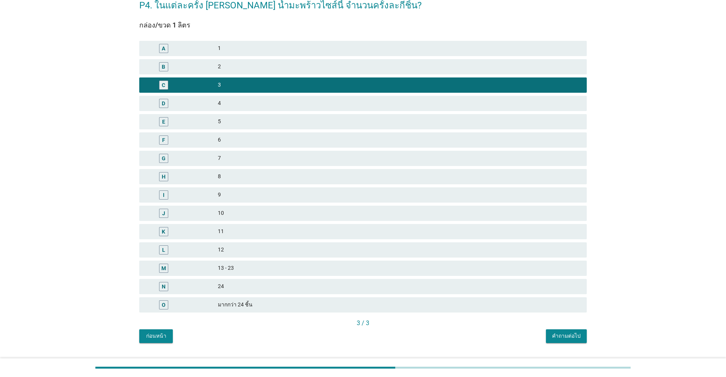
scroll to position [61, 0]
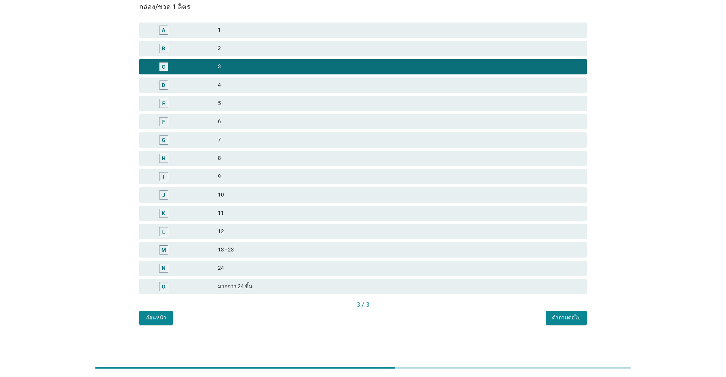
click at [375, 314] on div "คำถามต่อไป" at bounding box center [566, 318] width 29 height 8
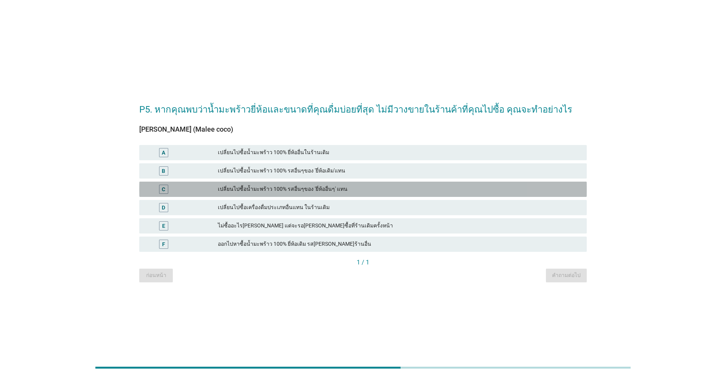
click at [253, 189] on div "เปลี่ยนไปซื้อน้ำมะพร้าว 100% รสอื่นๆของ 'ยี่ห้ออื่นๆ' แทน" at bounding box center [399, 189] width 363 height 9
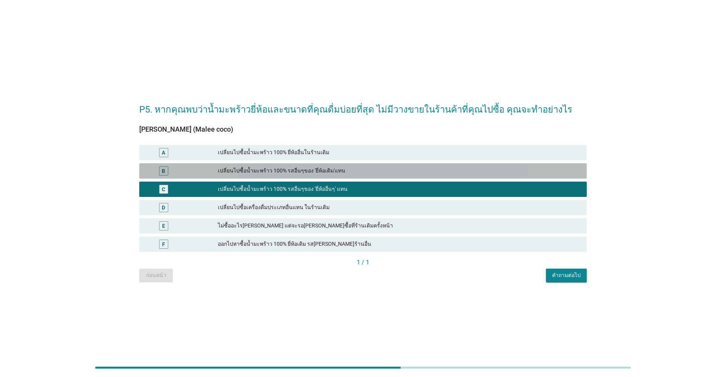
click at [253, 173] on div "เปลี่ยนไปซื้อน้ำมะพร้าว 100% รสอื่นๆของ 'ยี่ห้อเดิม'แทน" at bounding box center [399, 170] width 363 height 9
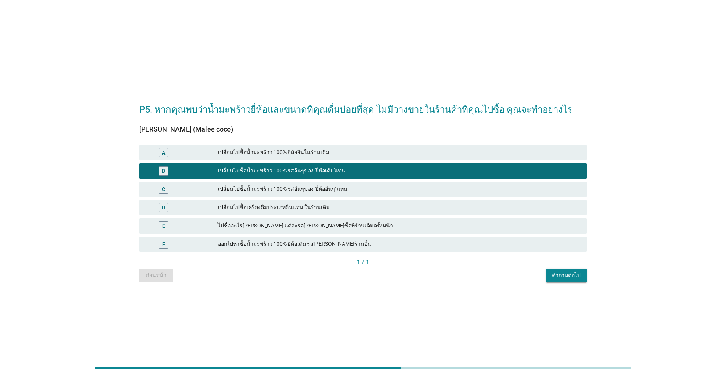
click at [375, 274] on div "คำถามต่อไป" at bounding box center [566, 275] width 29 height 8
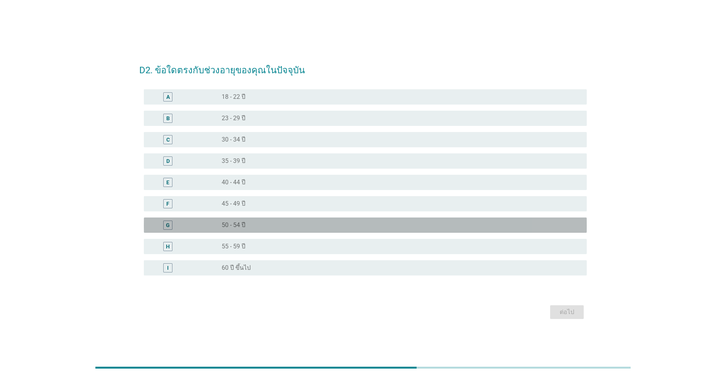
click at [210, 221] on div "G" at bounding box center [186, 225] width 72 height 9
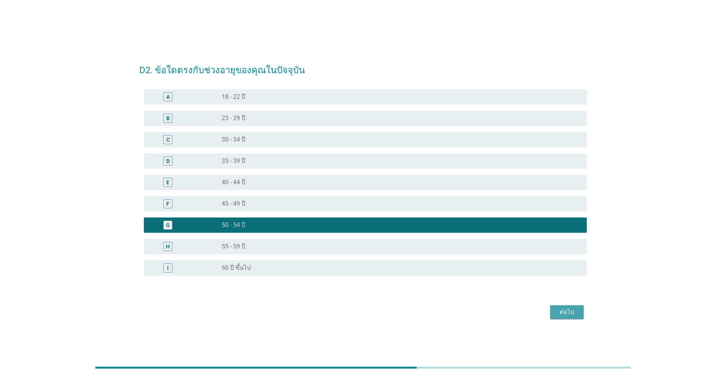
click at [375, 308] on div "ต่อไป" at bounding box center [566, 312] width 21 height 9
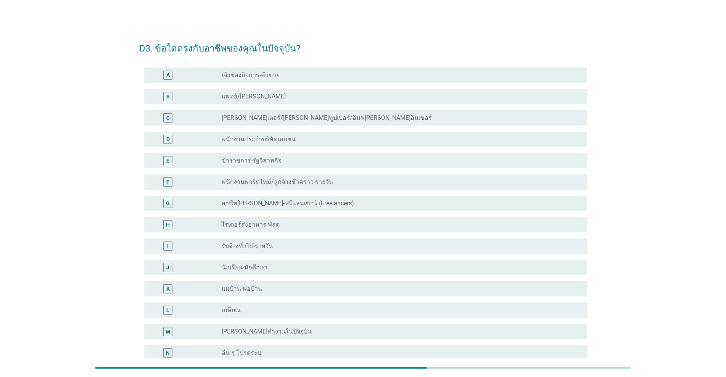
click at [235, 137] on label "พนักงานประจำบริษัทเอกชน" at bounding box center [259, 139] width 74 height 8
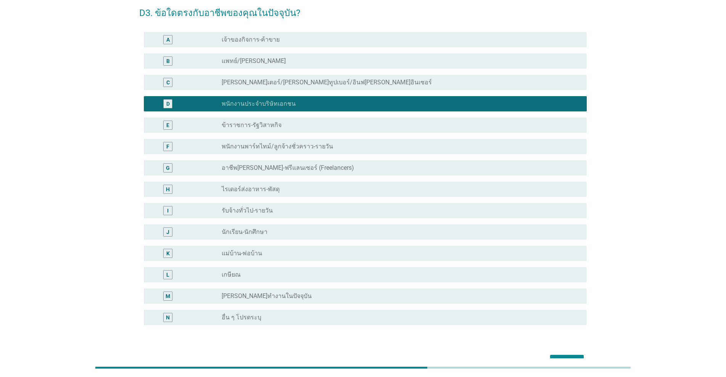
scroll to position [82, 0]
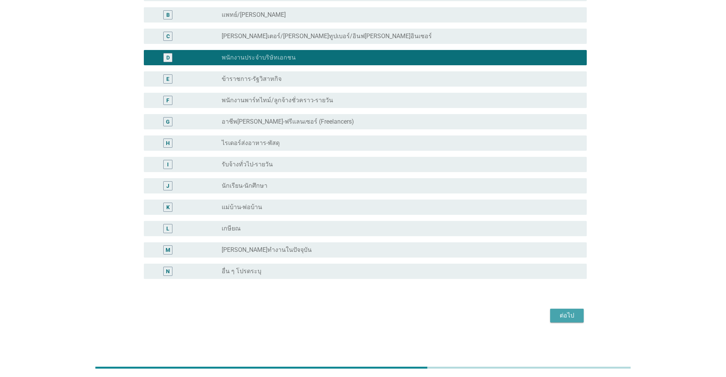
click at [375, 317] on div "ต่อไป" at bounding box center [566, 315] width 21 height 9
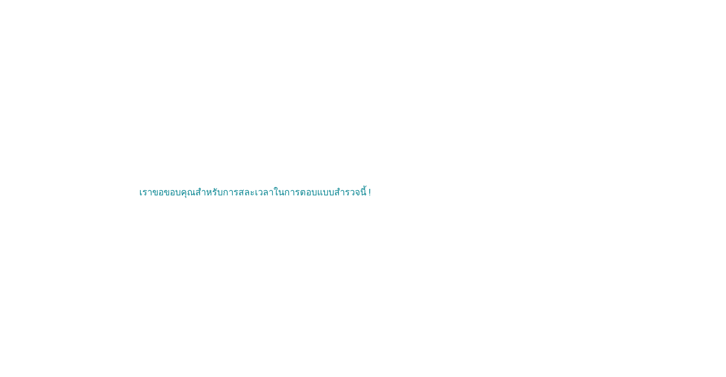
scroll to position [0, 0]
